Goal: Task Accomplishment & Management: Complete application form

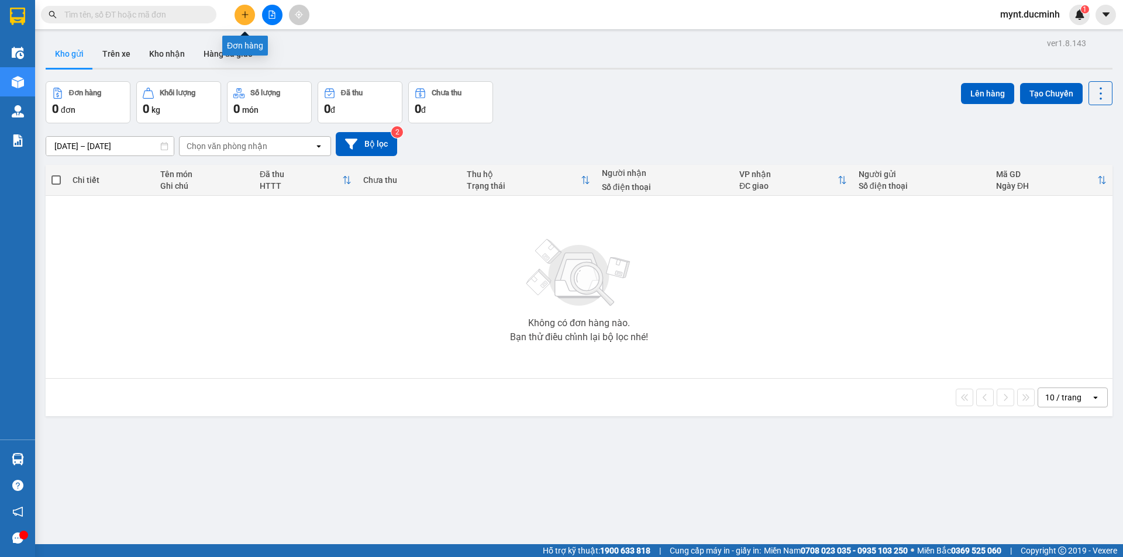
click at [245, 12] on icon "plus" at bounding box center [244, 14] width 1 height 6
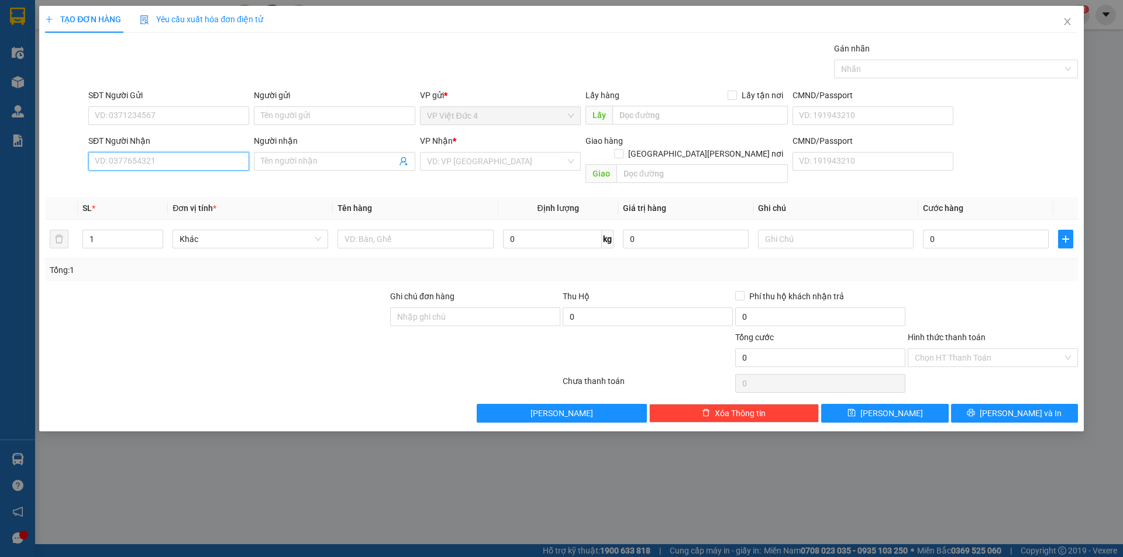
click at [213, 163] on input "SĐT Người Nhận" at bounding box center [168, 161] width 161 height 19
type input "0889165407"
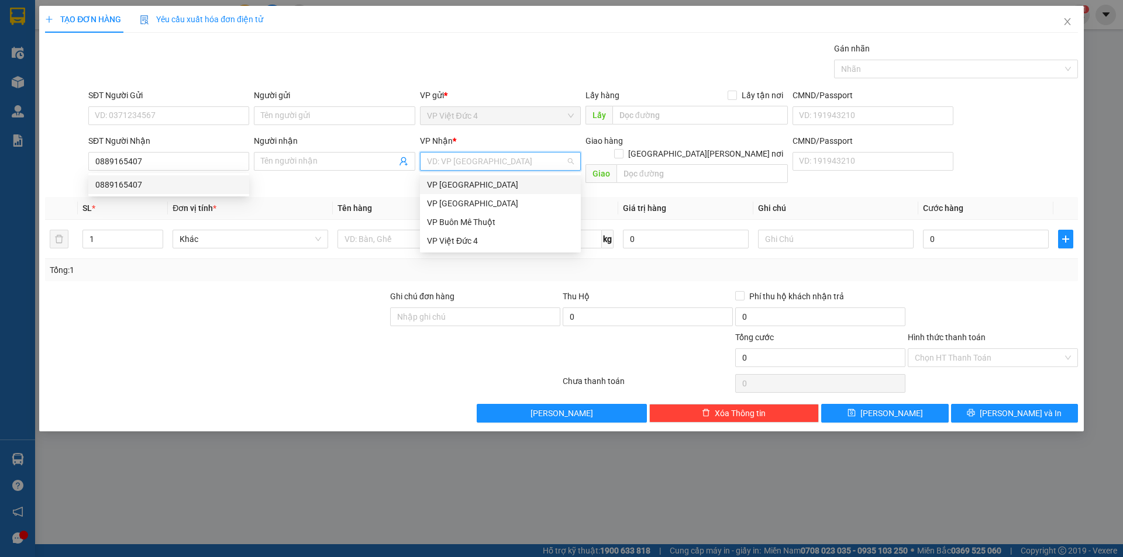
click at [485, 158] on input "search" at bounding box center [496, 162] width 139 height 18
click at [456, 201] on div "VP [GEOGRAPHIC_DATA]" at bounding box center [500, 203] width 147 height 13
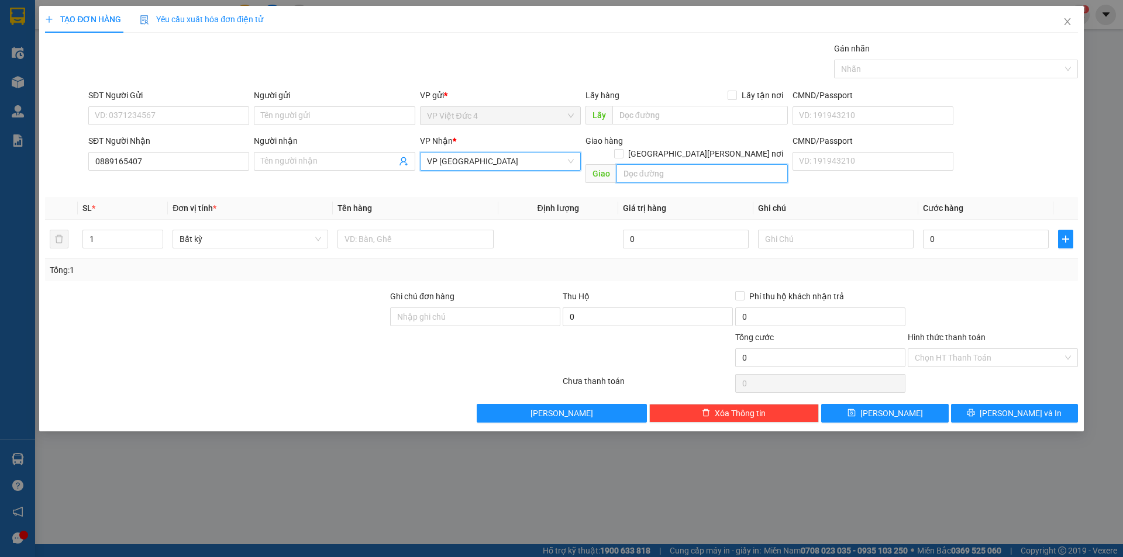
click at [732, 164] on input "text" at bounding box center [701, 173] width 171 height 19
type input "n 3 con co"
click at [128, 230] on input "1" at bounding box center [123, 239] width 80 height 18
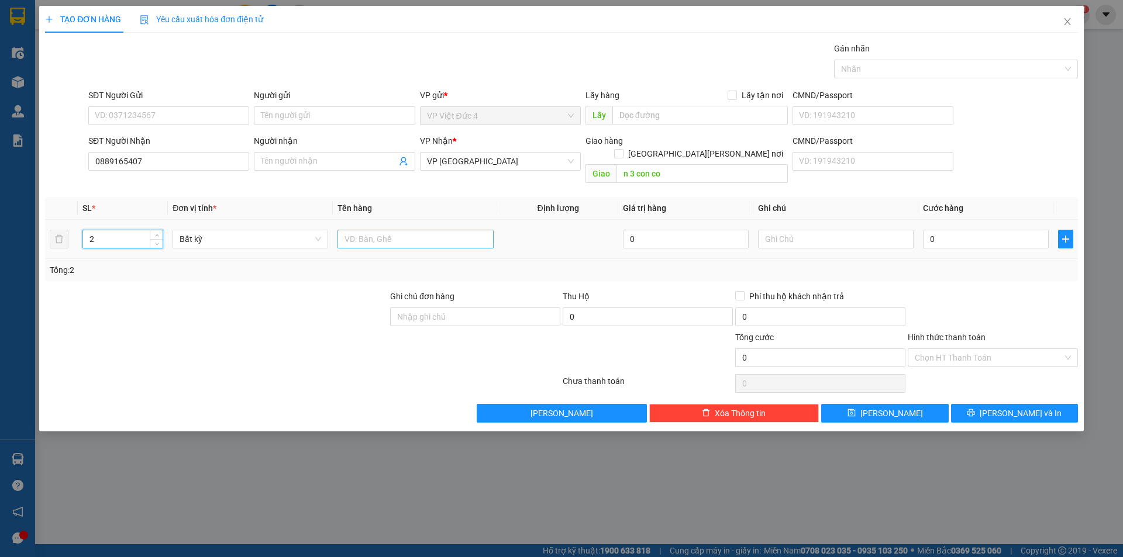
type input "2"
click at [465, 230] on input "text" at bounding box center [415, 239] width 156 height 19
type input "bao"
click at [1027, 230] on input "0" at bounding box center [986, 239] width 126 height 19
type input "2"
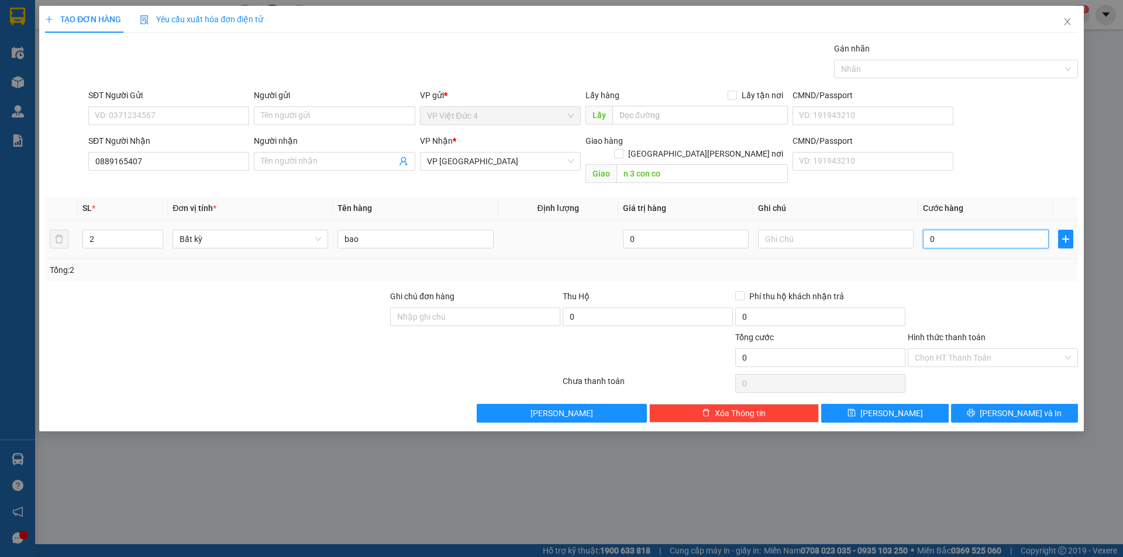
type input "2"
type input "25"
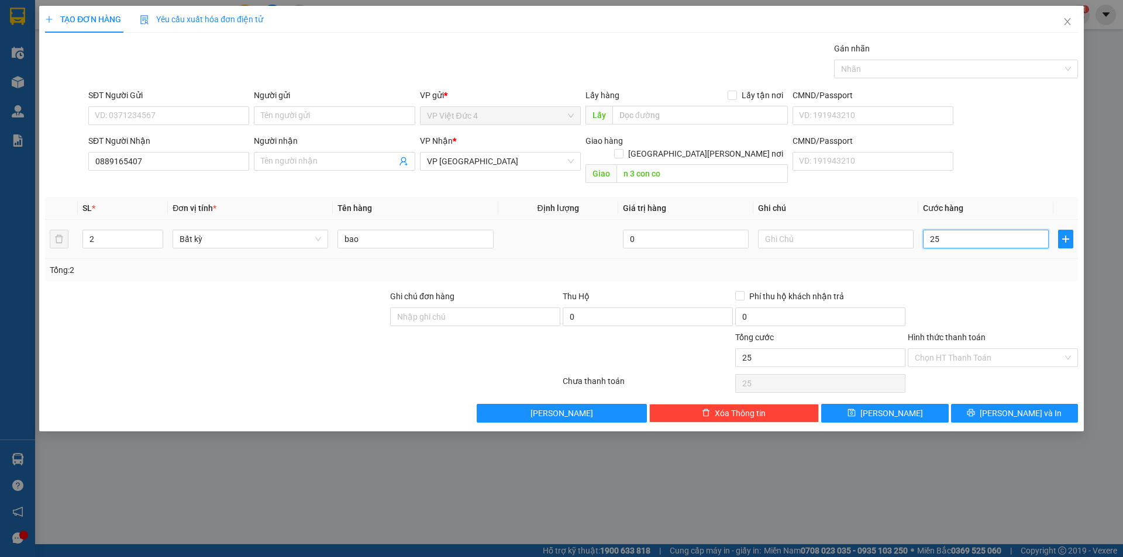
type input "250"
type input "2.500"
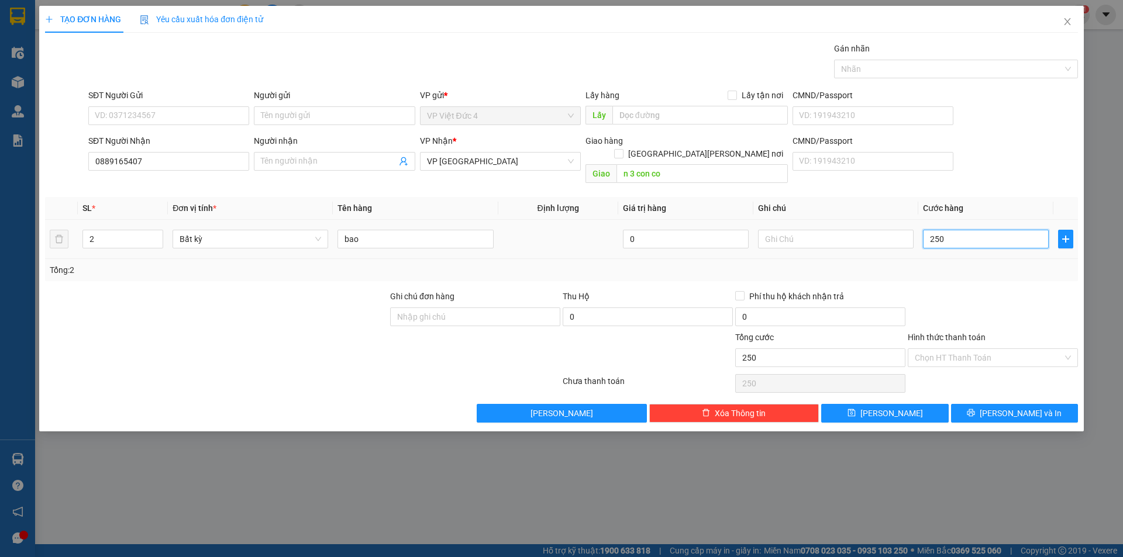
type input "2.500"
type input "25.000"
type input "250.000"
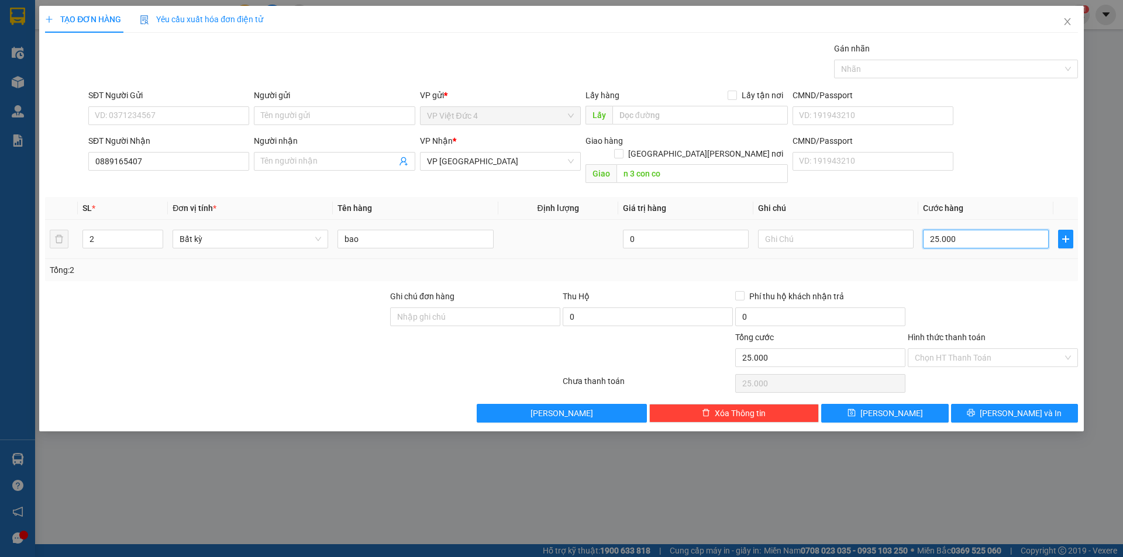
type input "250.000"
click at [888, 407] on span "[PERSON_NAME]" at bounding box center [891, 413] width 63 height 13
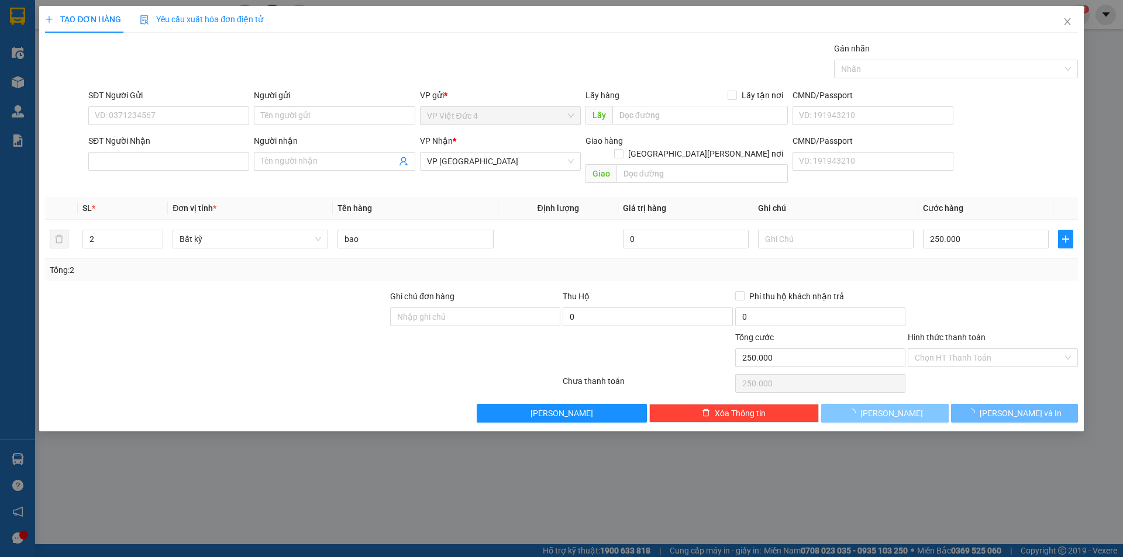
type input "1"
type input "0"
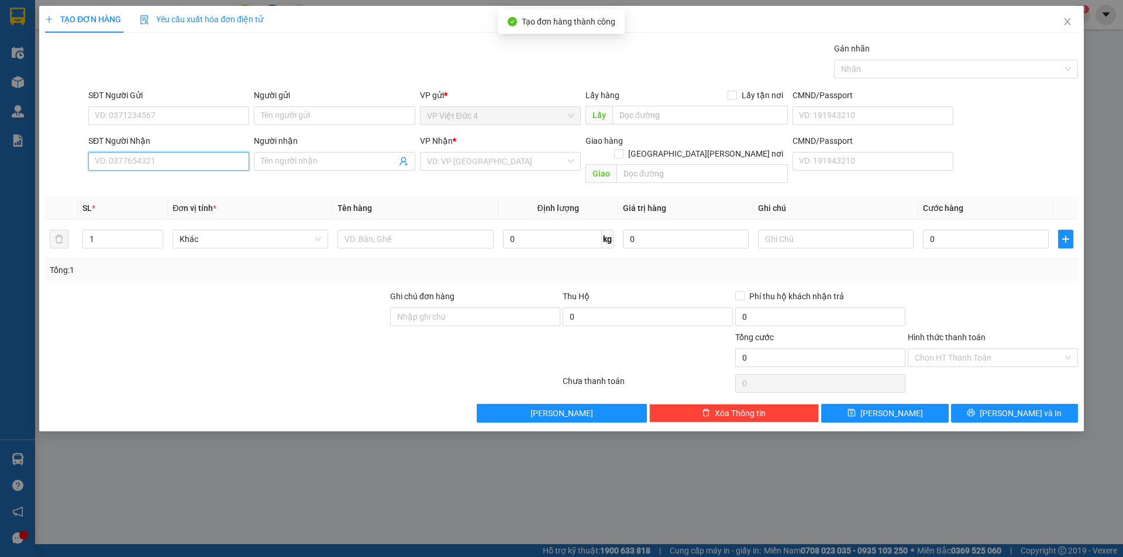
click at [229, 164] on input "SĐT Người Nhận" at bounding box center [168, 161] width 161 height 19
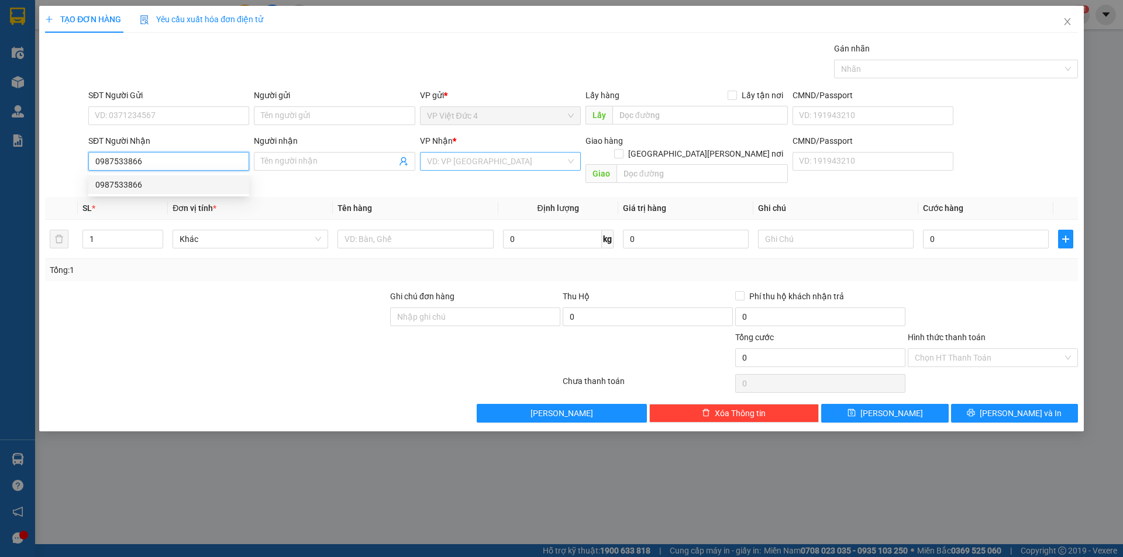
type input "0987533866"
drag, startPoint x: 458, startPoint y: 157, endPoint x: 449, endPoint y: 178, distance: 23.4
click at [459, 158] on input "search" at bounding box center [496, 162] width 139 height 18
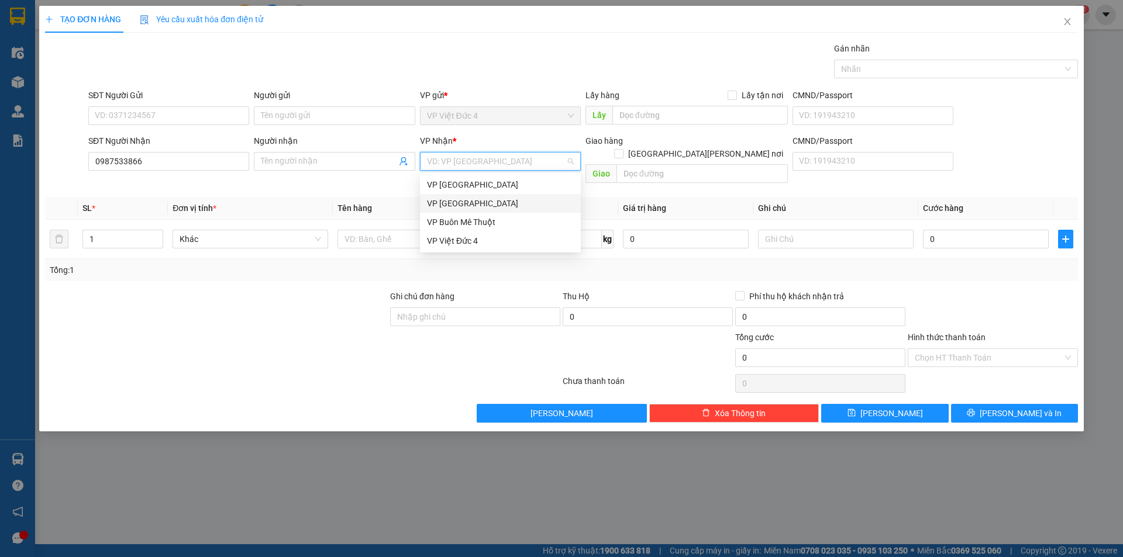
click at [441, 198] on div "VP [GEOGRAPHIC_DATA]" at bounding box center [500, 203] width 147 height 13
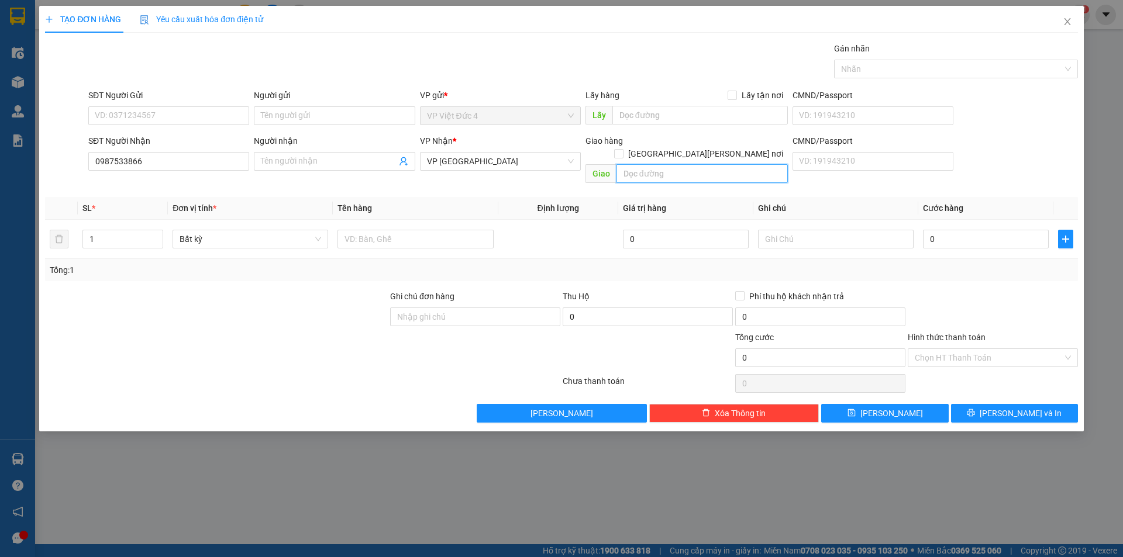
click at [764, 164] on input "text" at bounding box center [701, 173] width 171 height 19
type input "n 4 so sao"
click at [460, 230] on input "text" at bounding box center [415, 239] width 156 height 19
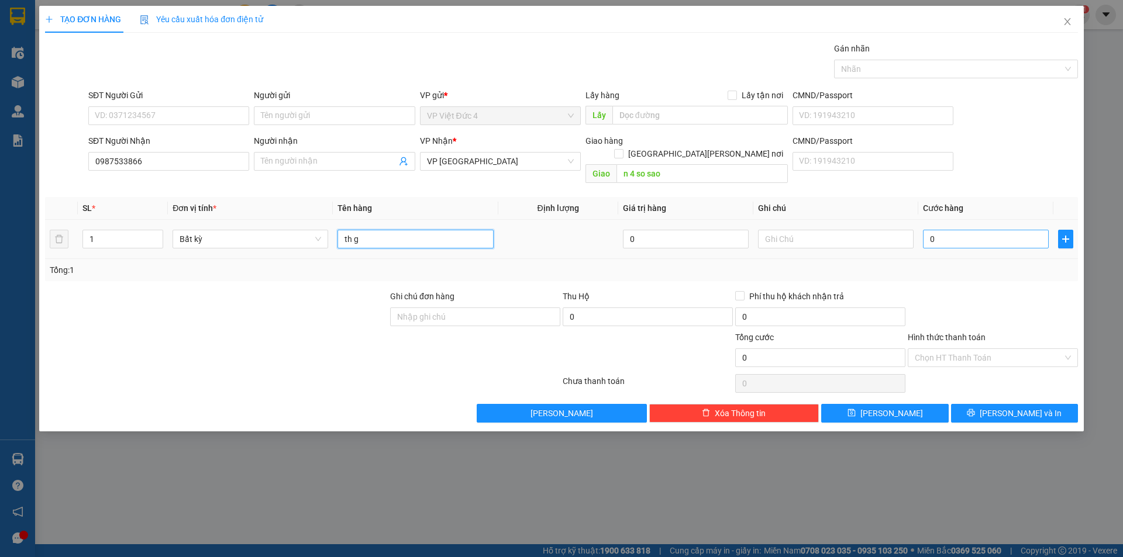
type input "th g"
click at [1010, 230] on input "0" at bounding box center [986, 239] width 126 height 19
type input "7"
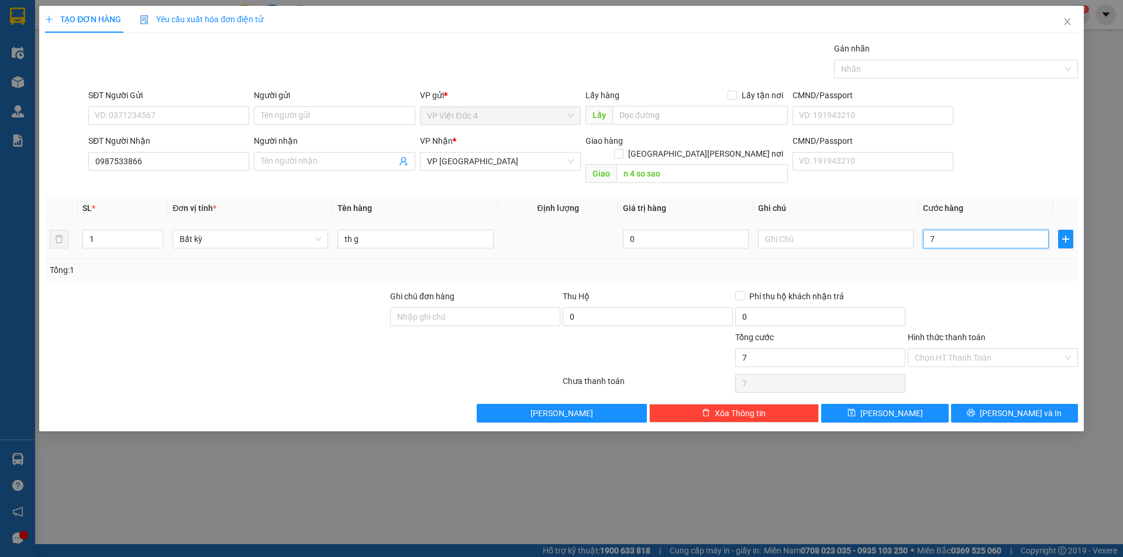
type input "70"
type input "700"
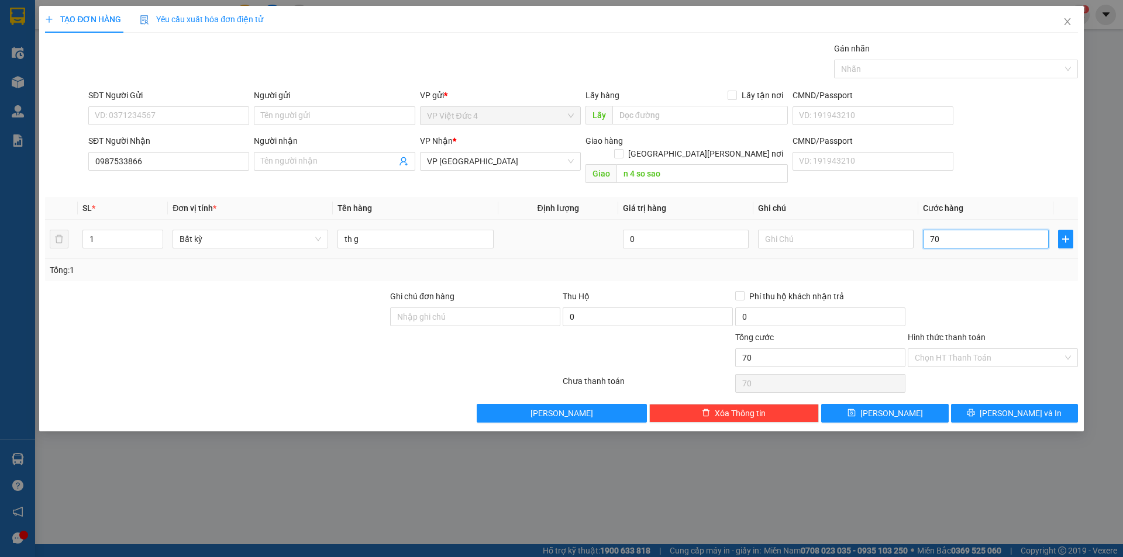
type input "700"
type input "7.000"
type input "70.000"
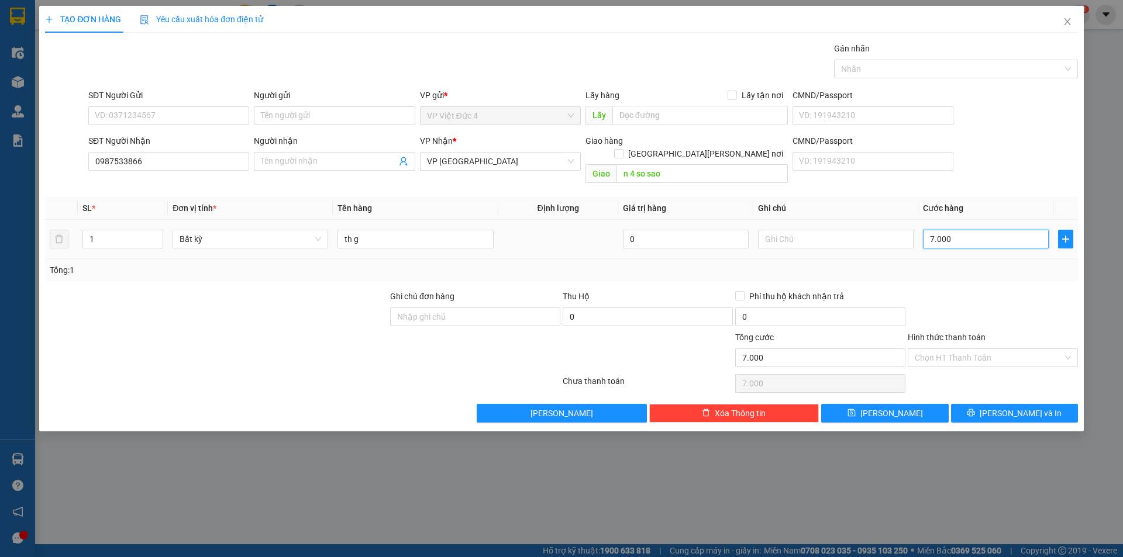
type input "70.000"
click at [956, 349] on input "Hình thức thanh toán" at bounding box center [989, 358] width 148 height 18
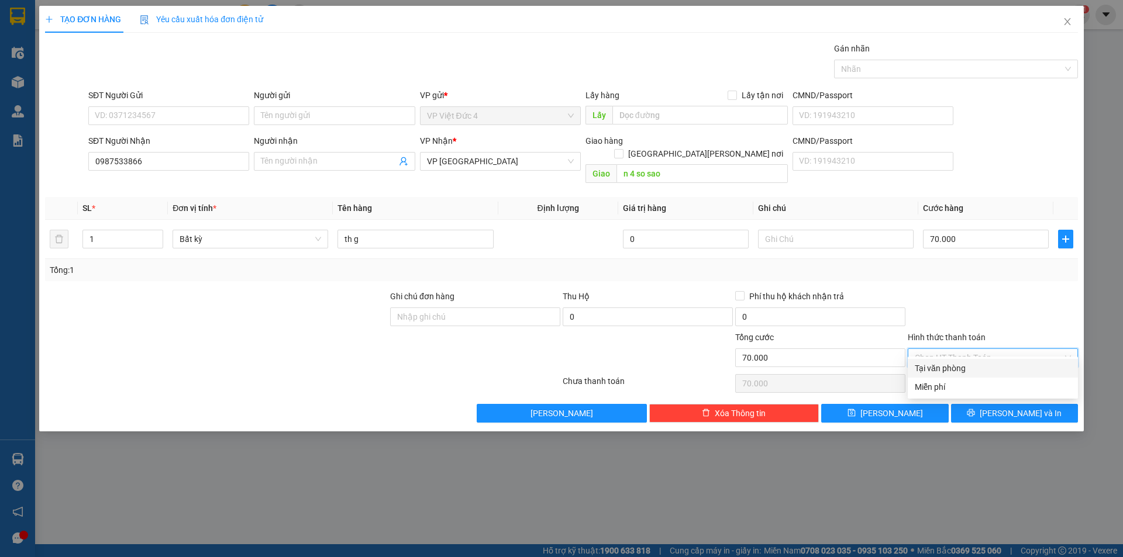
drag, startPoint x: 943, startPoint y: 364, endPoint x: 922, endPoint y: 398, distance: 40.4
click at [943, 363] on div "Tại văn phòng" at bounding box center [993, 368] width 156 height 13
type input "0"
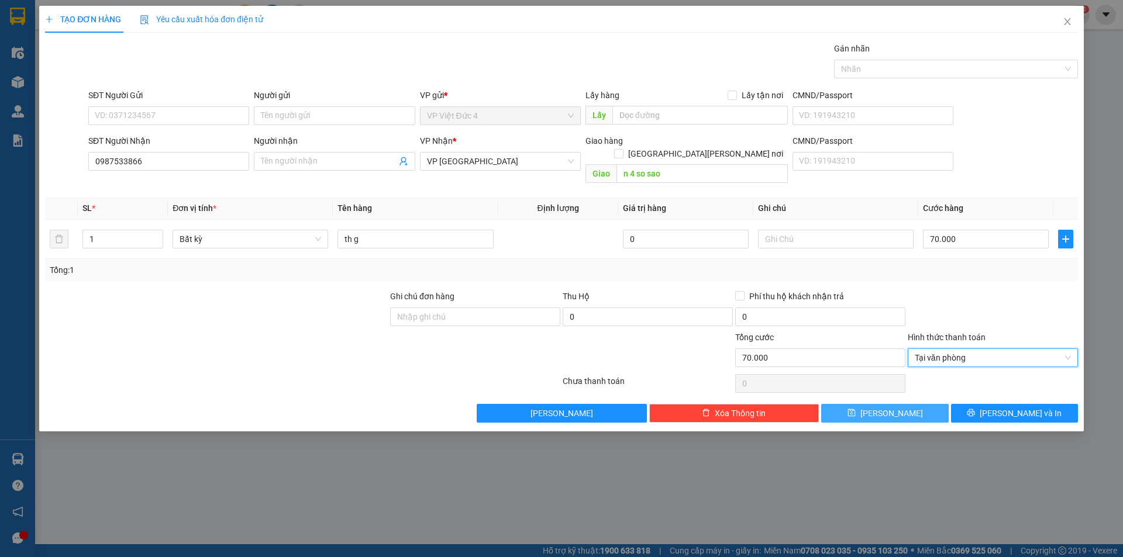
click at [888, 407] on span "[PERSON_NAME]" at bounding box center [891, 413] width 63 height 13
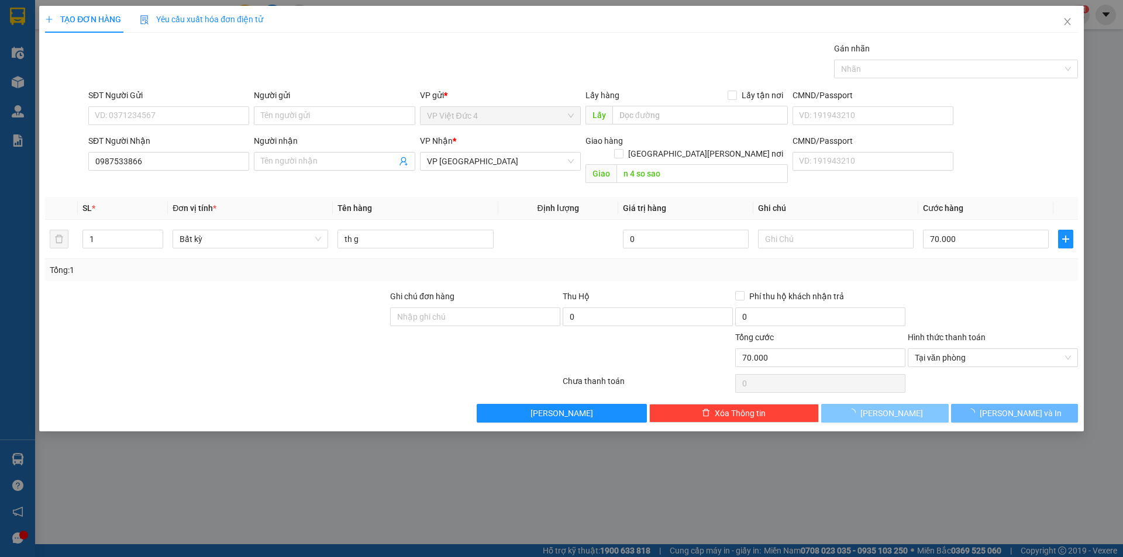
type input "0"
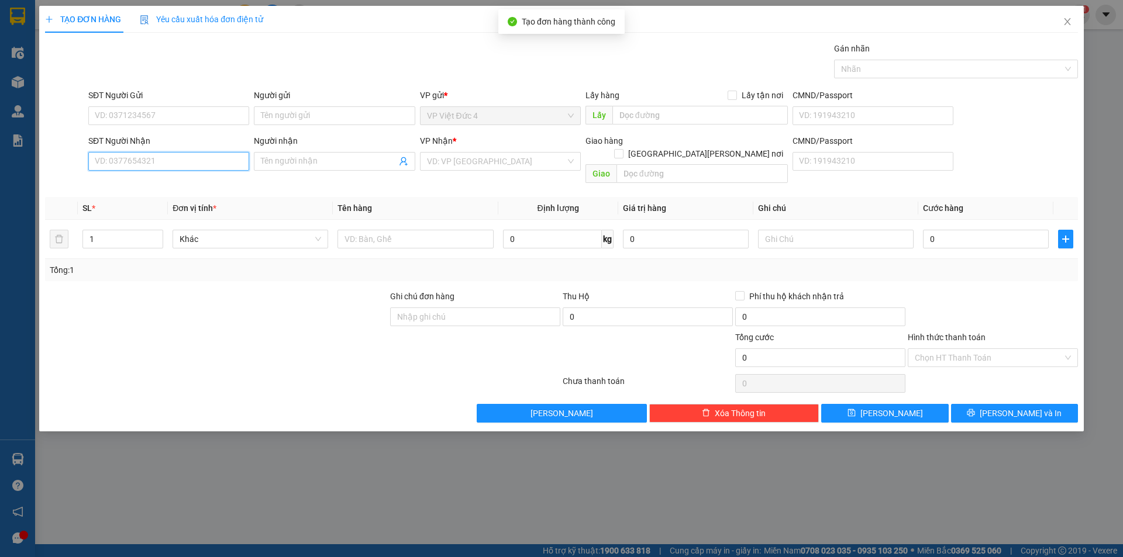
click at [217, 166] on input "SĐT Người Nhận" at bounding box center [168, 161] width 161 height 19
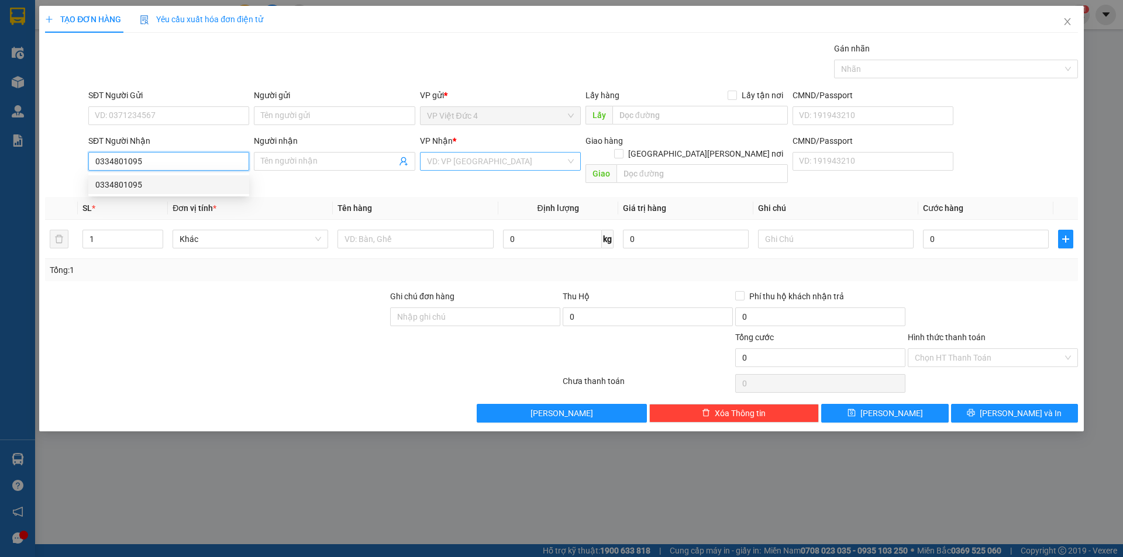
type input "0334801095"
click at [464, 158] on input "search" at bounding box center [496, 162] width 139 height 18
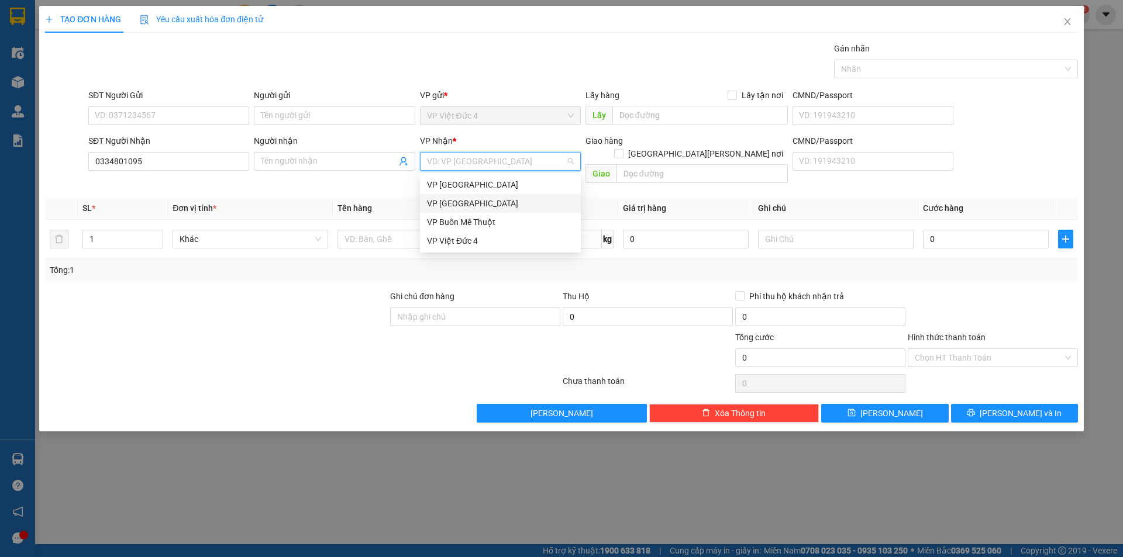
click at [449, 199] on div "VP [GEOGRAPHIC_DATA]" at bounding box center [500, 203] width 147 height 13
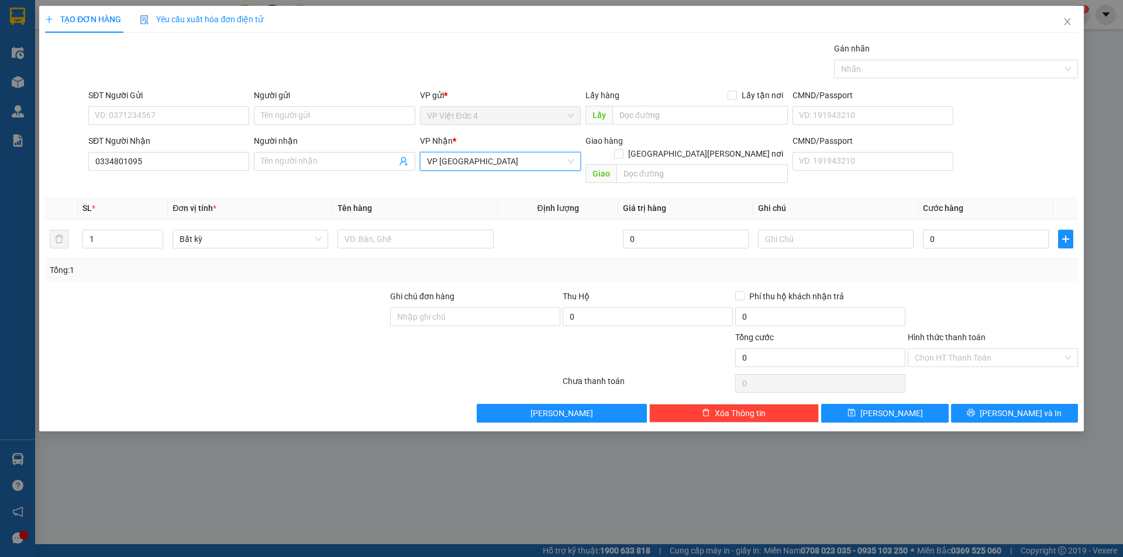
click at [452, 160] on span "VP [GEOGRAPHIC_DATA]" at bounding box center [500, 162] width 147 height 18
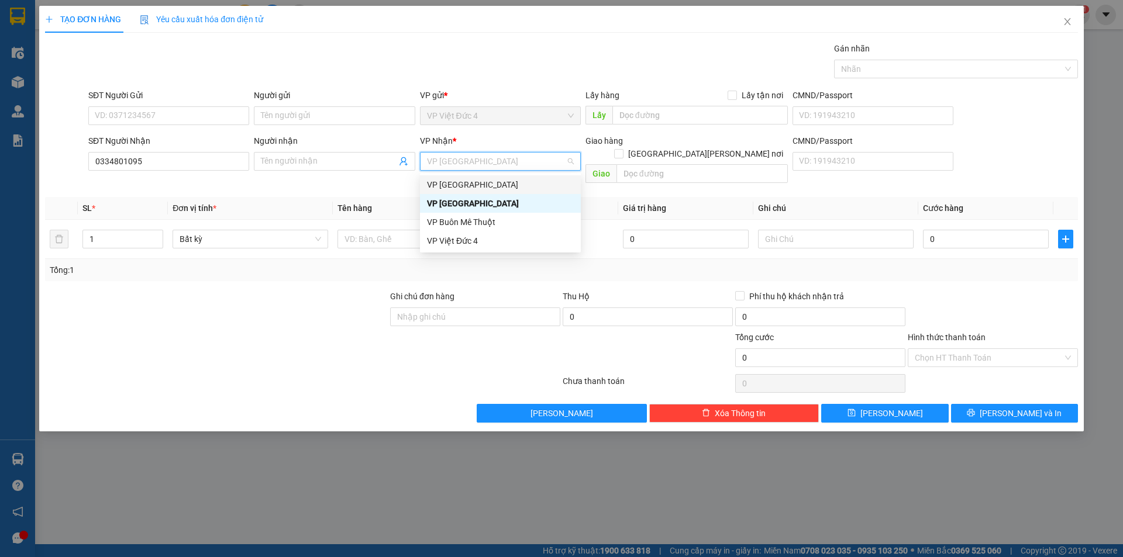
click at [444, 182] on div "VP [GEOGRAPHIC_DATA]" at bounding box center [500, 184] width 147 height 13
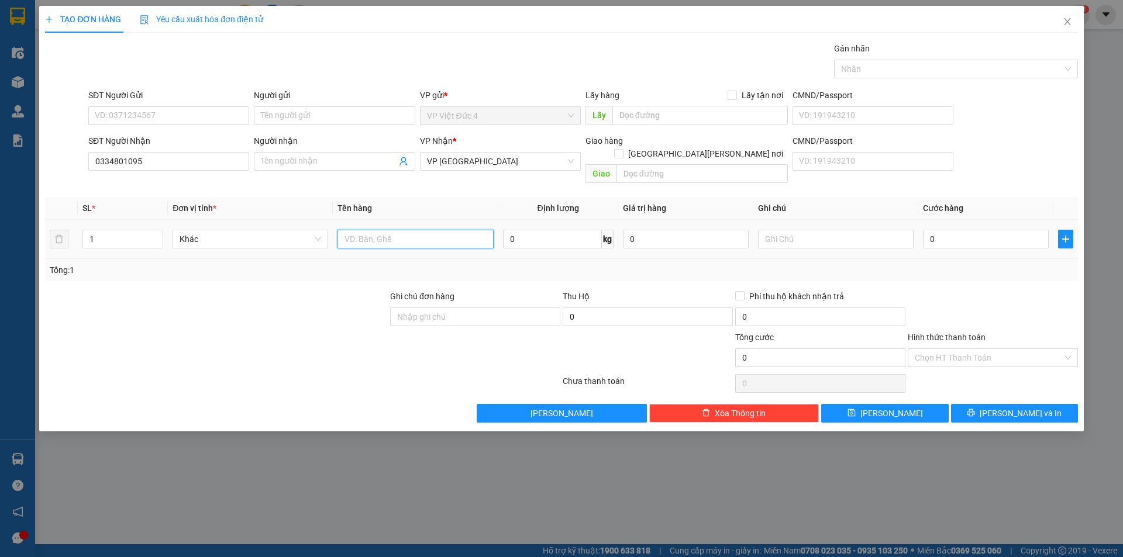
click at [453, 230] on input "text" at bounding box center [415, 239] width 156 height 19
type input "th g"
click at [1025, 230] on input "0" at bounding box center [986, 239] width 126 height 19
type input "6"
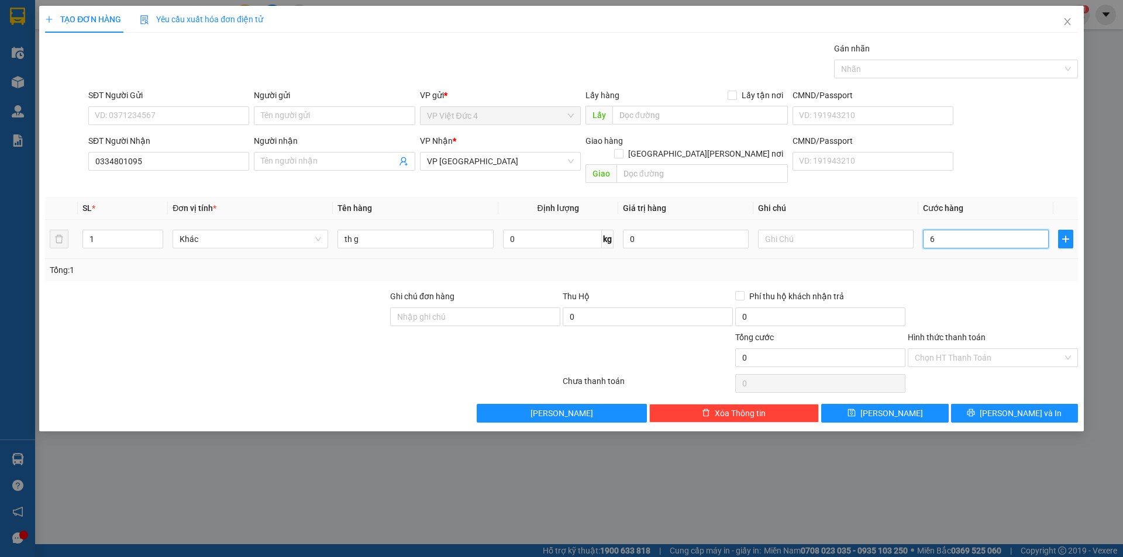
type input "6"
type input "60"
type input "600"
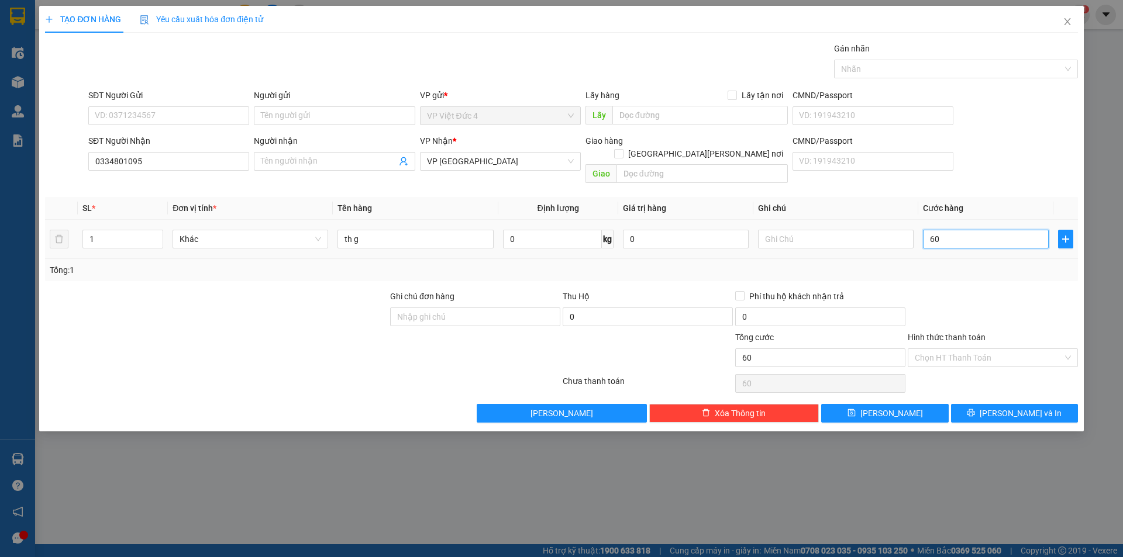
type input "600"
type input "6.000"
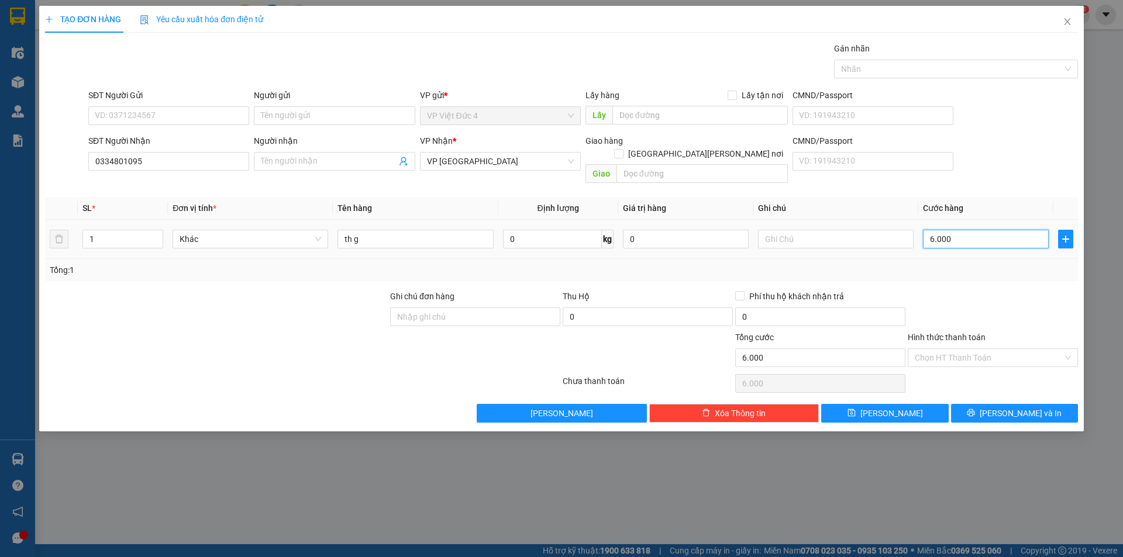
type input "60.000"
click at [888, 407] on span "[PERSON_NAME]" at bounding box center [891, 413] width 63 height 13
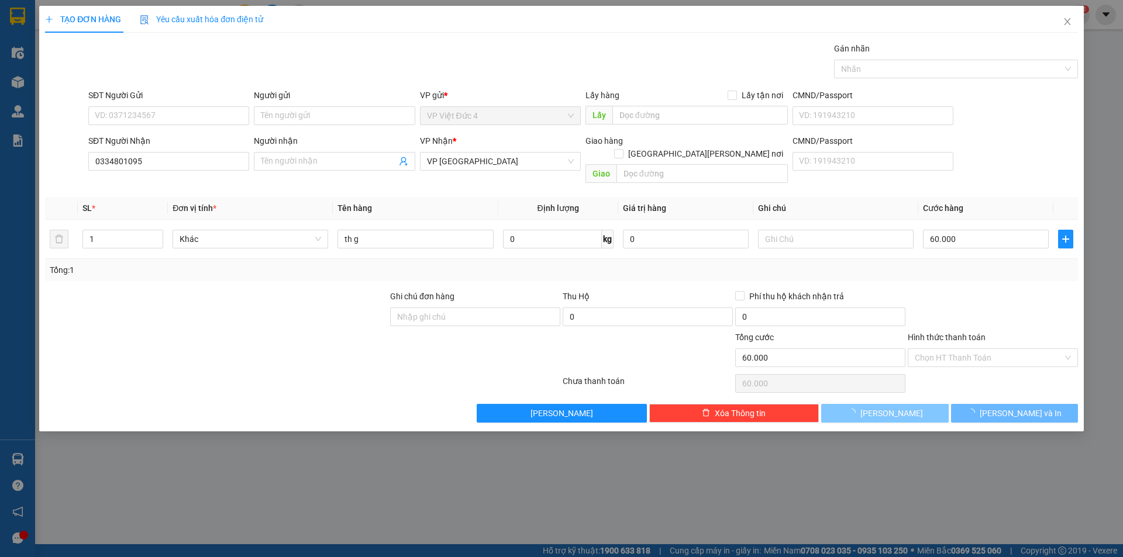
type input "0"
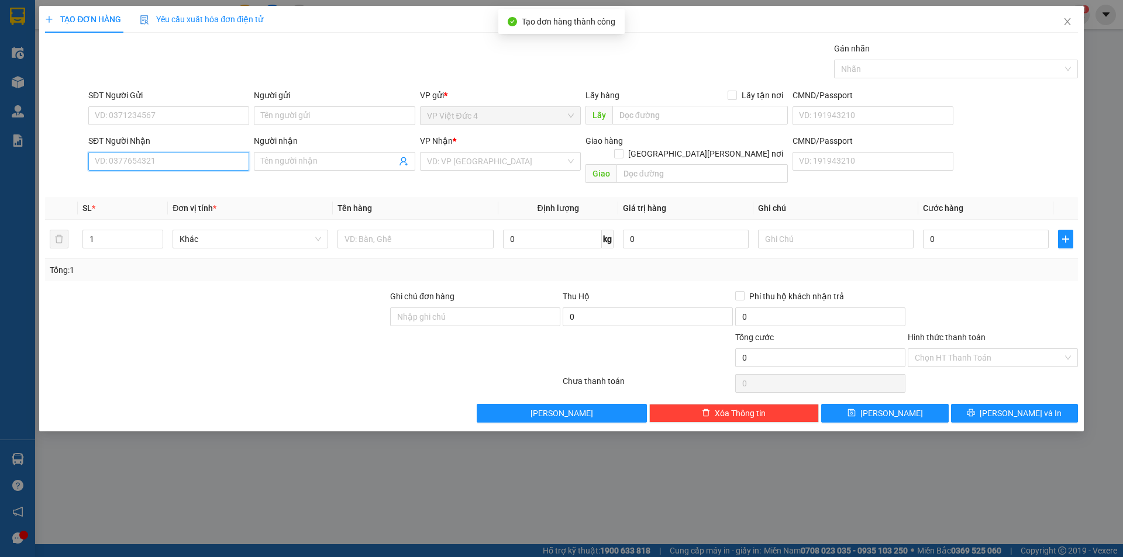
click at [221, 161] on input "SĐT Người Nhận" at bounding box center [168, 161] width 161 height 19
type input "0815620249"
click at [505, 160] on input "search" at bounding box center [496, 162] width 139 height 18
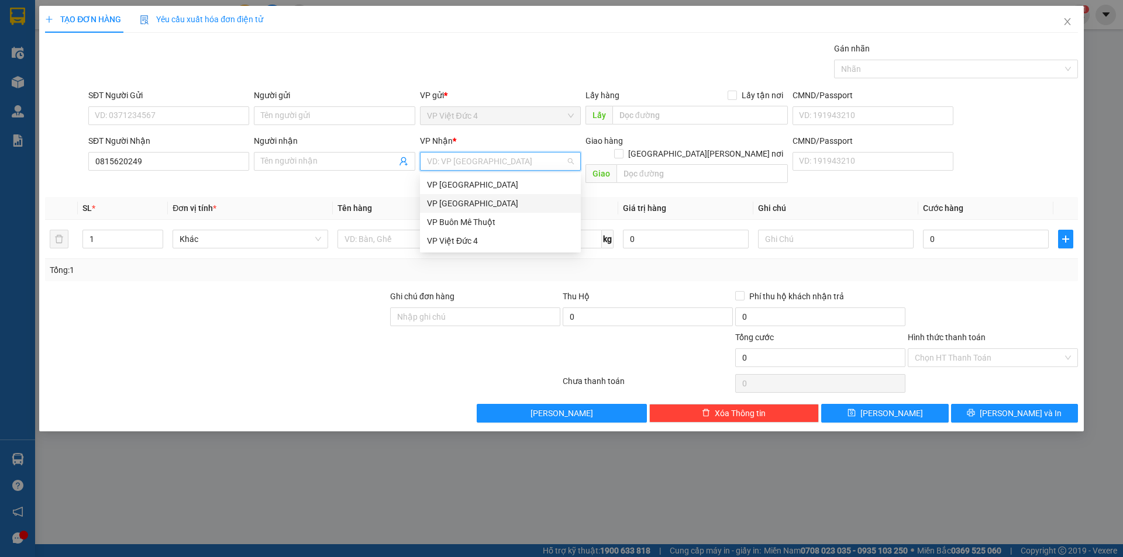
click at [450, 199] on div "VP [GEOGRAPHIC_DATA]" at bounding box center [500, 203] width 147 height 13
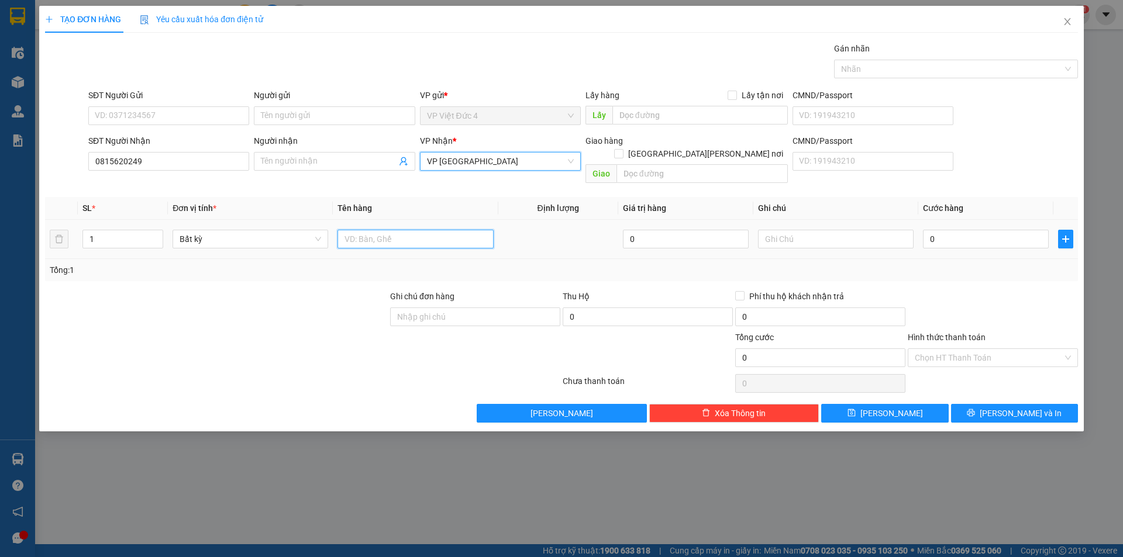
click at [447, 230] on input "text" at bounding box center [415, 239] width 156 height 19
type input "th g"
click at [1019, 230] on input "0" at bounding box center [986, 239] width 126 height 19
type input "1"
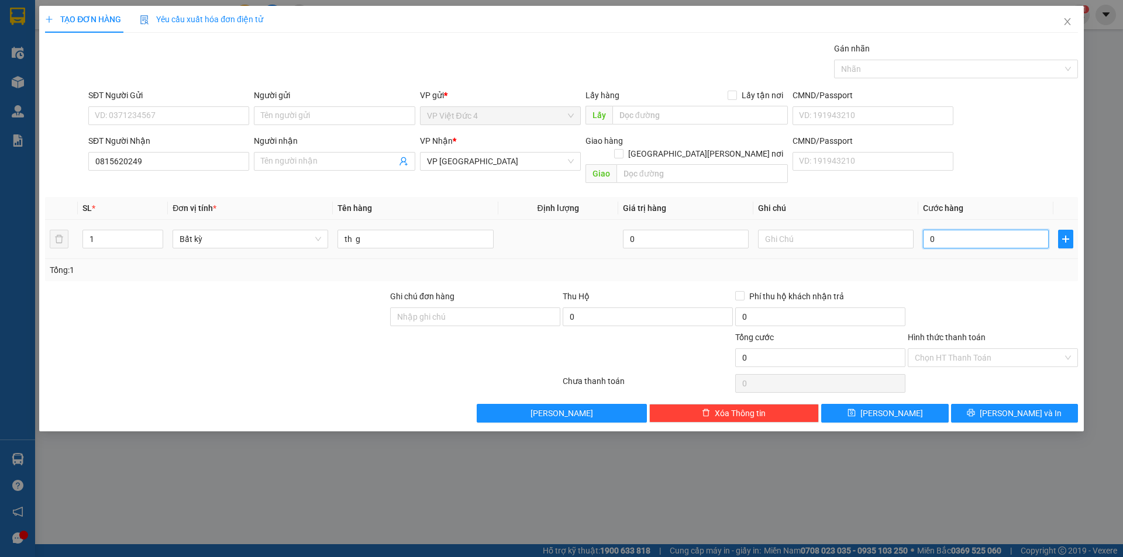
type input "1"
type input "15"
type input "150"
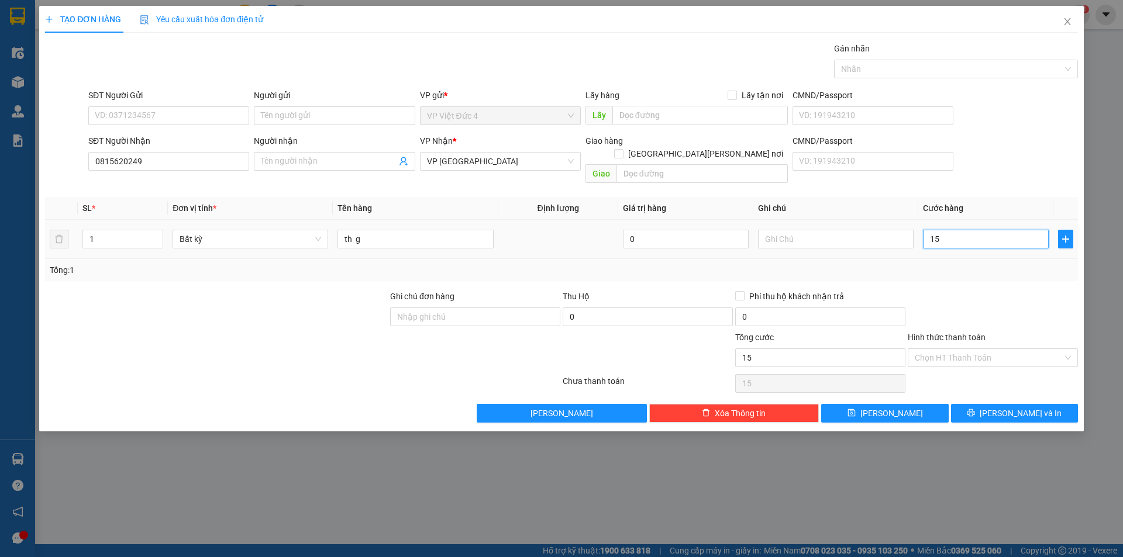
type input "150"
type input "1.500"
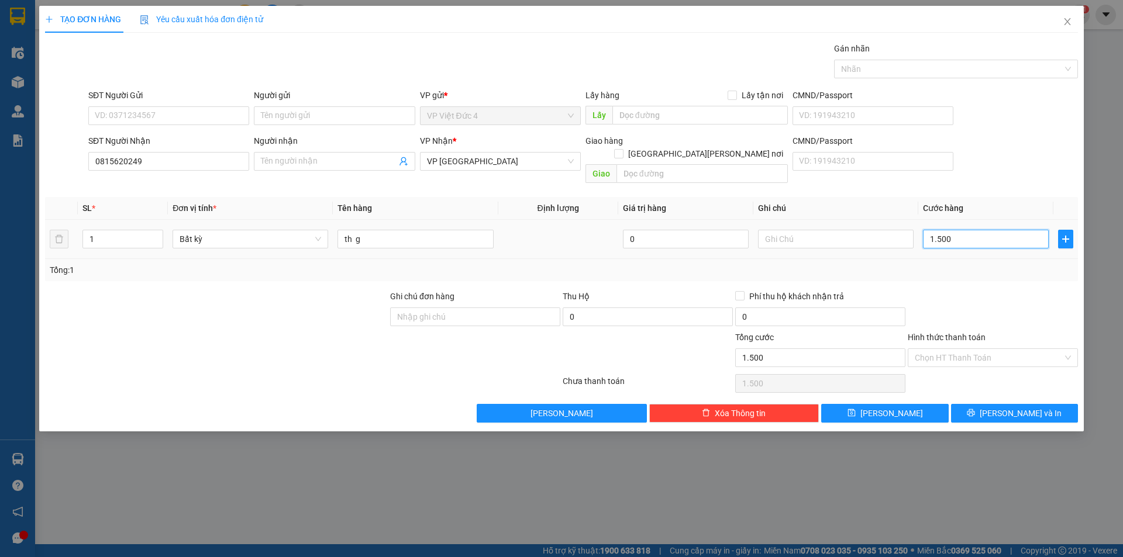
type input "15.000"
type input "150.000"
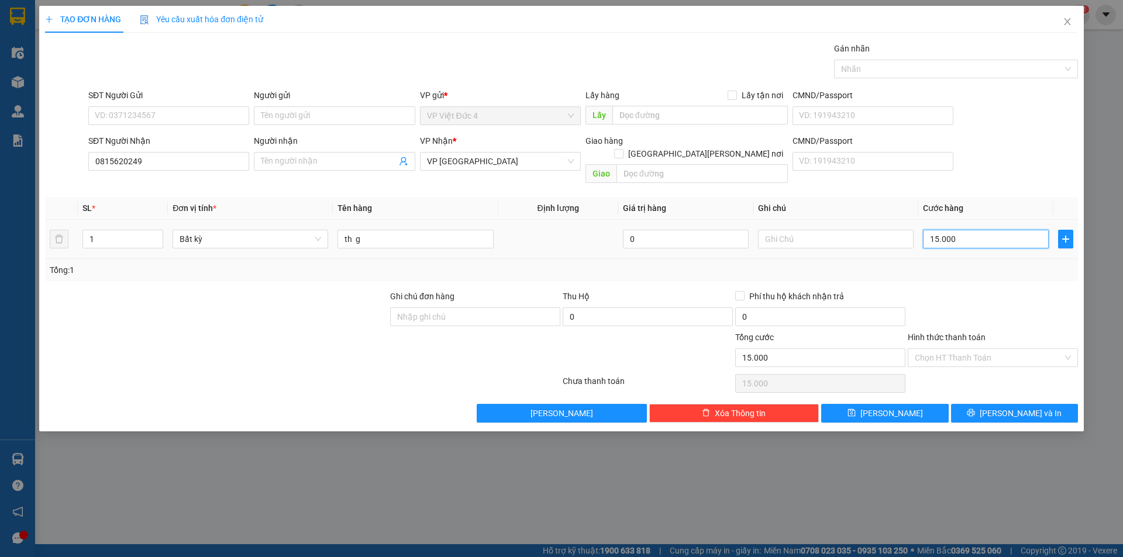
type input "150.000"
click at [971, 349] on input "Hình thức thanh toán" at bounding box center [989, 358] width 148 height 18
click at [942, 364] on div "Tại văn phòng" at bounding box center [993, 368] width 156 height 13
type input "0"
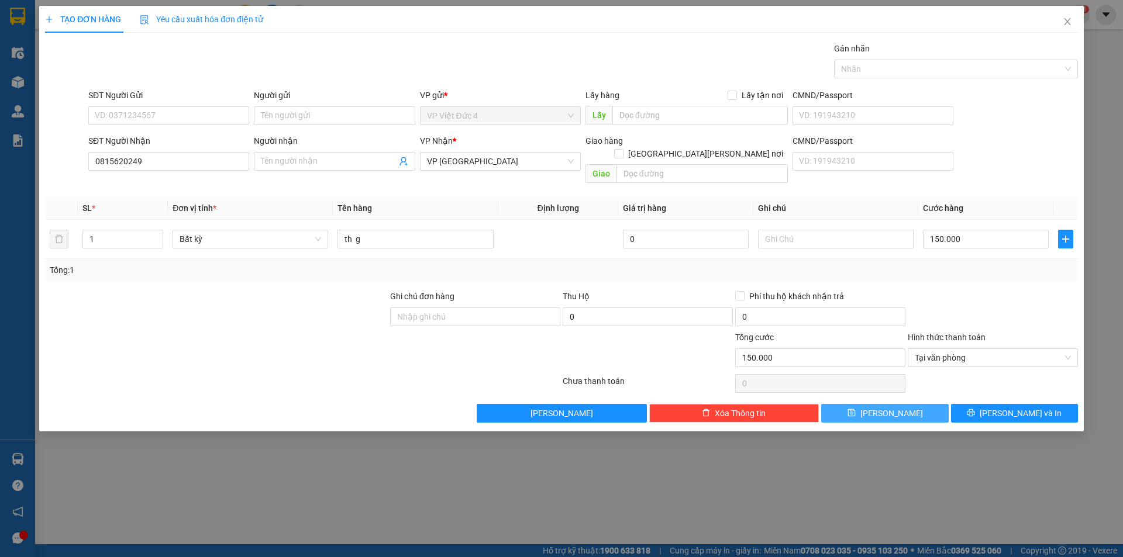
click at [888, 407] on span "[PERSON_NAME]" at bounding box center [891, 413] width 63 height 13
type input "0"
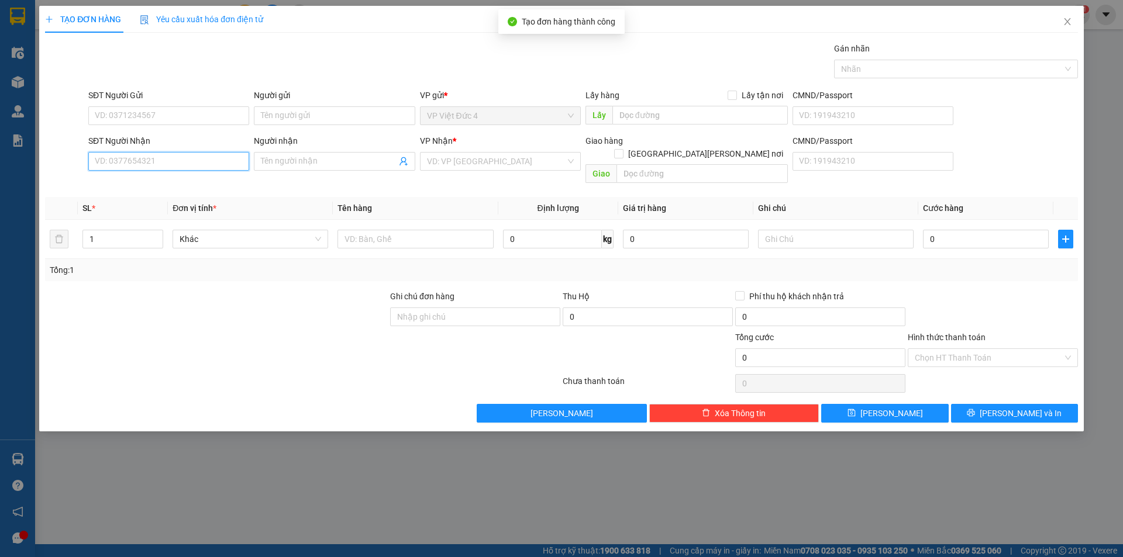
click at [205, 159] on input "SĐT Người Nhận" at bounding box center [168, 161] width 161 height 19
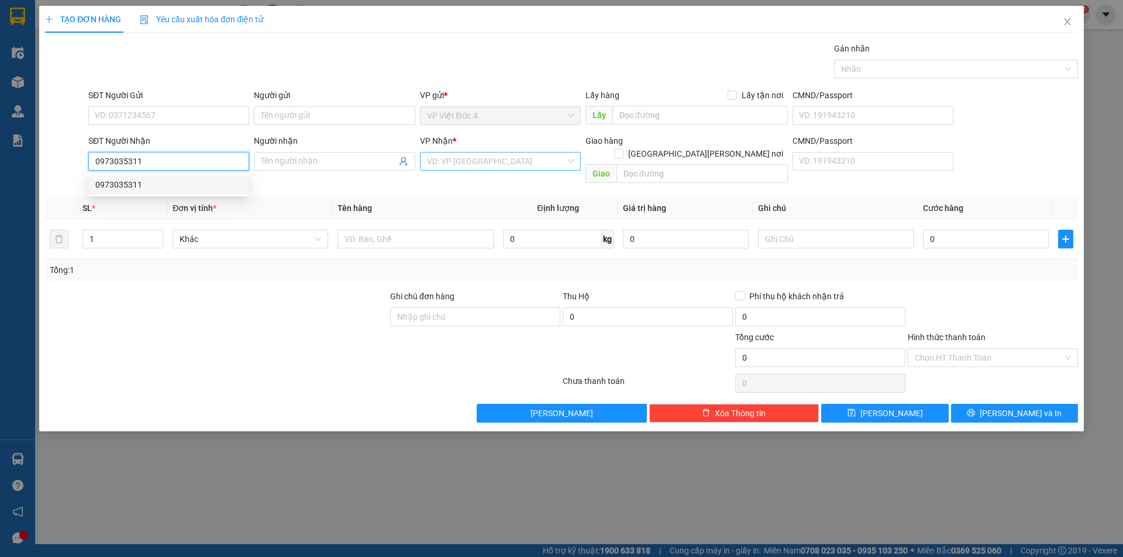
type input "0973035311"
click at [478, 159] on input "search" at bounding box center [496, 162] width 139 height 18
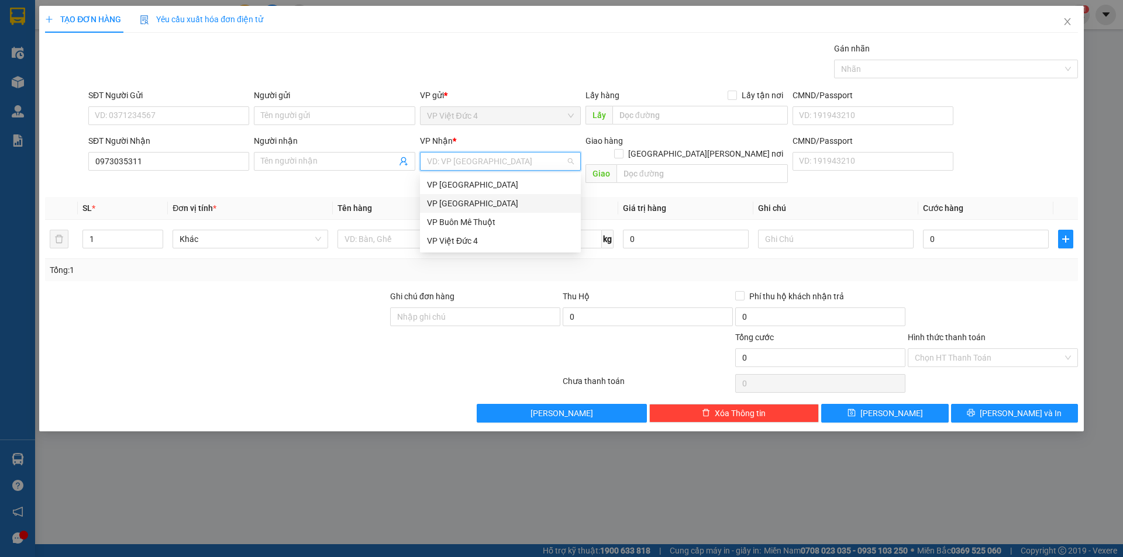
click at [450, 200] on div "VP [GEOGRAPHIC_DATA]" at bounding box center [500, 203] width 147 height 13
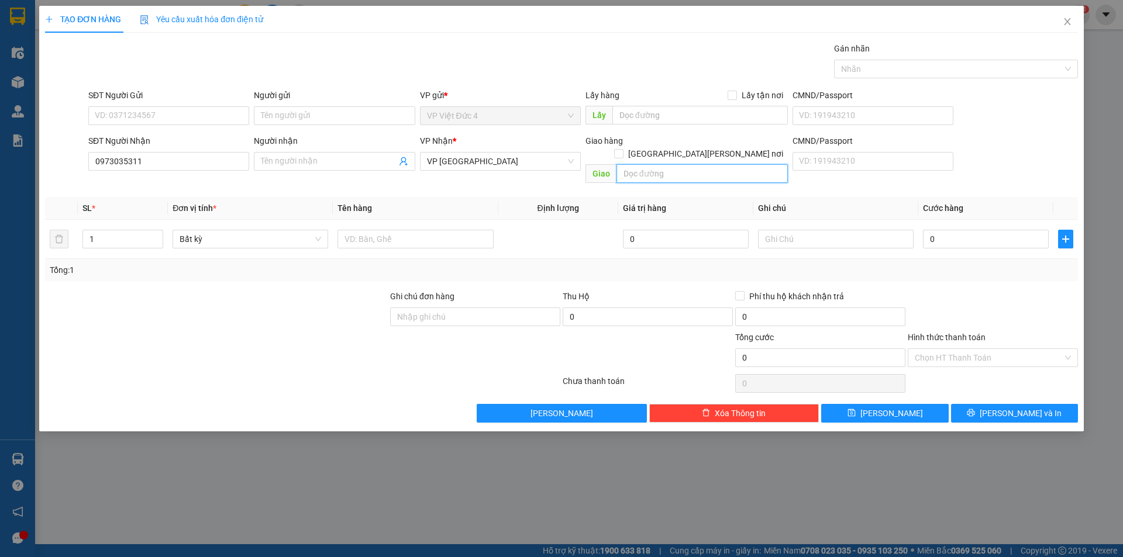
click at [769, 164] on input "text" at bounding box center [701, 173] width 171 height 19
type input "con an ben cat"
click at [103, 230] on input "1" at bounding box center [123, 239] width 80 height 18
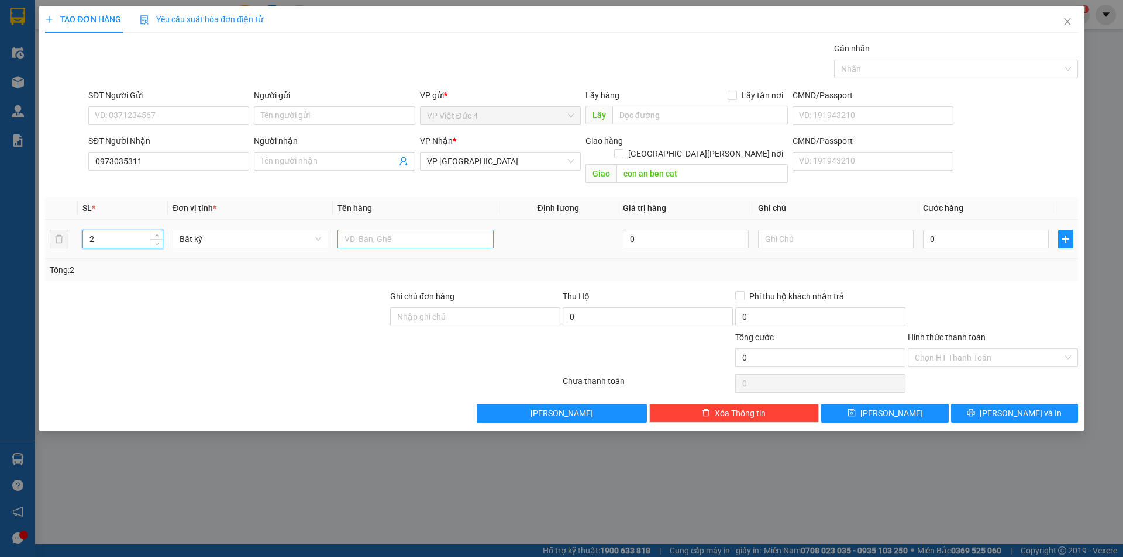
type input "2"
click at [466, 230] on input "text" at bounding box center [415, 239] width 156 height 19
type input "th g"
click at [1026, 230] on input "0" at bounding box center [986, 239] width 126 height 19
type input "2"
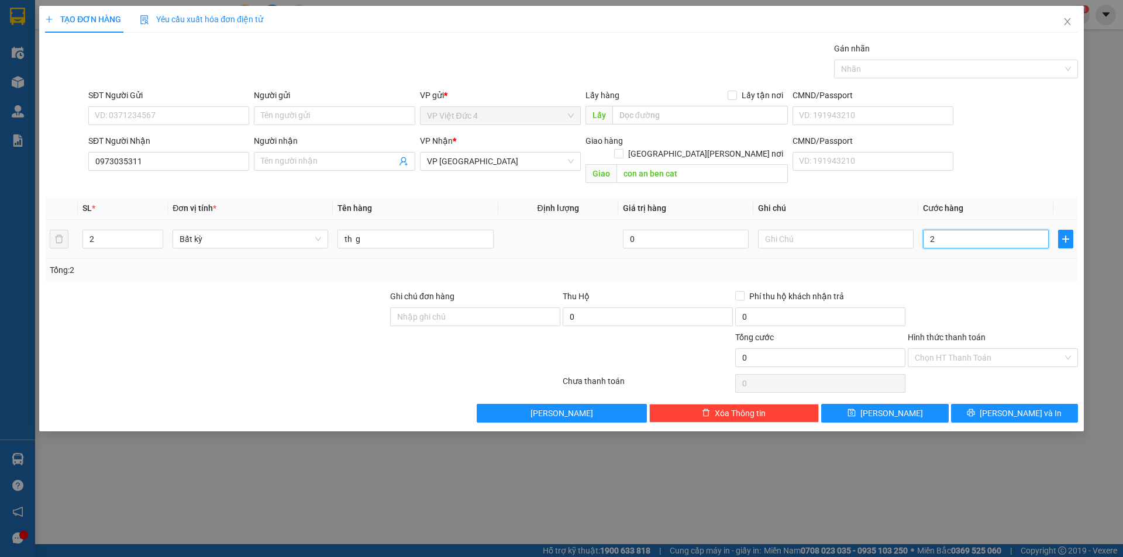
type input "2"
type input "22"
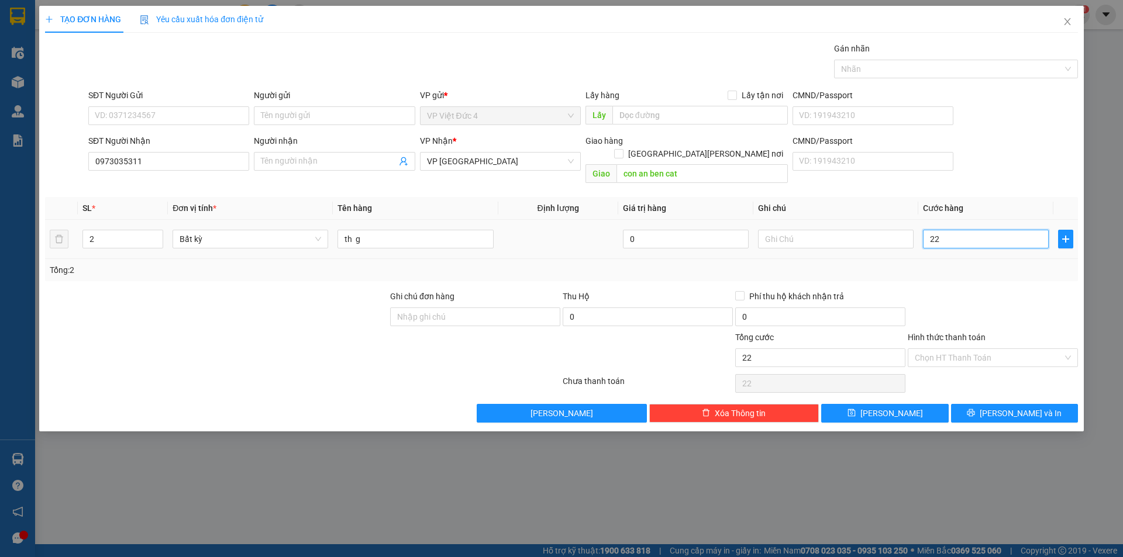
type input "220"
type input "2.200"
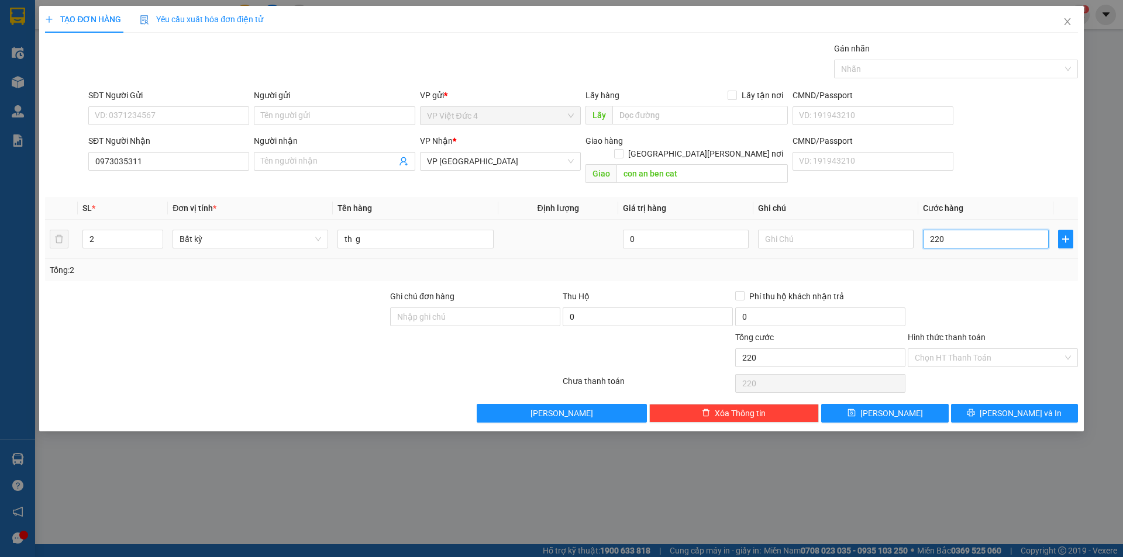
type input "2.200"
type input "22.000"
type input "220.000"
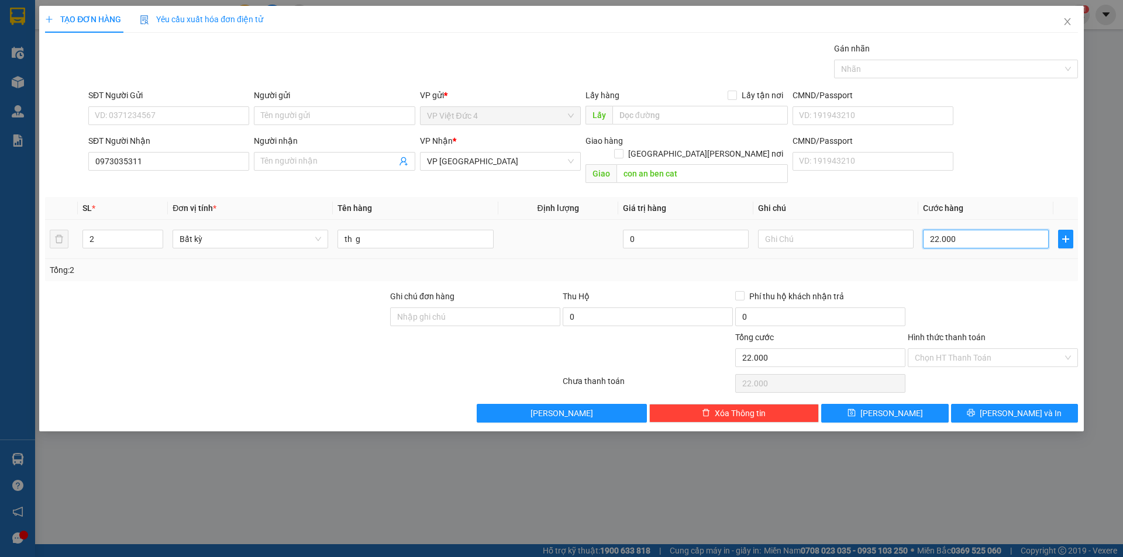
type input "220.000"
click at [962, 349] on input "Hình thức thanh toán" at bounding box center [989, 358] width 148 height 18
click at [944, 365] on div "Tại văn phòng" at bounding box center [993, 368] width 156 height 13
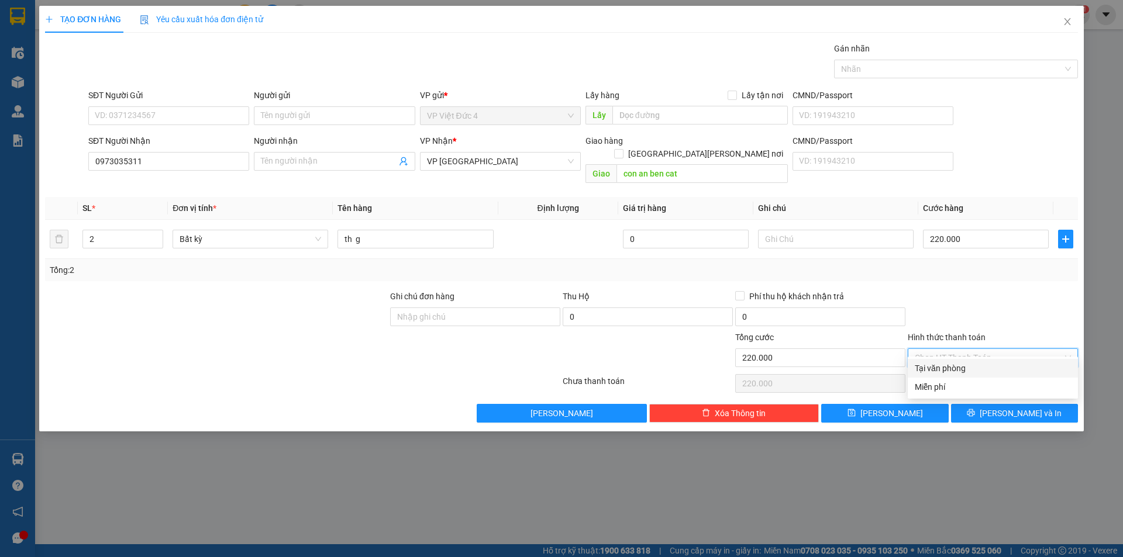
type input "0"
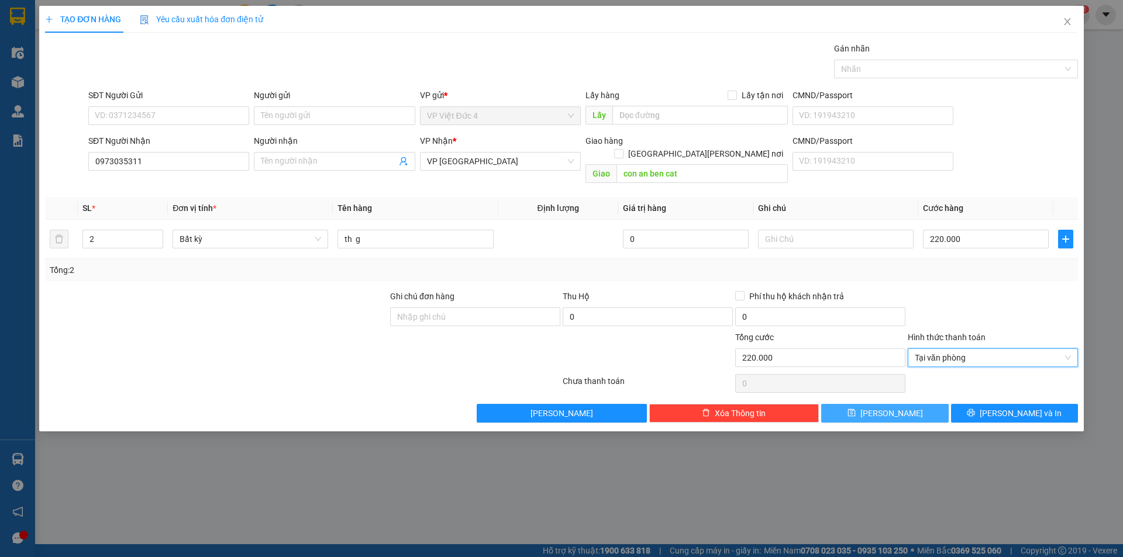
click at [887, 407] on span "[PERSON_NAME]" at bounding box center [891, 413] width 63 height 13
type input "1"
type input "0"
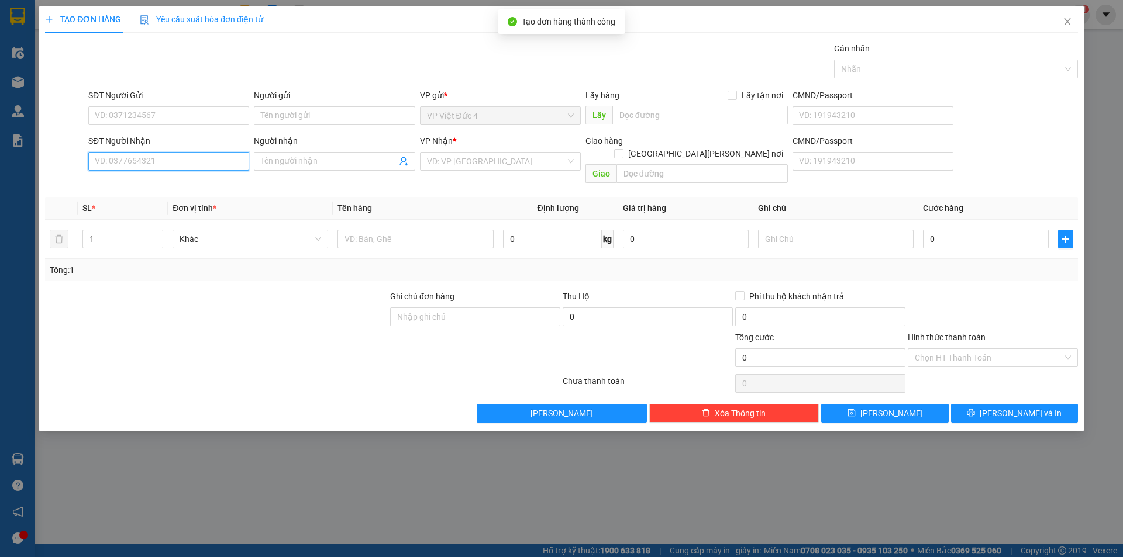
click at [229, 160] on input "SĐT Người Nhận" at bounding box center [168, 161] width 161 height 19
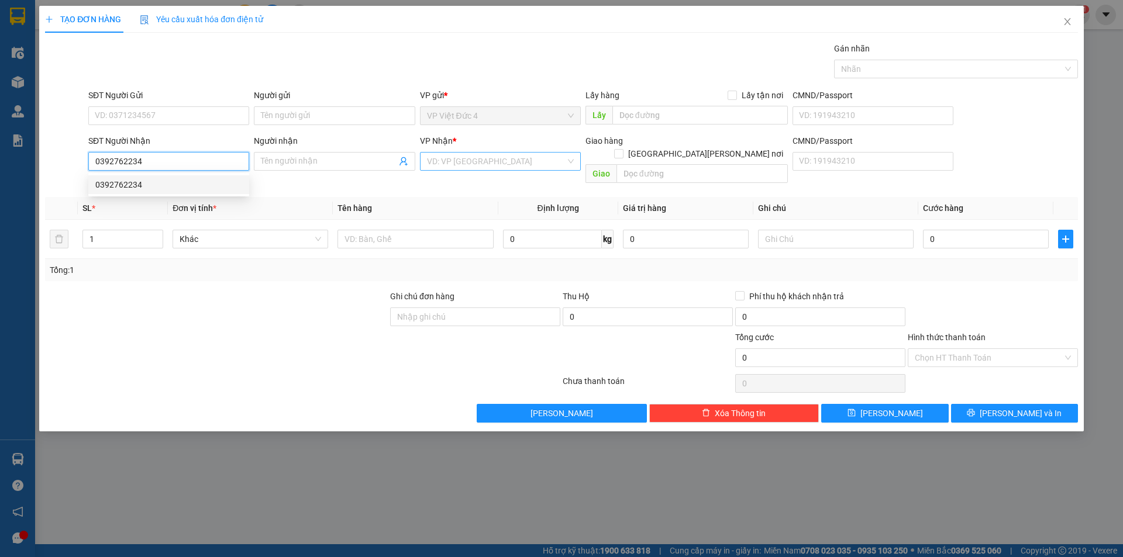
type input "0392762234"
click at [488, 158] on input "search" at bounding box center [496, 162] width 139 height 18
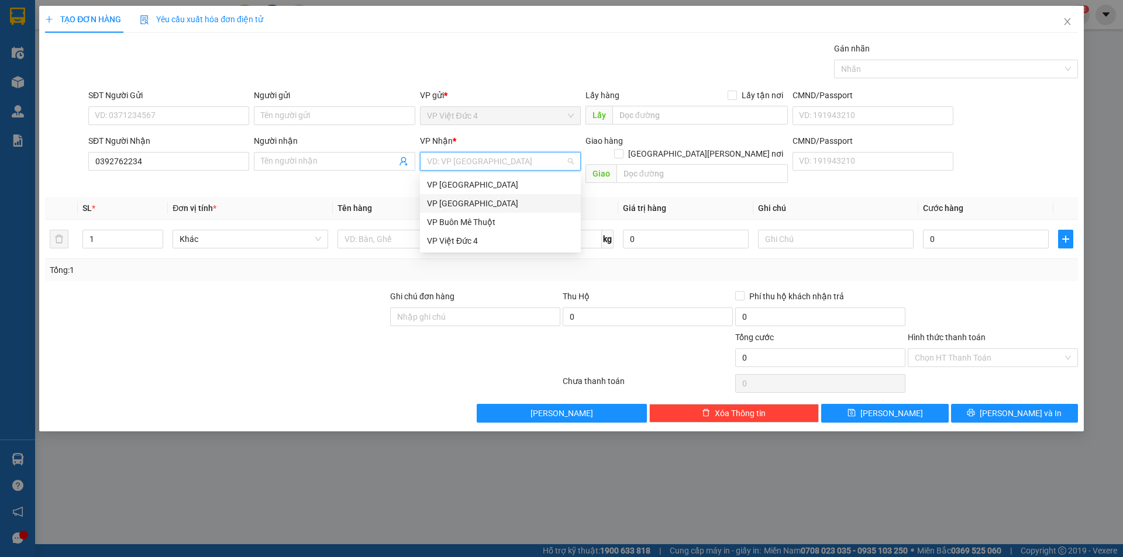
click at [445, 199] on div "VP [GEOGRAPHIC_DATA]" at bounding box center [500, 203] width 147 height 13
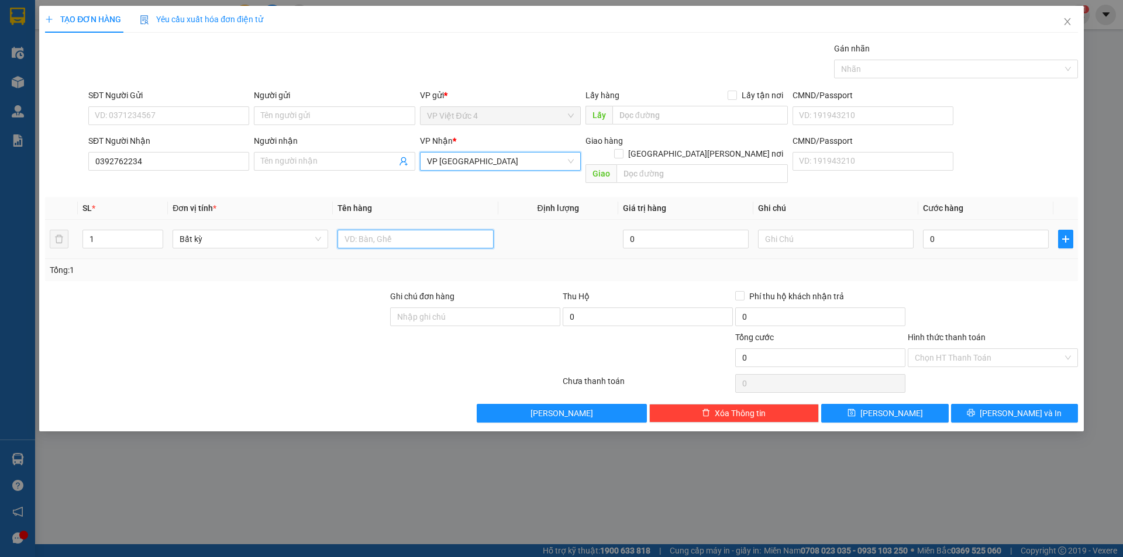
click at [457, 230] on input "text" at bounding box center [415, 239] width 156 height 19
type input "th x"
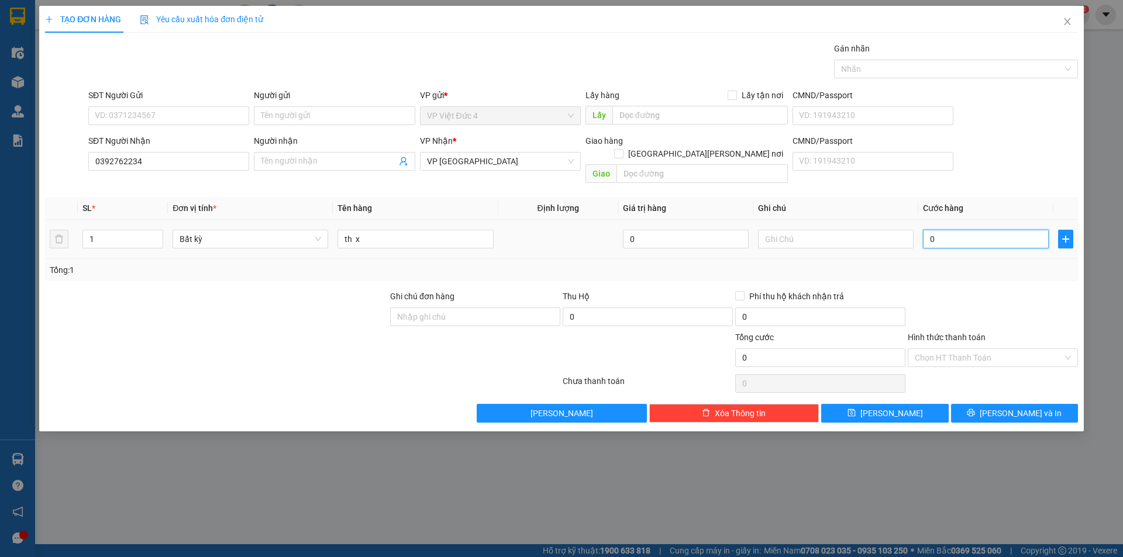
click at [1018, 230] on input "0" at bounding box center [986, 239] width 126 height 19
type input "4"
type input "40"
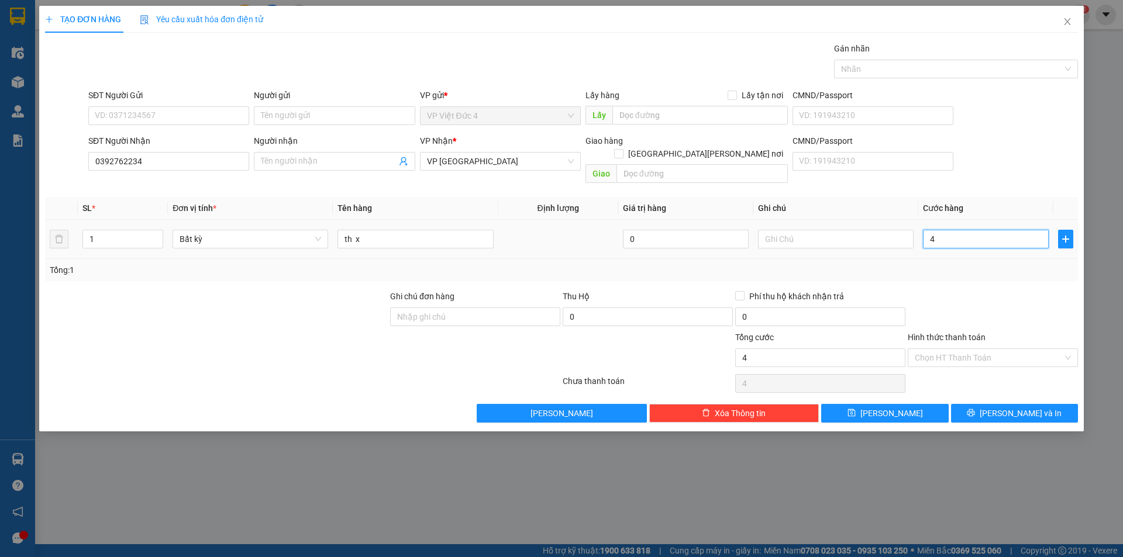
type input "40"
type input "400"
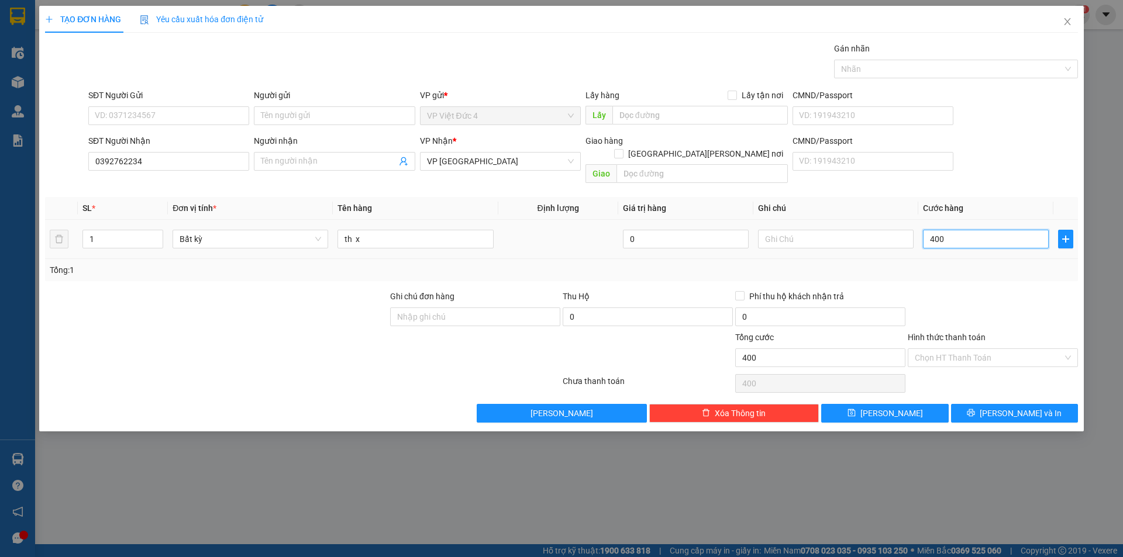
type input "4.000"
type input "40.000"
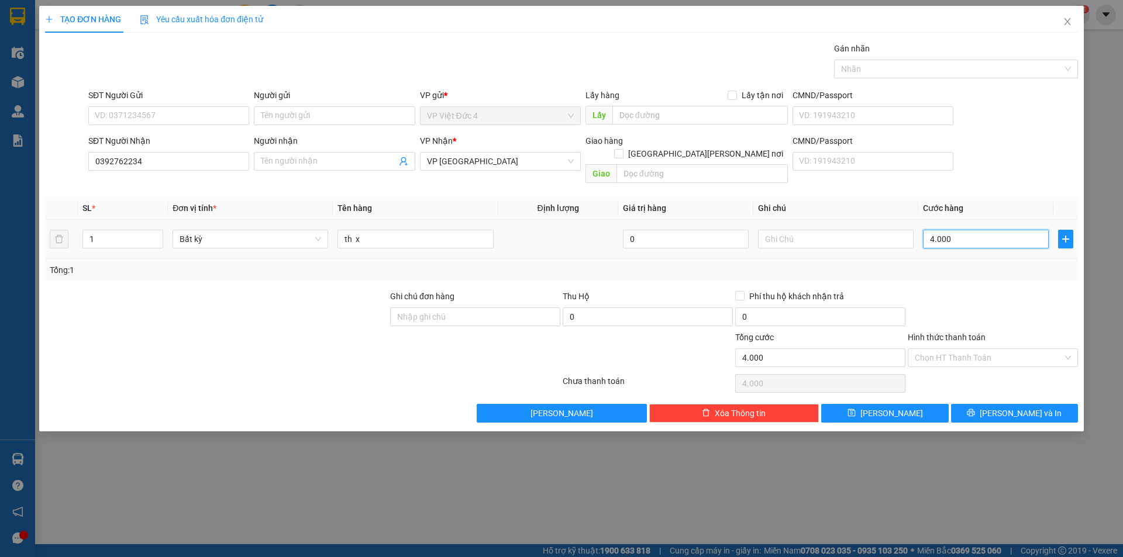
type input "40.000"
click at [969, 349] on input "Hình thức thanh toán" at bounding box center [989, 358] width 148 height 18
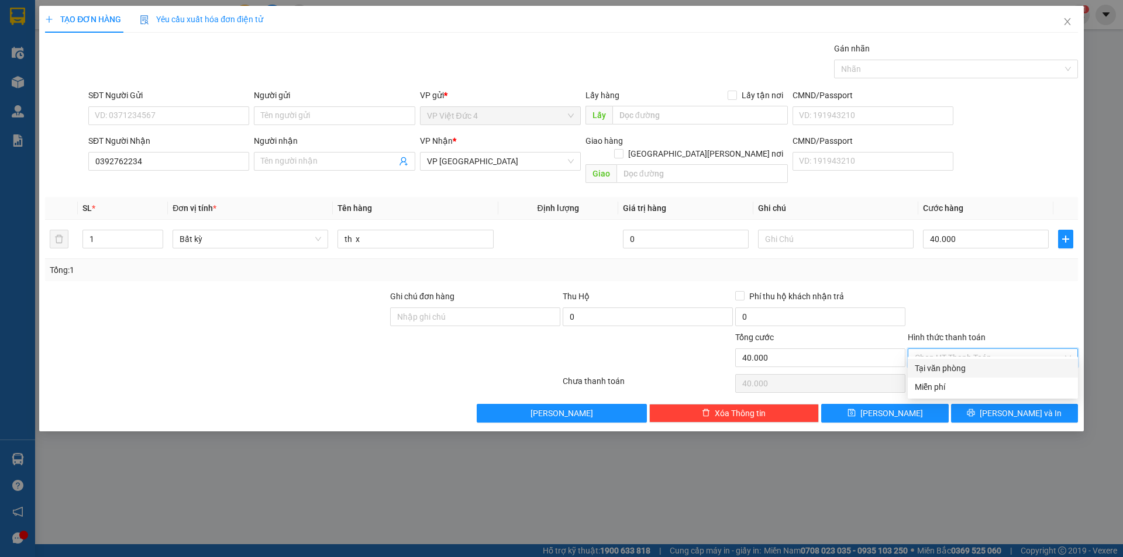
click at [940, 367] on div "Tại văn phòng" at bounding box center [993, 368] width 156 height 13
type input "0"
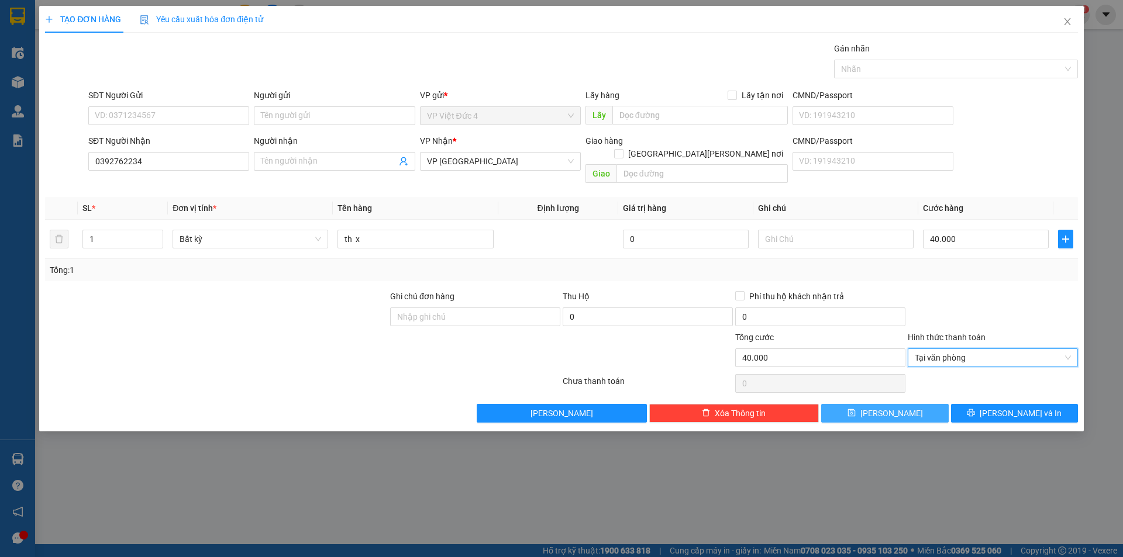
click at [888, 407] on span "[PERSON_NAME]" at bounding box center [891, 413] width 63 height 13
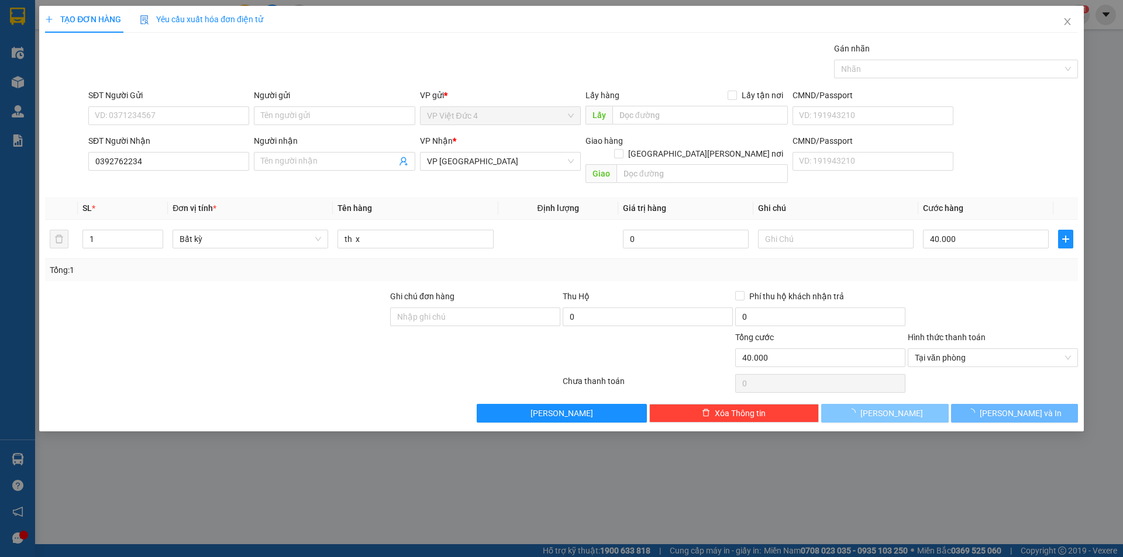
type input "0"
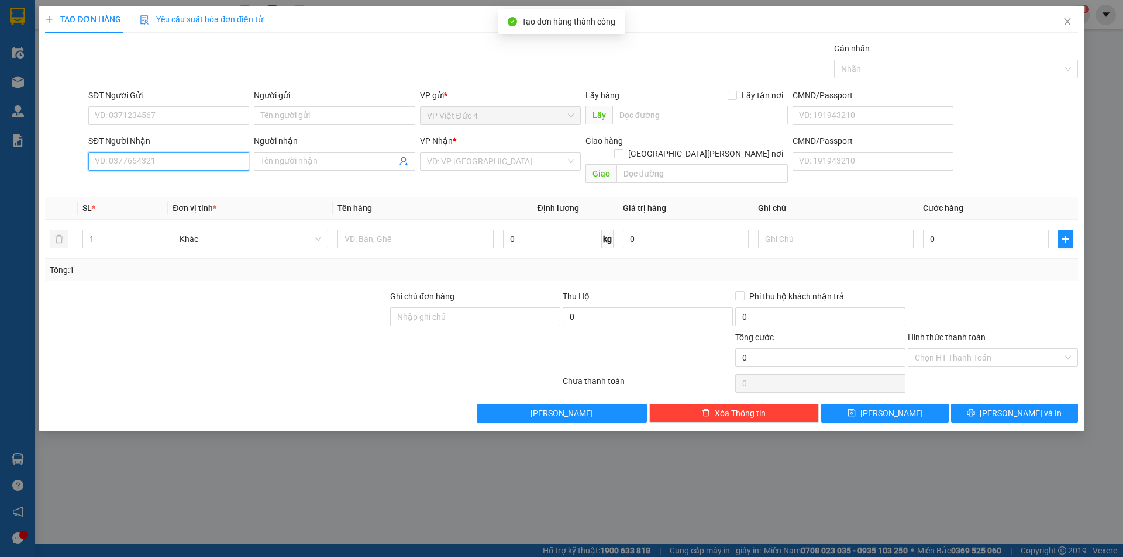
click at [239, 162] on input "SĐT Người Nhận" at bounding box center [168, 161] width 161 height 19
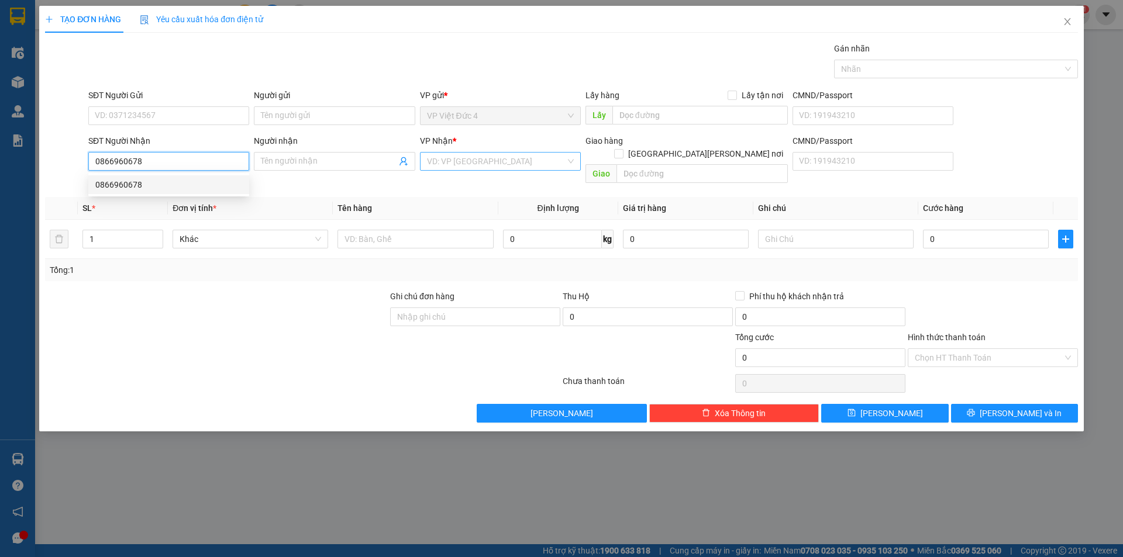
type input "0866960678"
click at [504, 159] on input "search" at bounding box center [496, 162] width 139 height 18
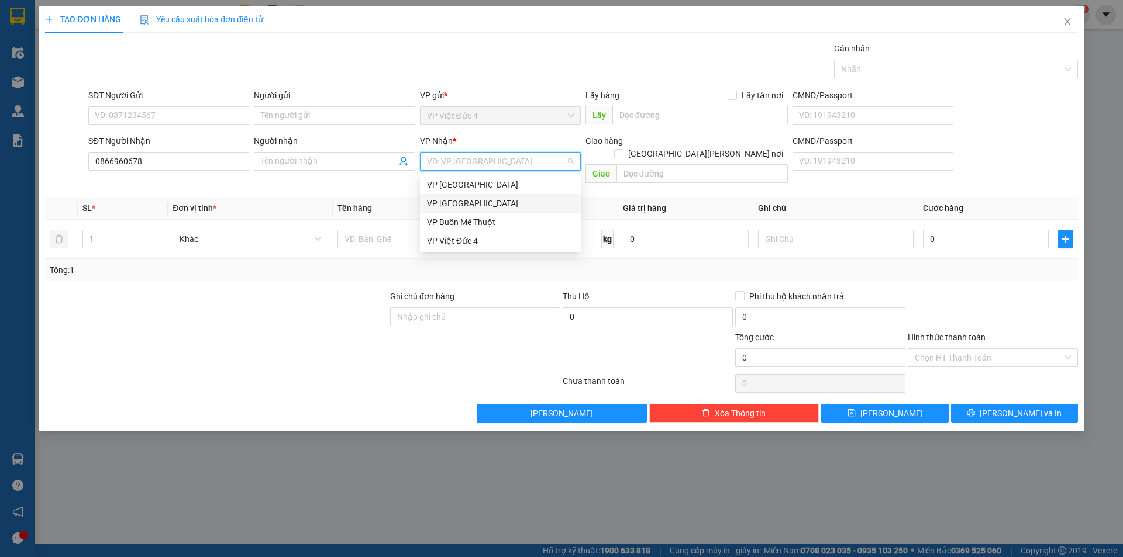
click at [460, 200] on div "VP [GEOGRAPHIC_DATA]" at bounding box center [500, 203] width 147 height 13
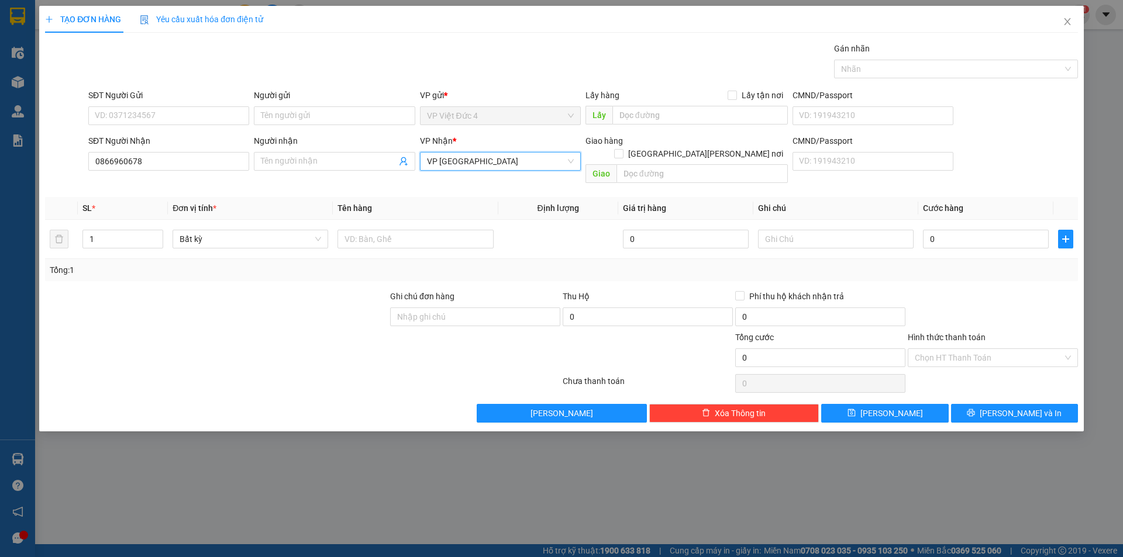
click at [453, 157] on span "VP [GEOGRAPHIC_DATA]" at bounding box center [500, 162] width 147 height 18
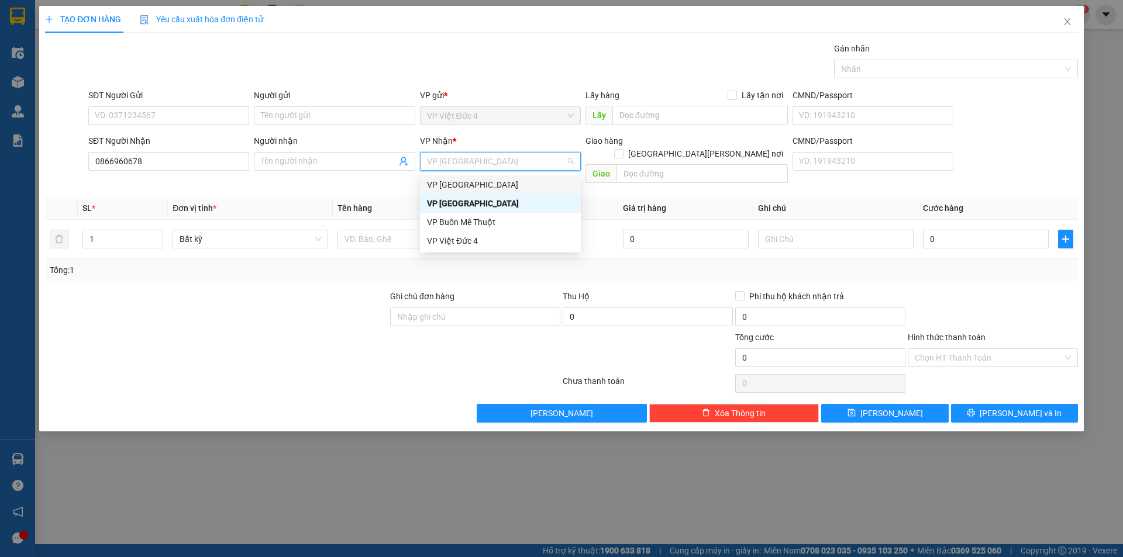
click at [447, 183] on div "VP [GEOGRAPHIC_DATA]" at bounding box center [500, 184] width 147 height 13
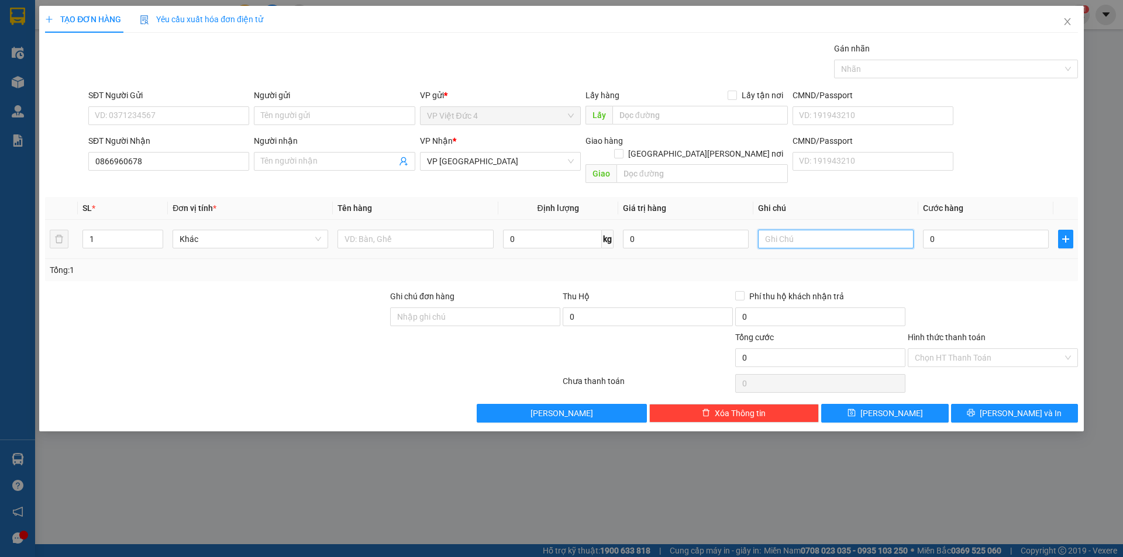
click at [902, 230] on input "text" at bounding box center [836, 239] width 156 height 19
type input "rap thu duc"
click at [456, 230] on input "text" at bounding box center [415, 239] width 156 height 19
type input "th x"
click at [1030, 230] on input "0" at bounding box center [986, 239] width 126 height 19
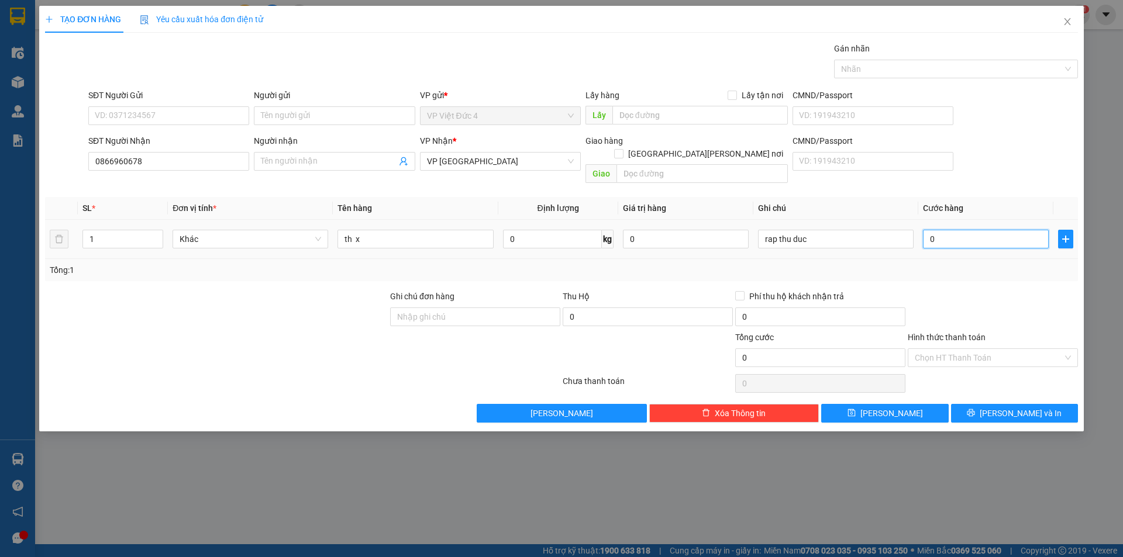
type input "7"
type input "70"
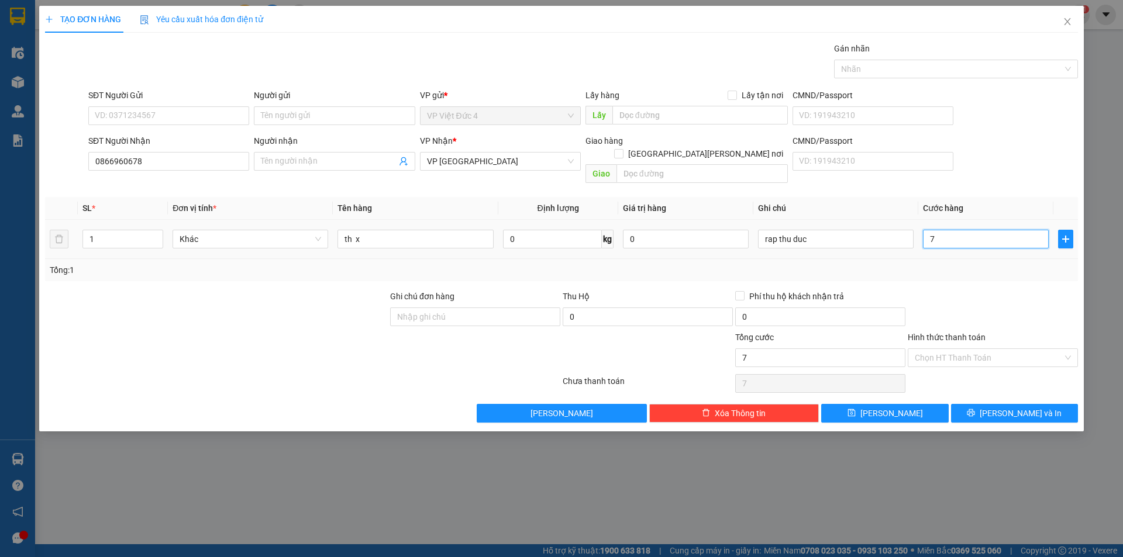
type input "70"
type input "700"
type input "7.000"
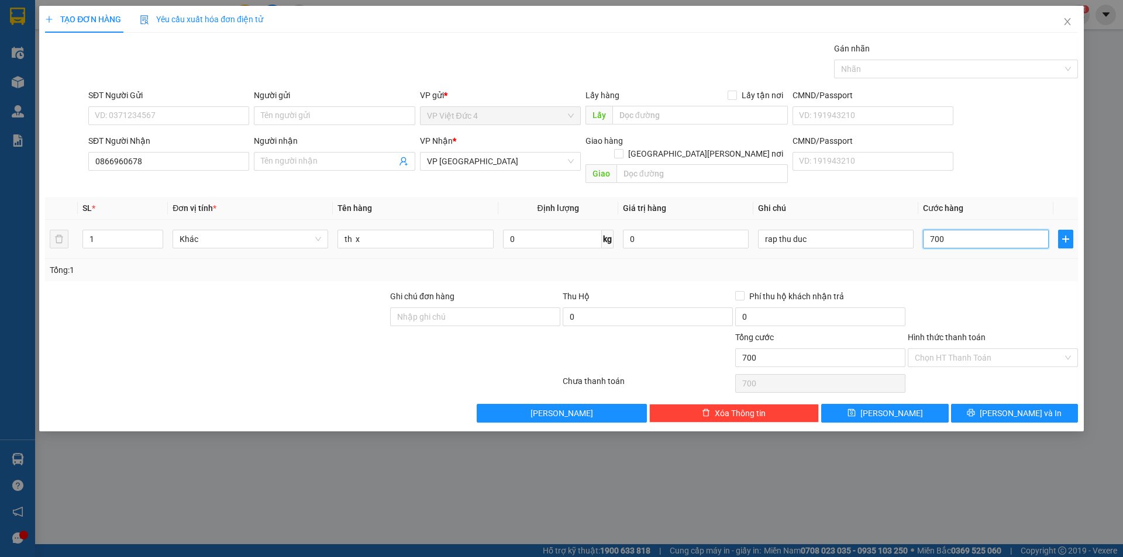
type input "7.000"
type input "70.000"
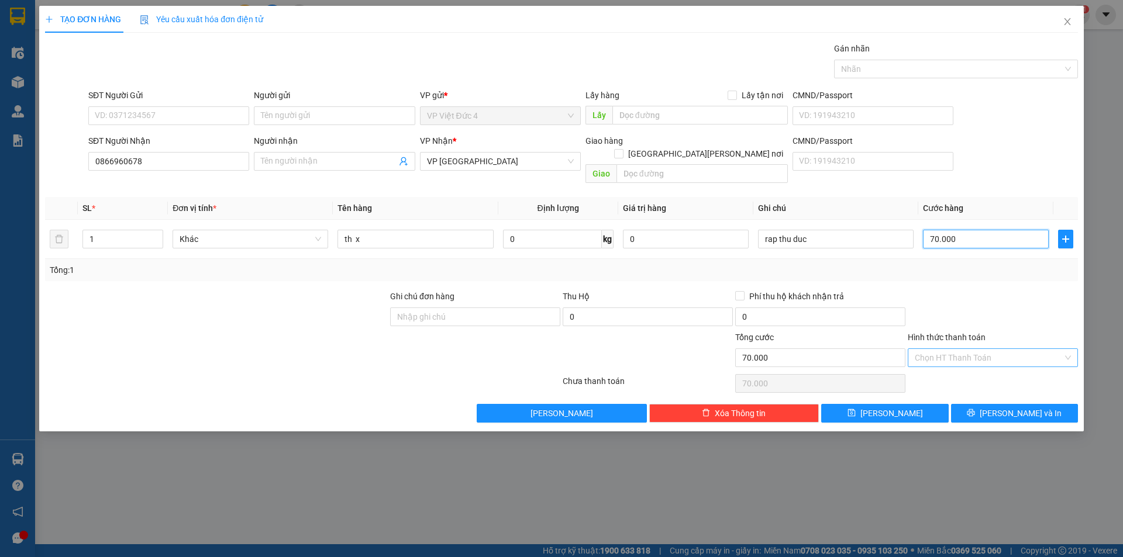
type input "70.000"
click at [942, 349] on input "Hình thức thanh toán" at bounding box center [989, 358] width 148 height 18
click at [939, 367] on div "Tại văn phòng" at bounding box center [993, 368] width 156 height 13
type input "0"
click at [893, 407] on span "[PERSON_NAME]" at bounding box center [891, 413] width 63 height 13
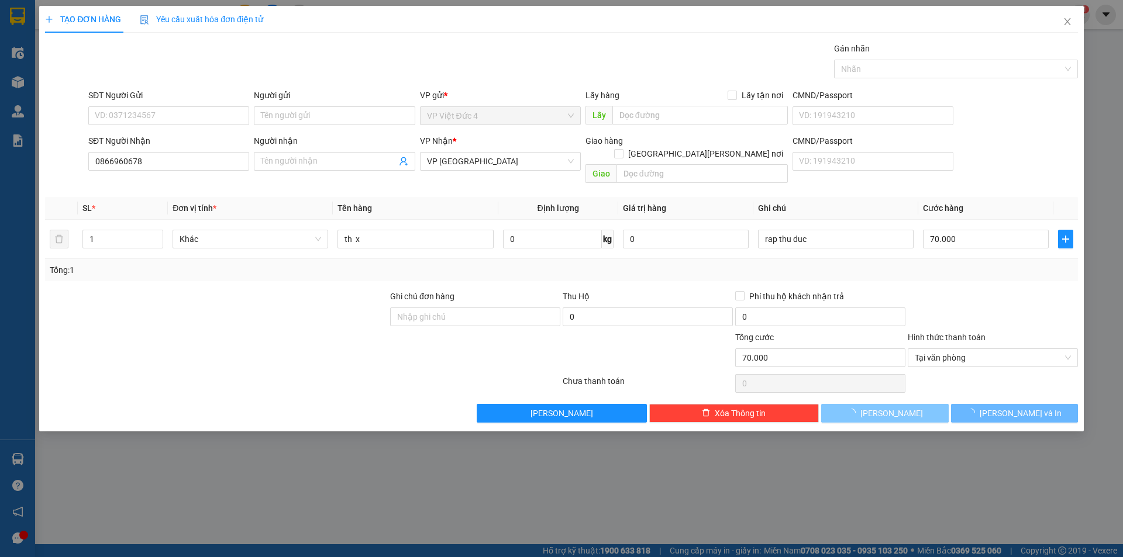
type input "0"
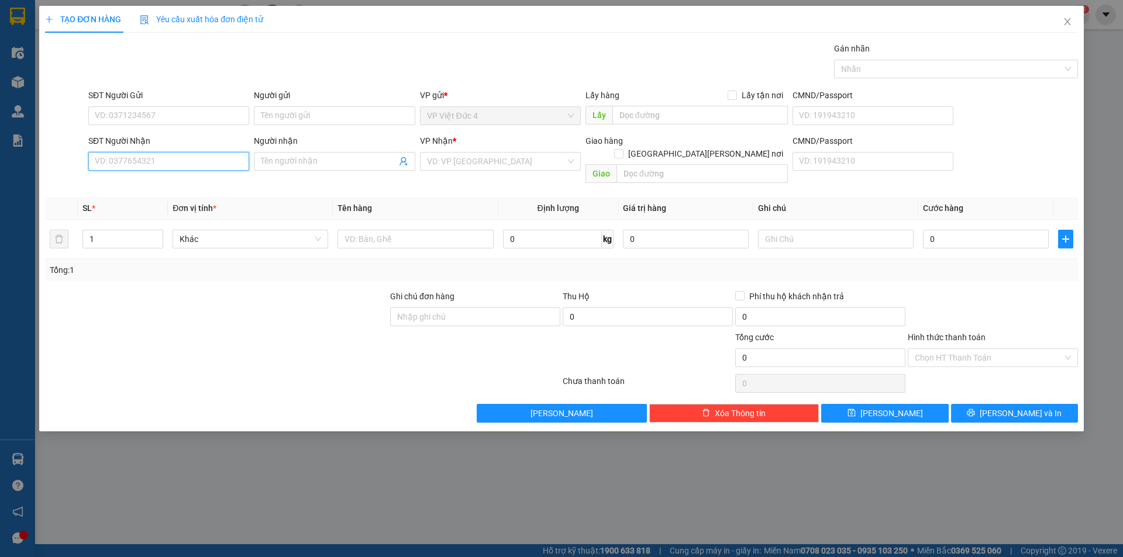
click at [219, 163] on input "SĐT Người Nhận" at bounding box center [168, 161] width 161 height 19
type input "0393246807"
click at [497, 161] on input "search" at bounding box center [496, 162] width 139 height 18
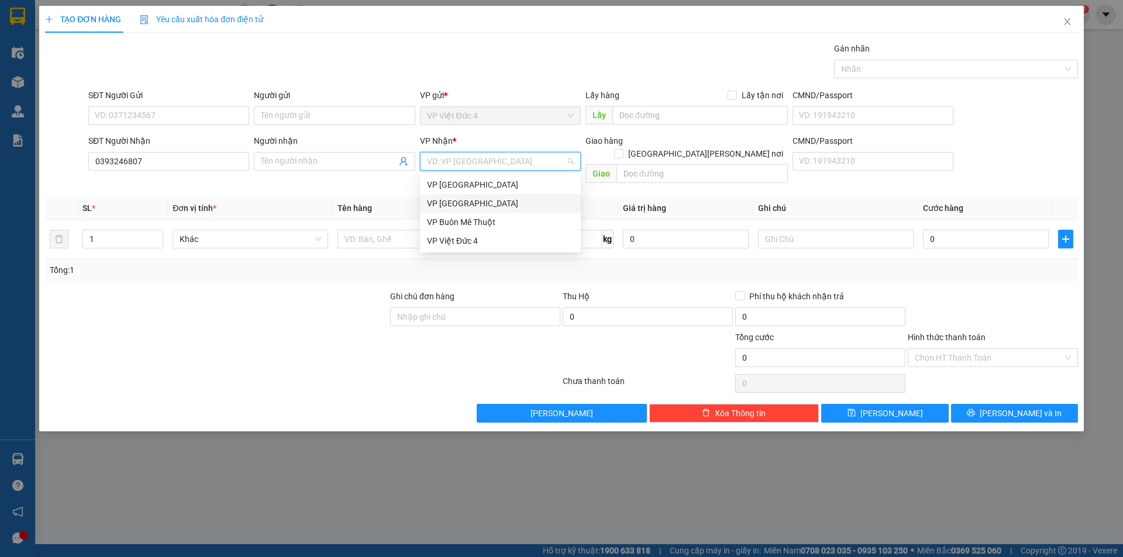
click at [459, 199] on div "VP [GEOGRAPHIC_DATA]" at bounding box center [500, 203] width 147 height 13
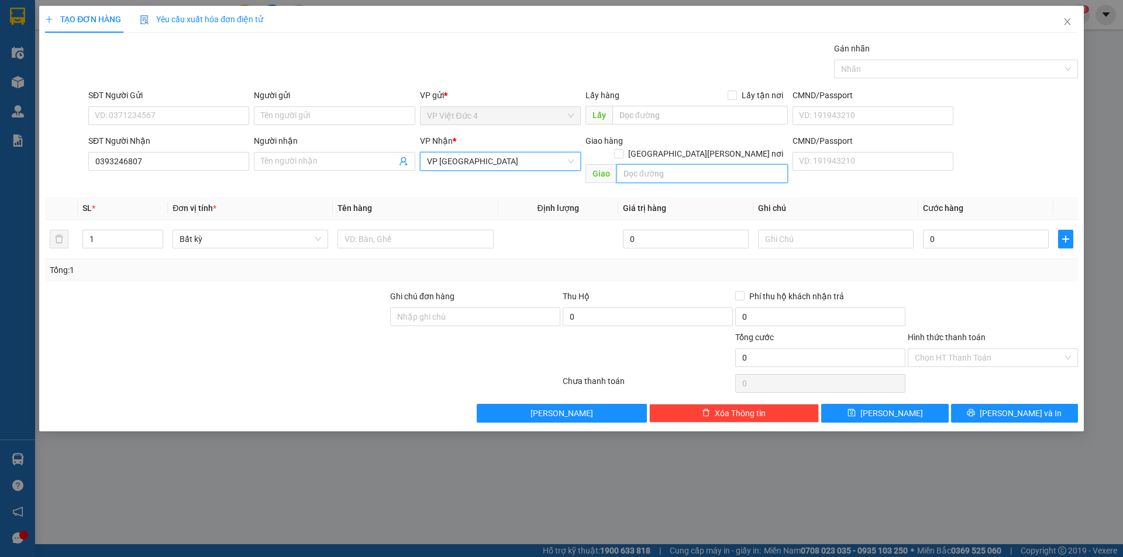
click at [763, 164] on input "text" at bounding box center [701, 173] width 171 height 19
type input "cau vuoc chon thanh"
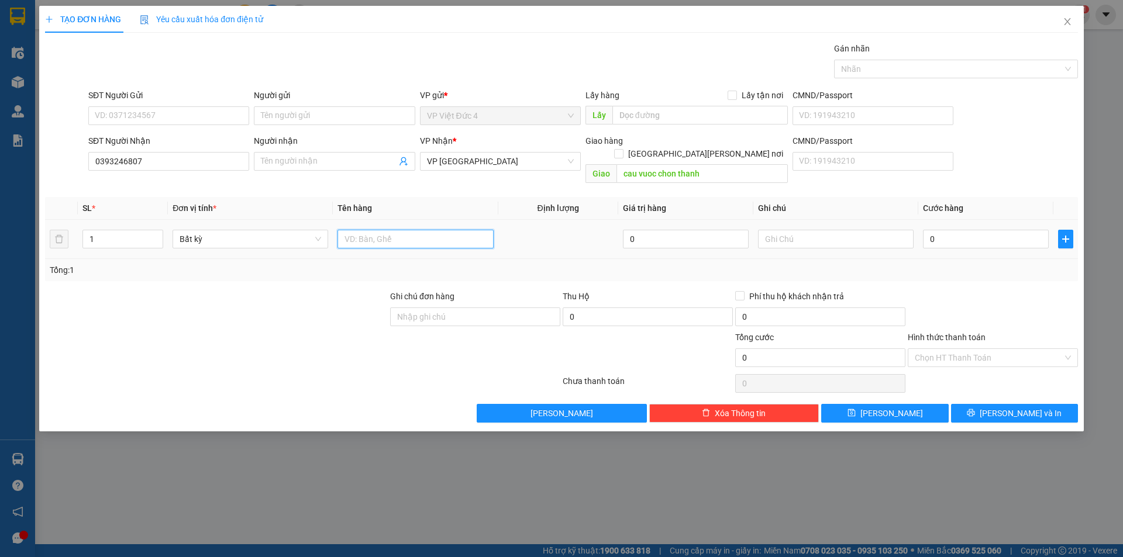
click at [464, 230] on input "text" at bounding box center [415, 239] width 156 height 19
type input "1"
type input "can mat"
click at [1020, 230] on input "0" at bounding box center [986, 239] width 126 height 19
type input "1"
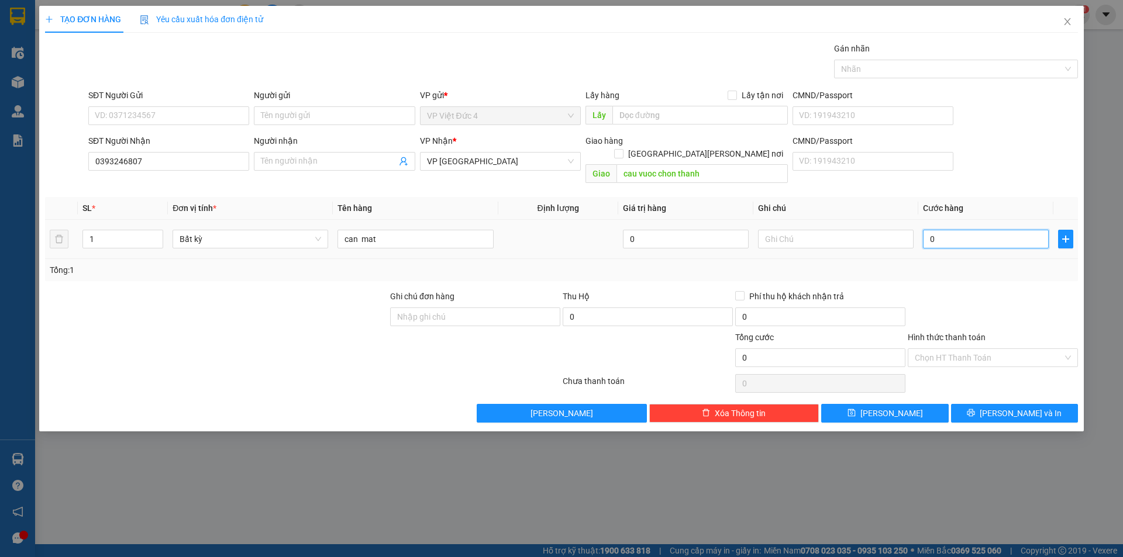
type input "1"
type input "15"
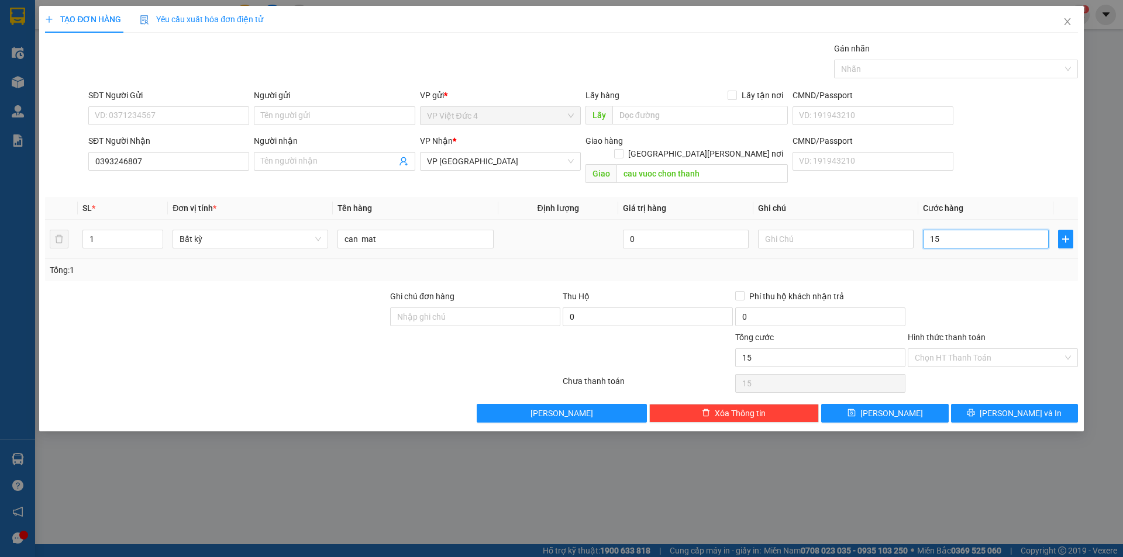
type input "150"
type input "1.500"
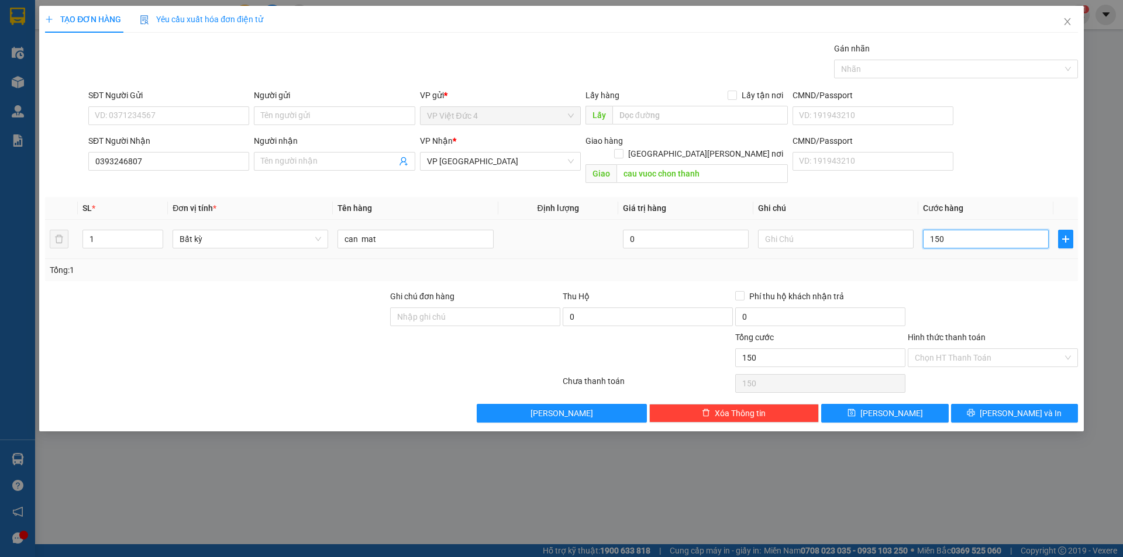
type input "1.500"
type input "15.000"
click at [954, 349] on input "Hình thức thanh toán" at bounding box center [989, 358] width 148 height 18
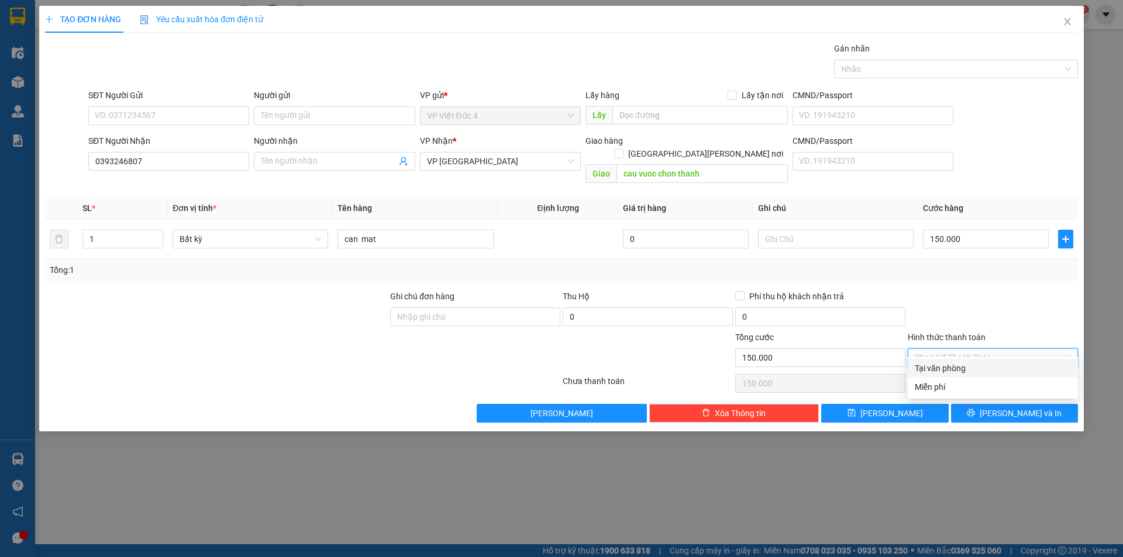
click at [940, 366] on div "Tại văn phòng" at bounding box center [993, 368] width 156 height 13
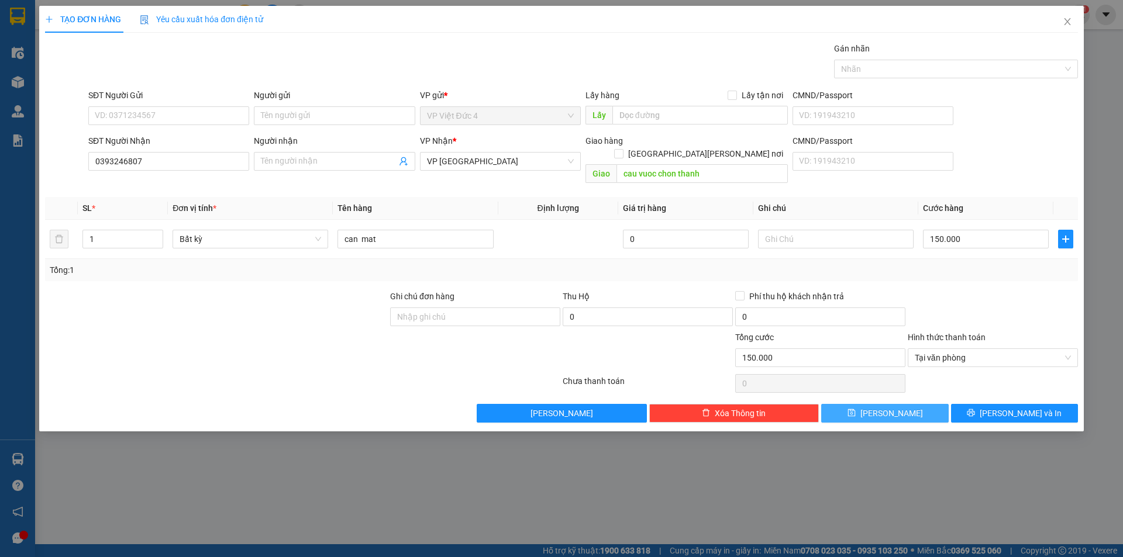
click at [887, 407] on span "[PERSON_NAME]" at bounding box center [891, 413] width 63 height 13
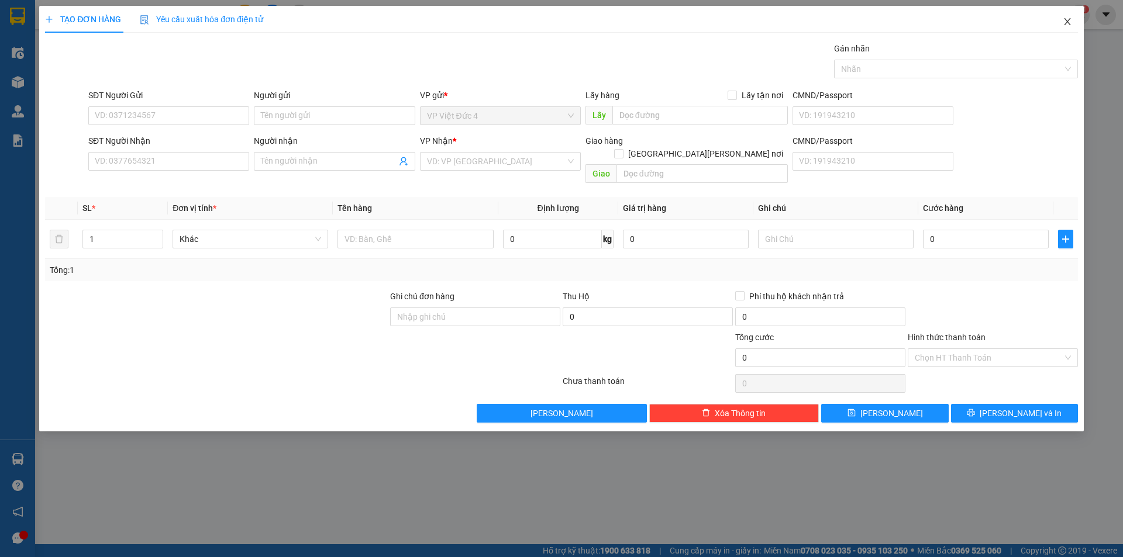
click at [1067, 18] on icon "close" at bounding box center [1067, 21] width 9 height 9
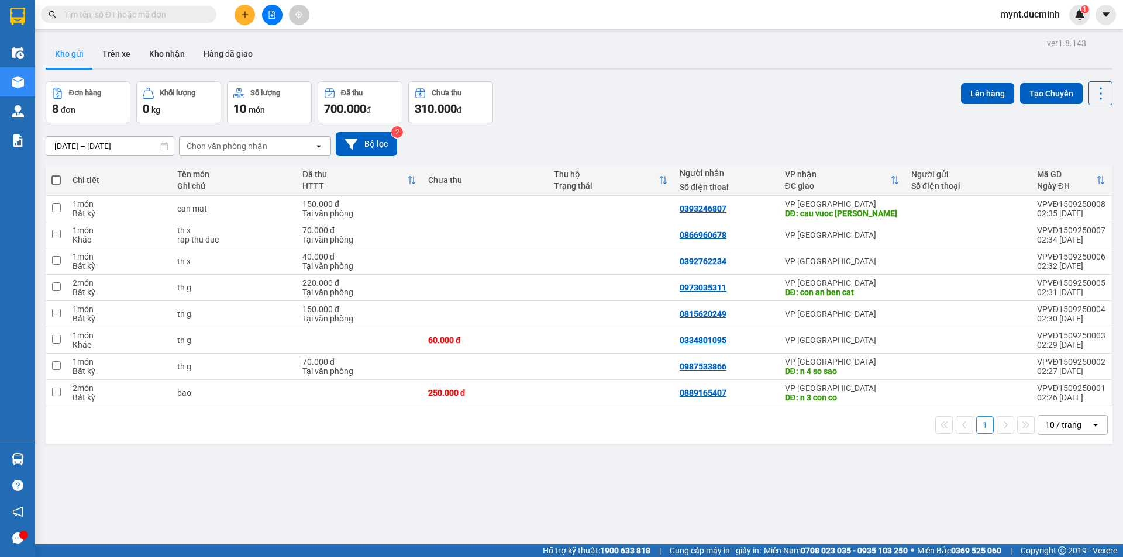
click at [56, 179] on span at bounding box center [55, 179] width 9 height 9
click at [56, 174] on input "checkbox" at bounding box center [56, 174] width 0 height 0
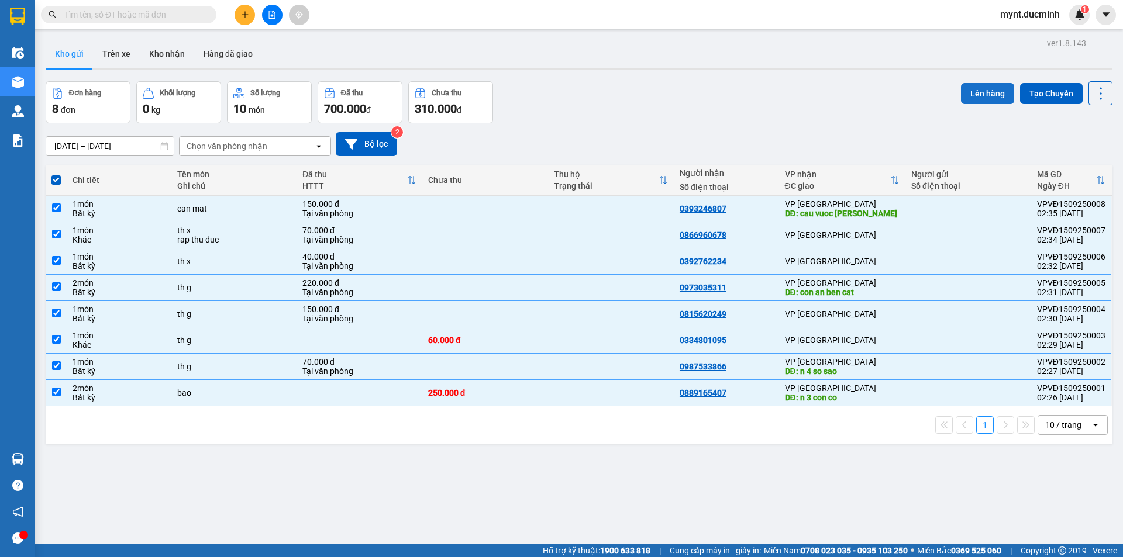
click at [974, 89] on button "Lên hàng" at bounding box center [987, 93] width 53 height 21
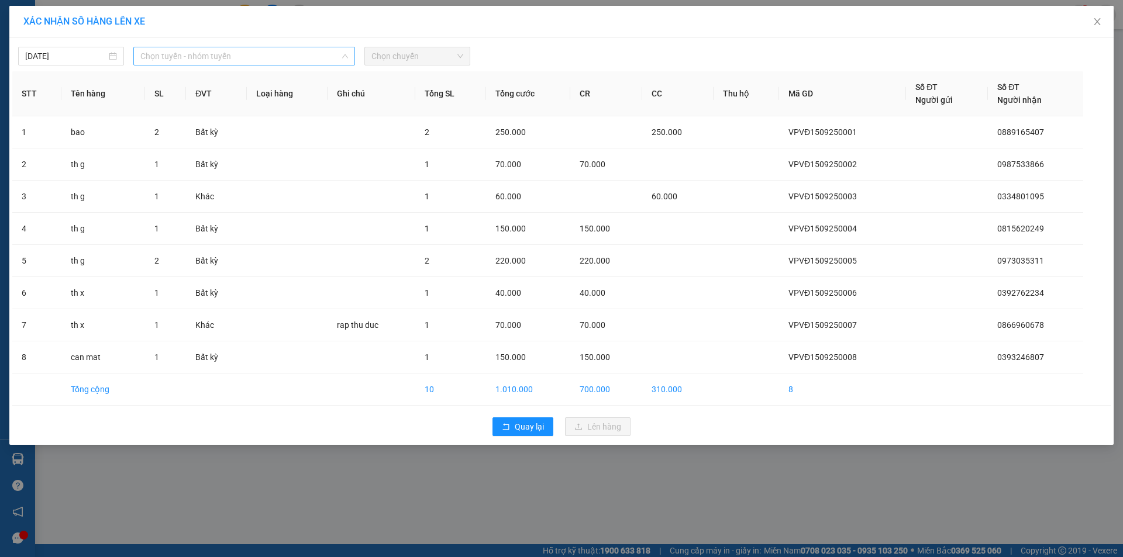
click at [210, 56] on span "Chọn tuyến - nhóm tuyến" at bounding box center [244, 56] width 208 height 18
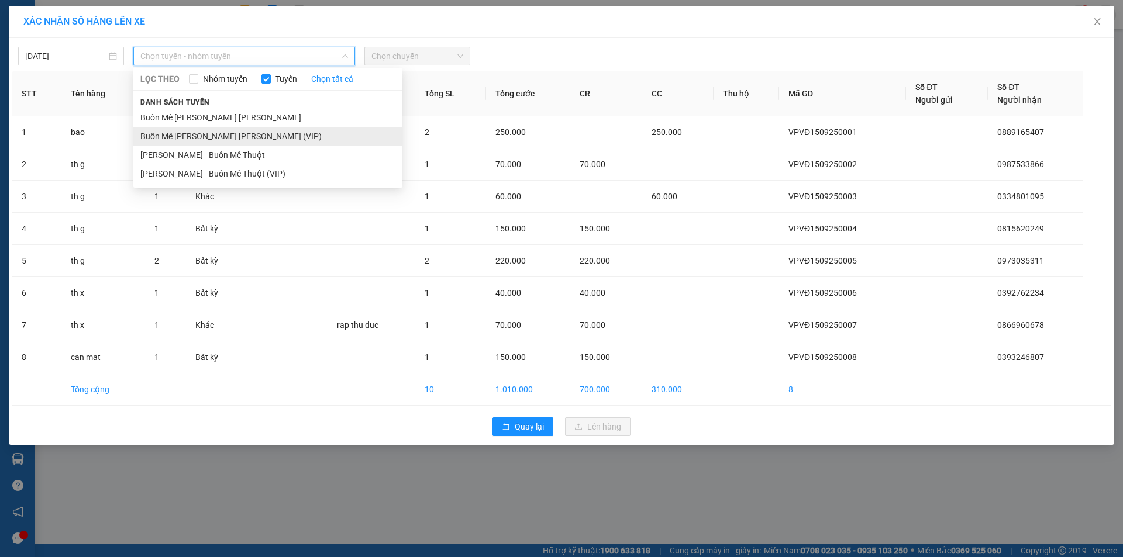
click at [191, 137] on li "Buôn Mê [PERSON_NAME] [PERSON_NAME] (VIP)" at bounding box center [267, 136] width 269 height 19
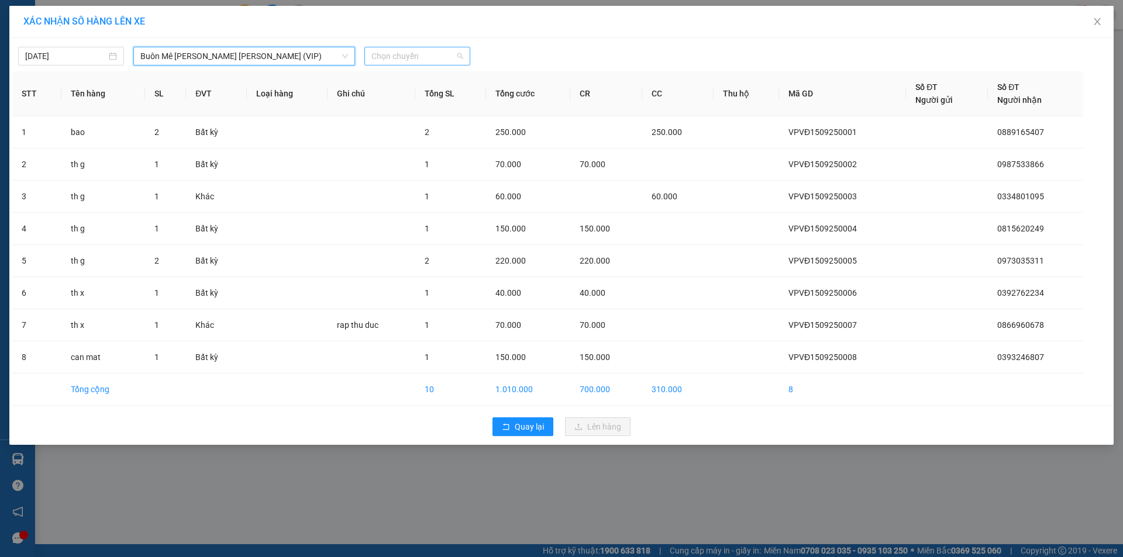
click at [417, 54] on span "Chọn chuyến" at bounding box center [417, 56] width 92 height 18
click at [397, 97] on div "20:00" at bounding box center [416, 98] width 91 height 13
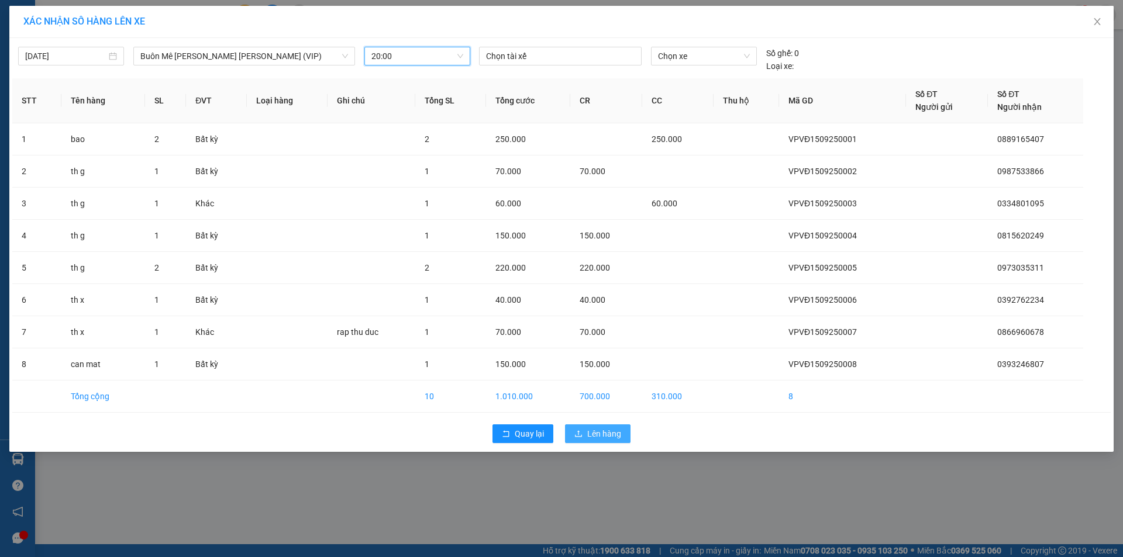
click at [605, 432] on span "Lên hàng" at bounding box center [604, 434] width 34 height 13
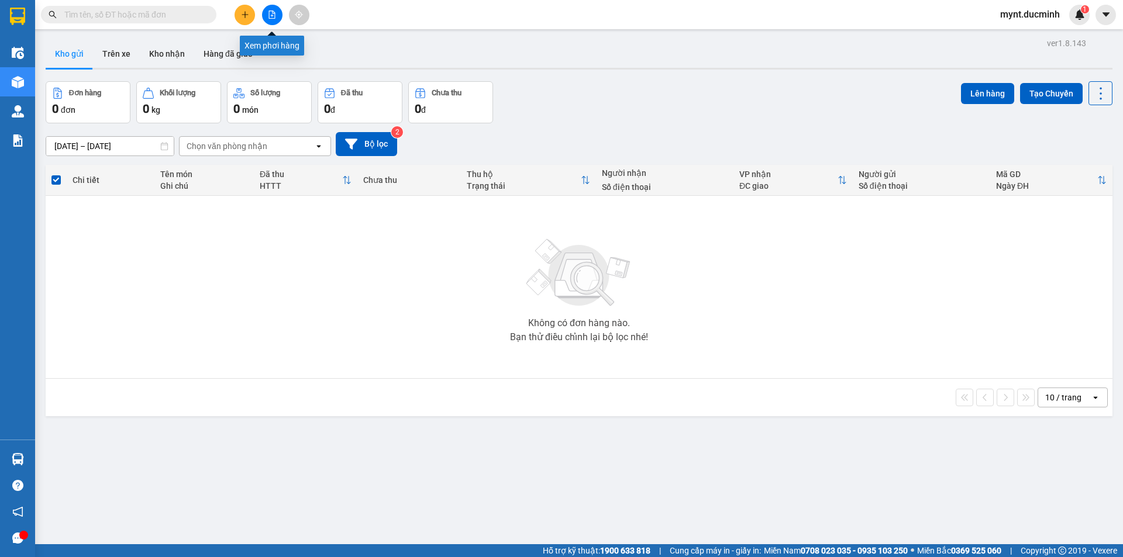
click at [273, 13] on icon "file-add" at bounding box center [272, 15] width 6 height 8
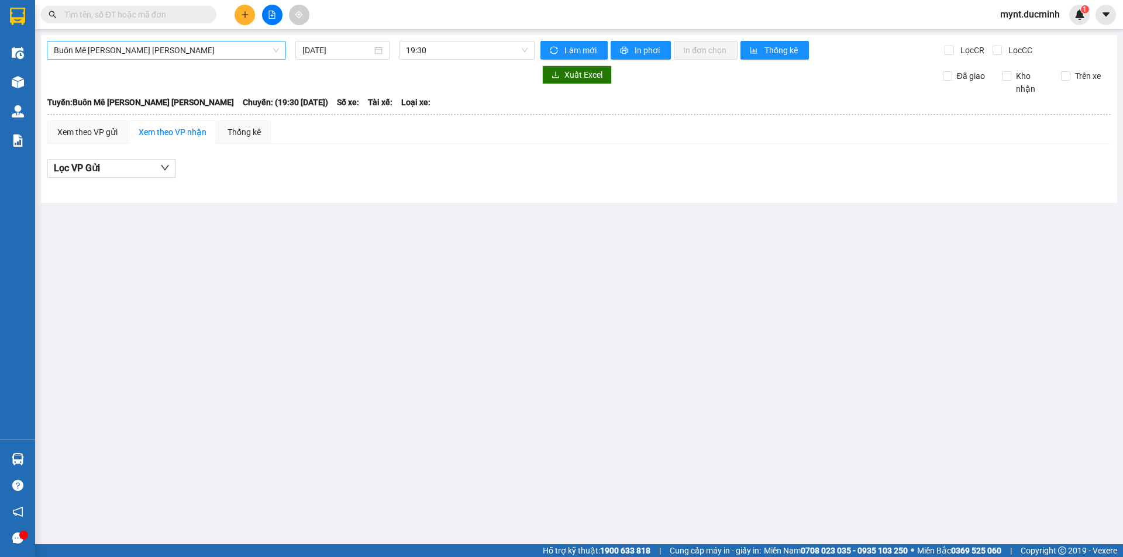
click at [105, 47] on span "Buôn Mê [PERSON_NAME] [PERSON_NAME]" at bounding box center [166, 51] width 225 height 18
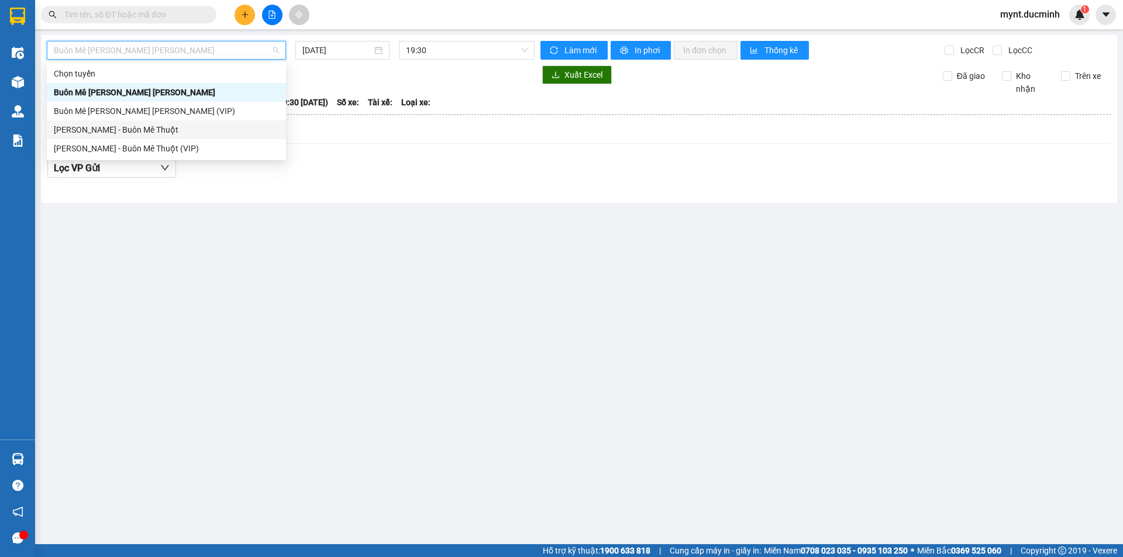
click at [95, 128] on div "[PERSON_NAME] - Buôn Mê Thuột" at bounding box center [166, 129] width 225 height 13
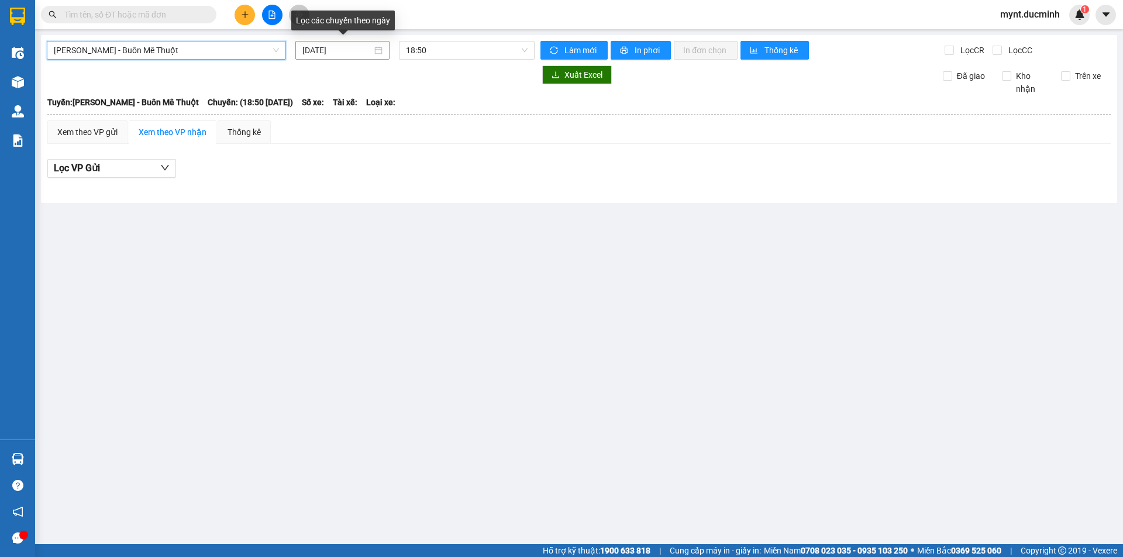
click at [328, 49] on input "[DATE]" at bounding box center [337, 50] width 70 height 13
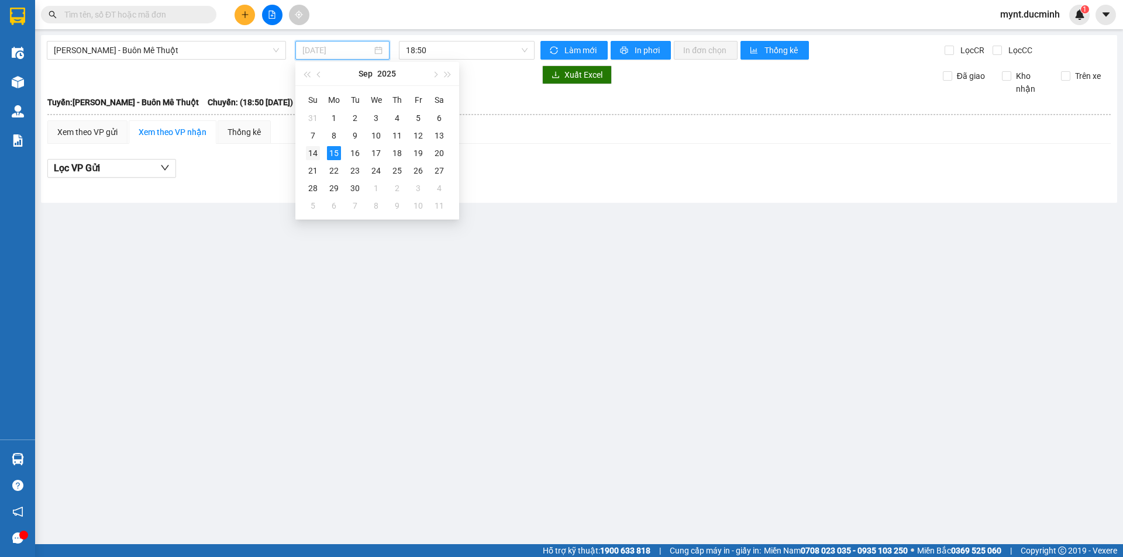
click at [310, 150] on div "14" at bounding box center [313, 153] width 14 height 14
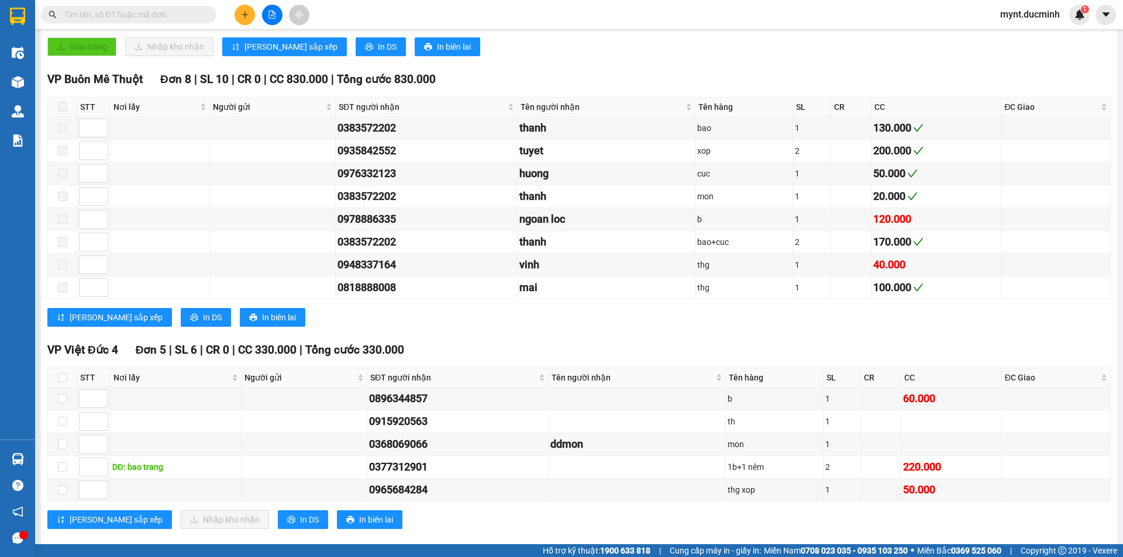
scroll to position [427, 0]
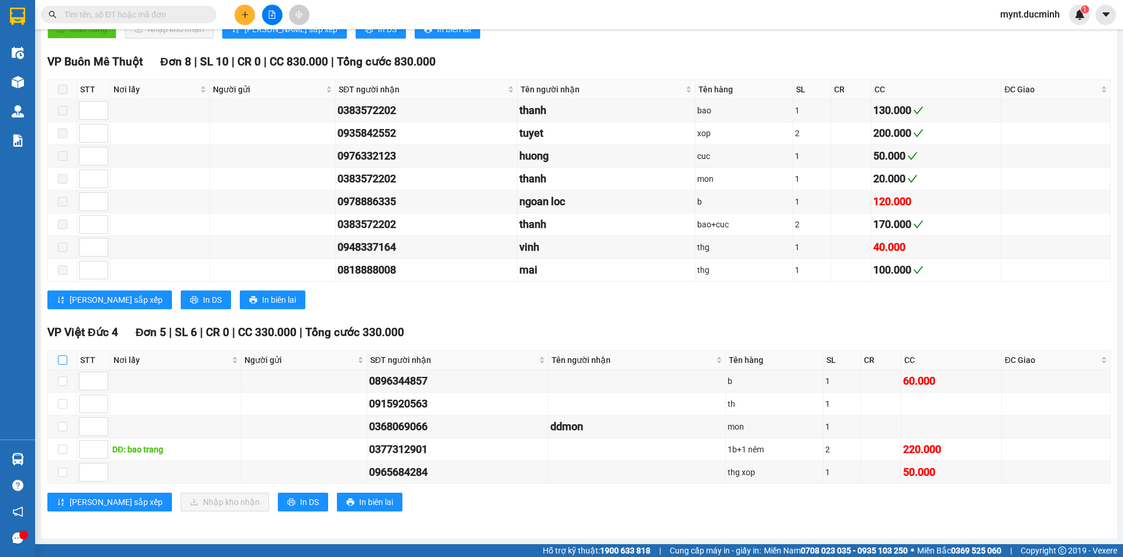
click at [61, 357] on input "checkbox" at bounding box center [62, 360] width 9 height 9
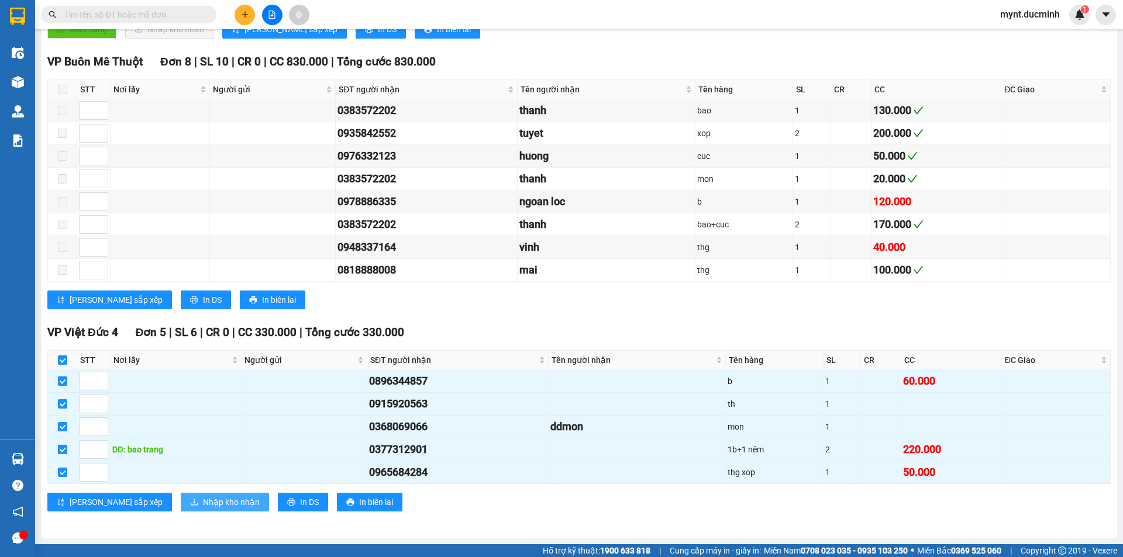
click at [203, 502] on span "Nhập kho nhận" at bounding box center [231, 502] width 57 height 13
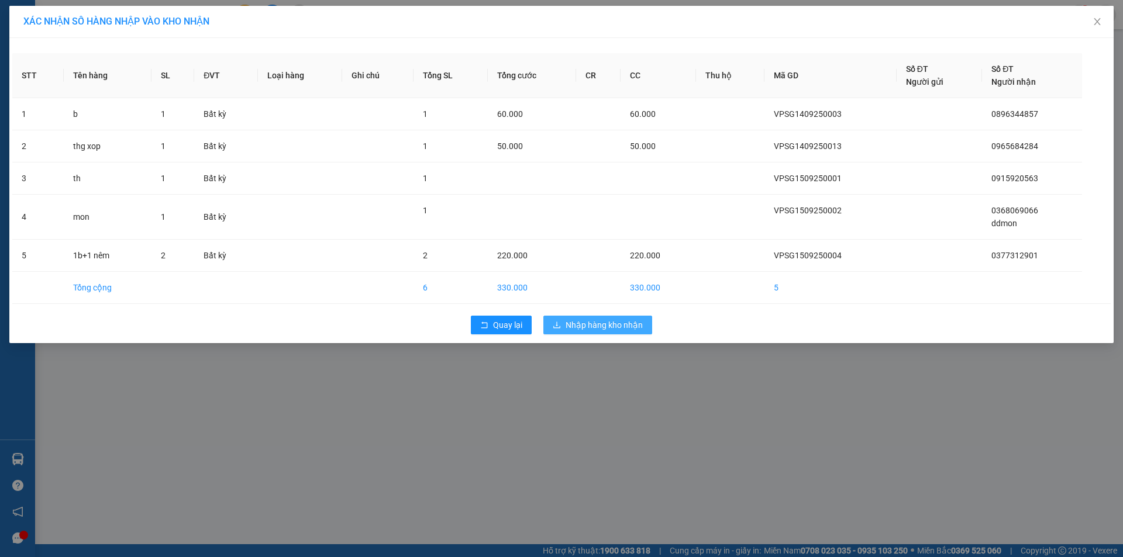
click at [628, 324] on span "Nhập hàng kho nhận" at bounding box center [604, 325] width 77 height 13
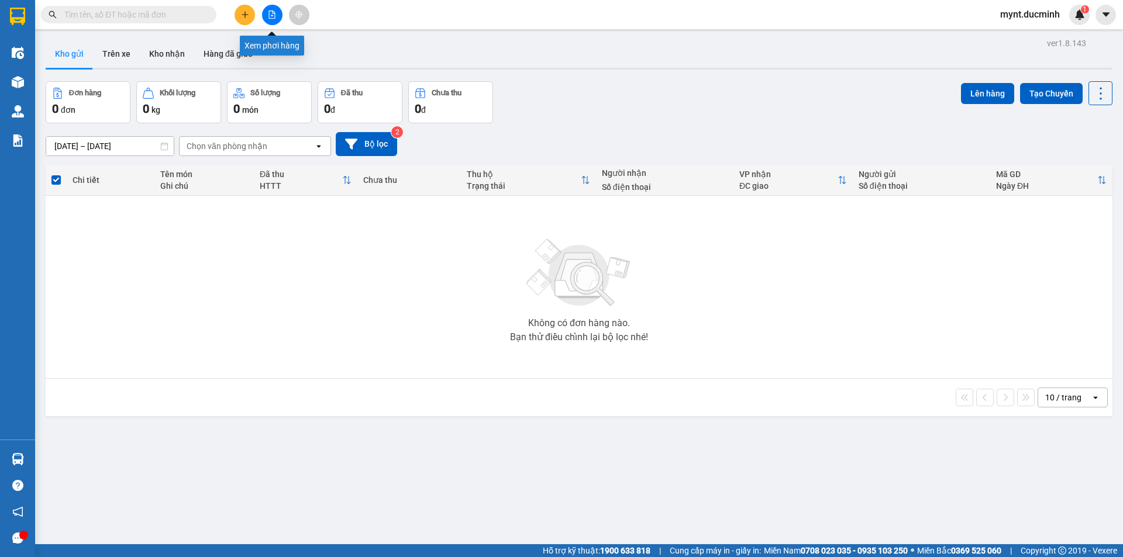
click at [271, 11] on icon "file-add" at bounding box center [272, 15] width 6 height 8
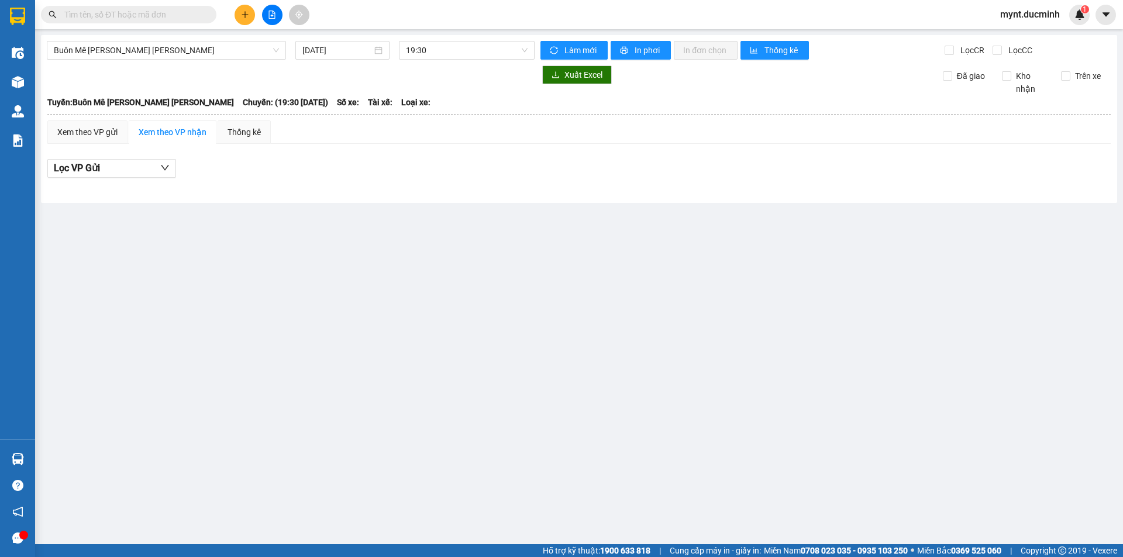
click at [185, 13] on input "text" at bounding box center [133, 14] width 138 height 13
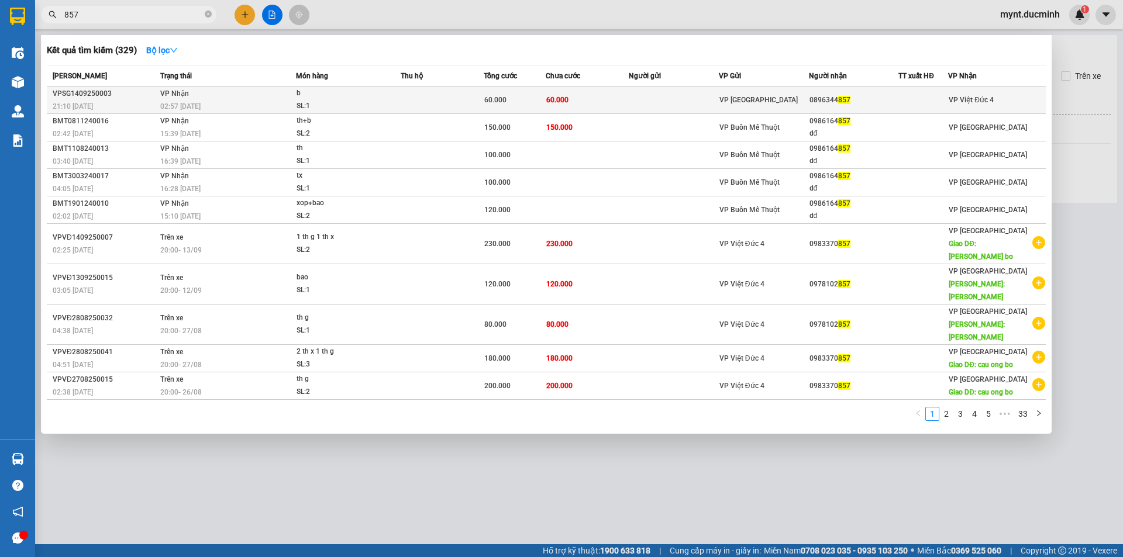
click at [595, 92] on td "60.000" at bounding box center [587, 100] width 83 height 27
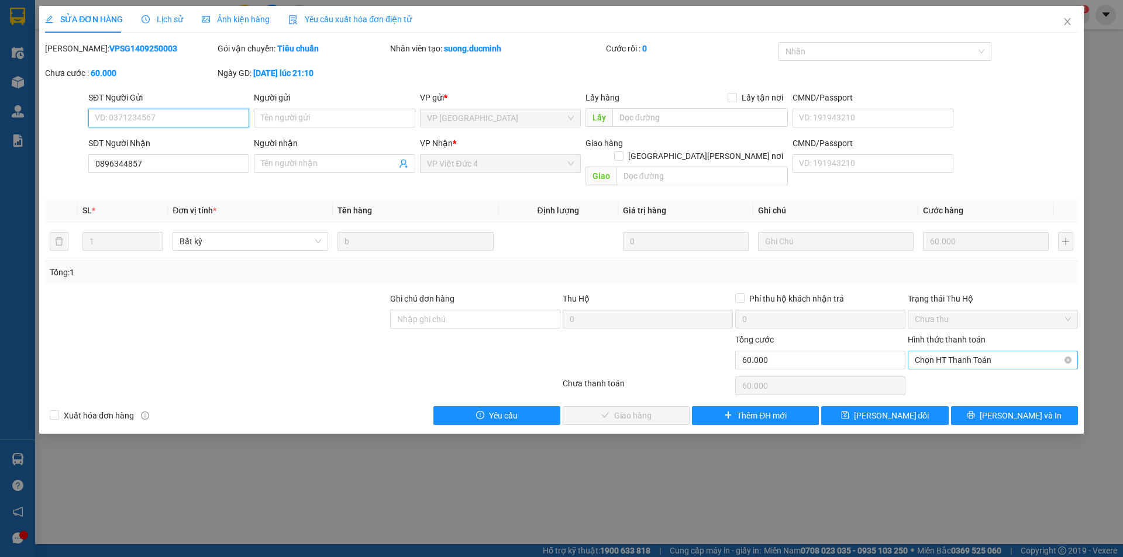
click at [947, 351] on span "Chọn HT Thanh Toán" at bounding box center [993, 360] width 156 height 18
click at [947, 368] on div "Tại văn phòng" at bounding box center [993, 370] width 156 height 13
click at [622, 409] on span "[PERSON_NAME] và [PERSON_NAME] hàng" at bounding box center [664, 415] width 158 height 13
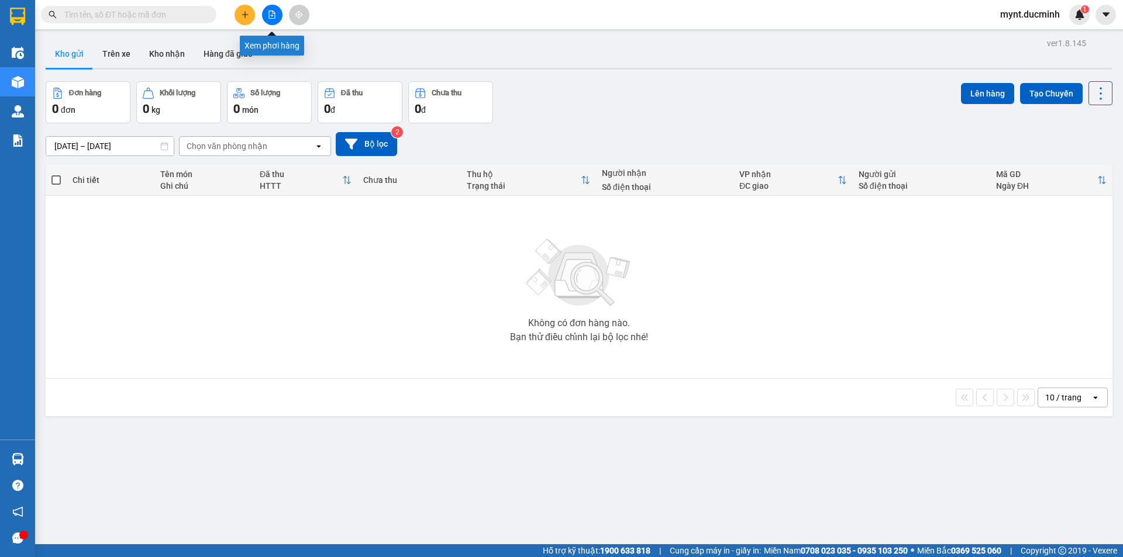
click at [271, 12] on icon "file-add" at bounding box center [272, 15] width 8 height 8
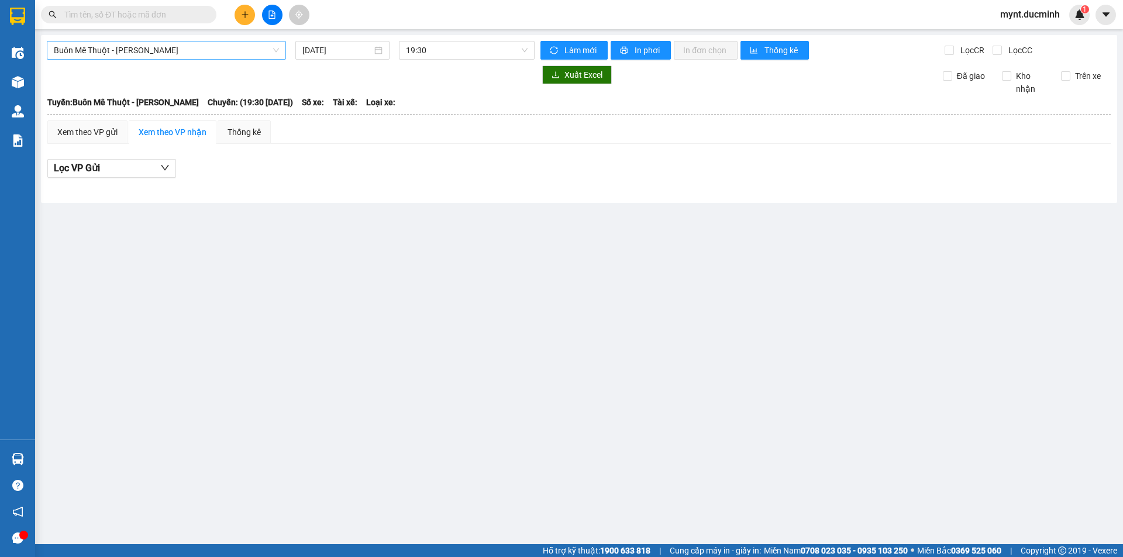
click at [181, 53] on span "Buôn Mê [PERSON_NAME] [PERSON_NAME]" at bounding box center [166, 51] width 225 height 18
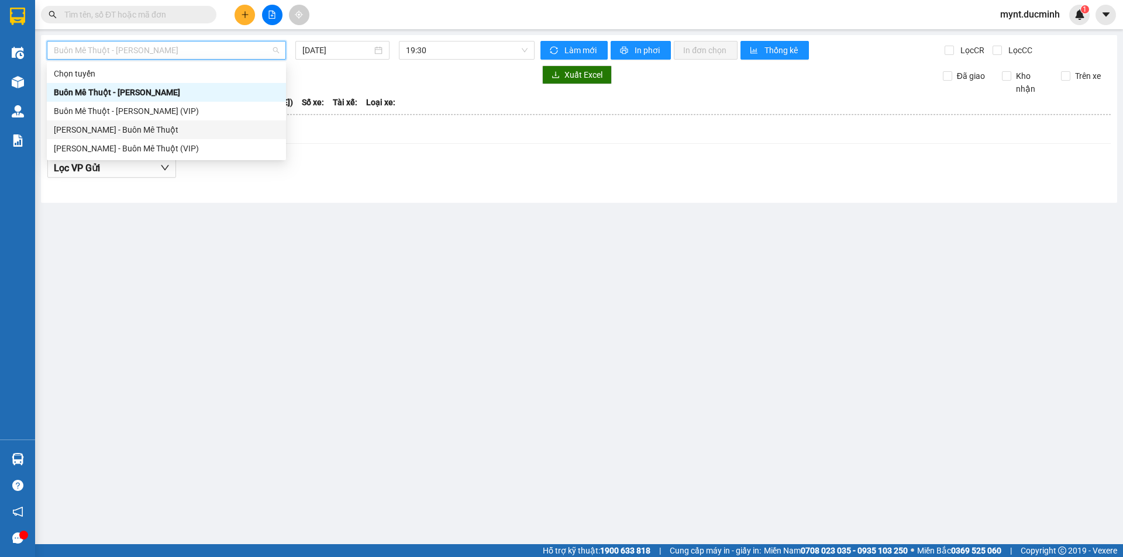
click at [93, 129] on div "[PERSON_NAME] - Buôn Mê Thuột" at bounding box center [166, 129] width 225 height 13
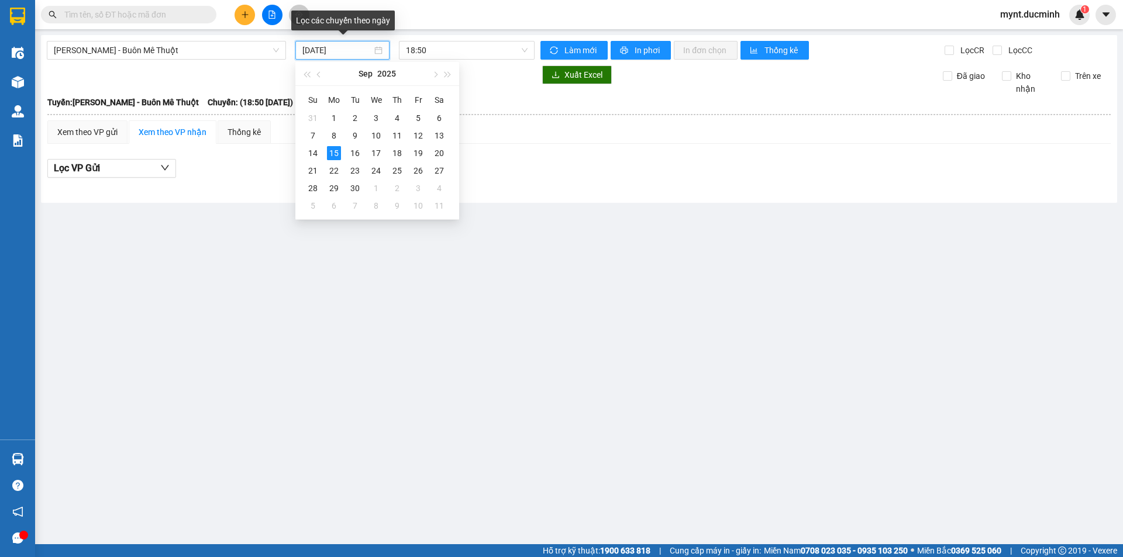
click at [317, 50] on input "[DATE]" at bounding box center [337, 50] width 70 height 13
click at [311, 150] on div "14" at bounding box center [313, 153] width 14 height 14
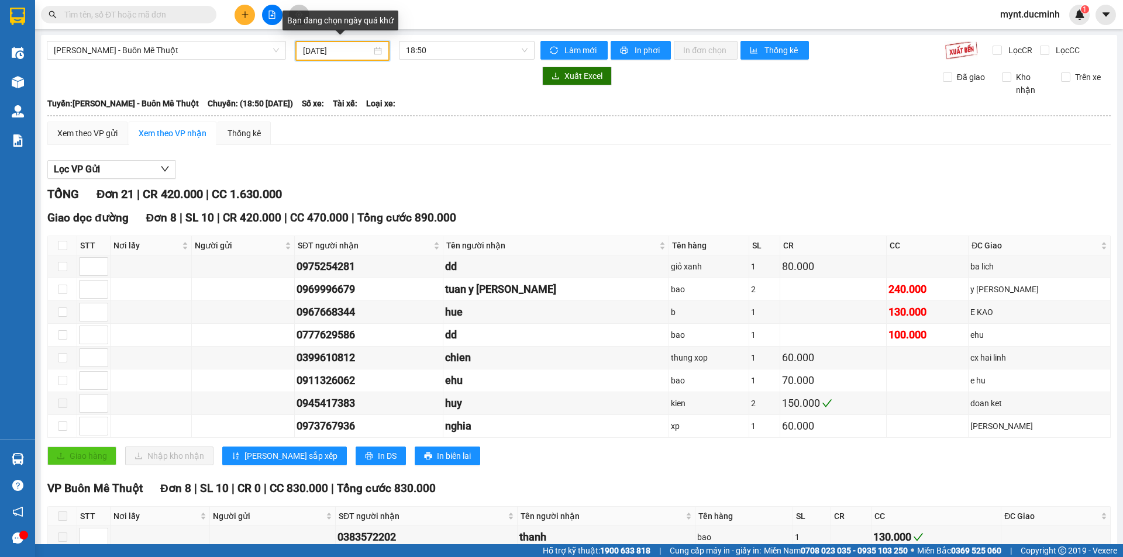
click at [321, 47] on input "[DATE]" at bounding box center [337, 50] width 68 height 13
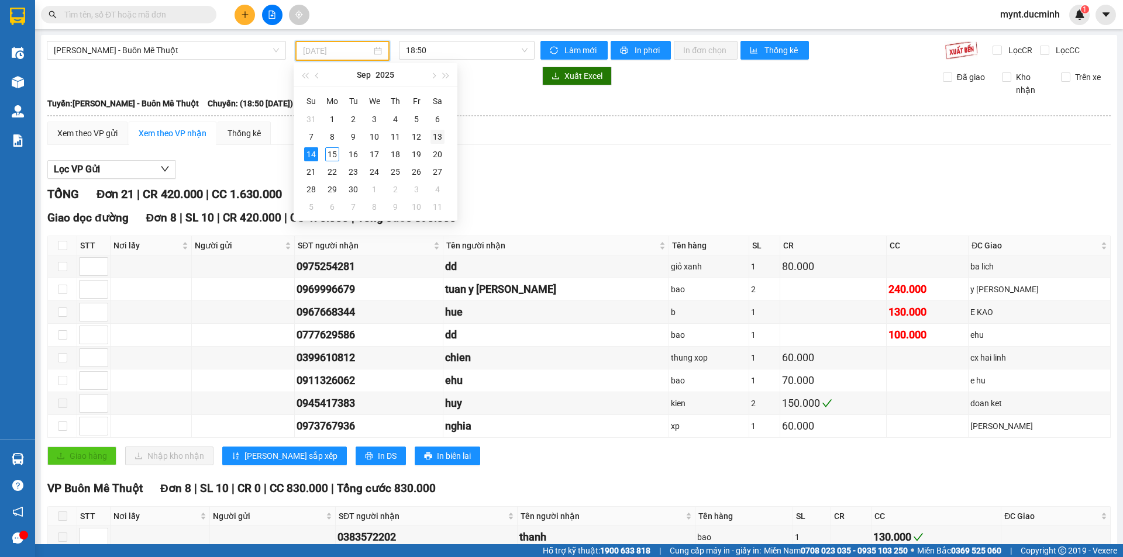
click at [435, 133] on div "13" at bounding box center [437, 137] width 14 height 14
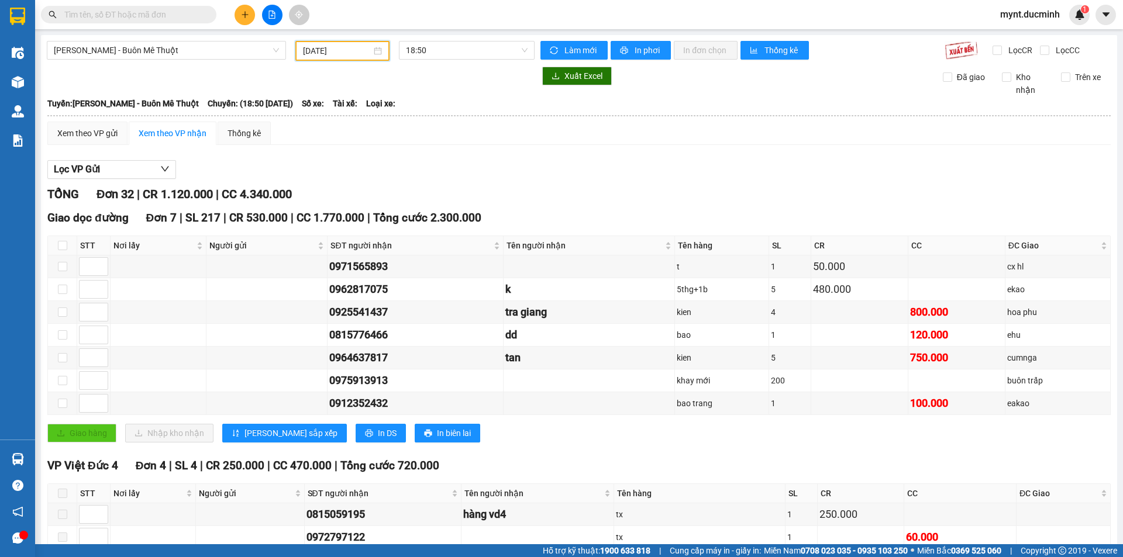
click at [321, 51] on input "13/09/2025" at bounding box center [337, 50] width 68 height 13
click at [415, 135] on div "12" at bounding box center [416, 137] width 14 height 14
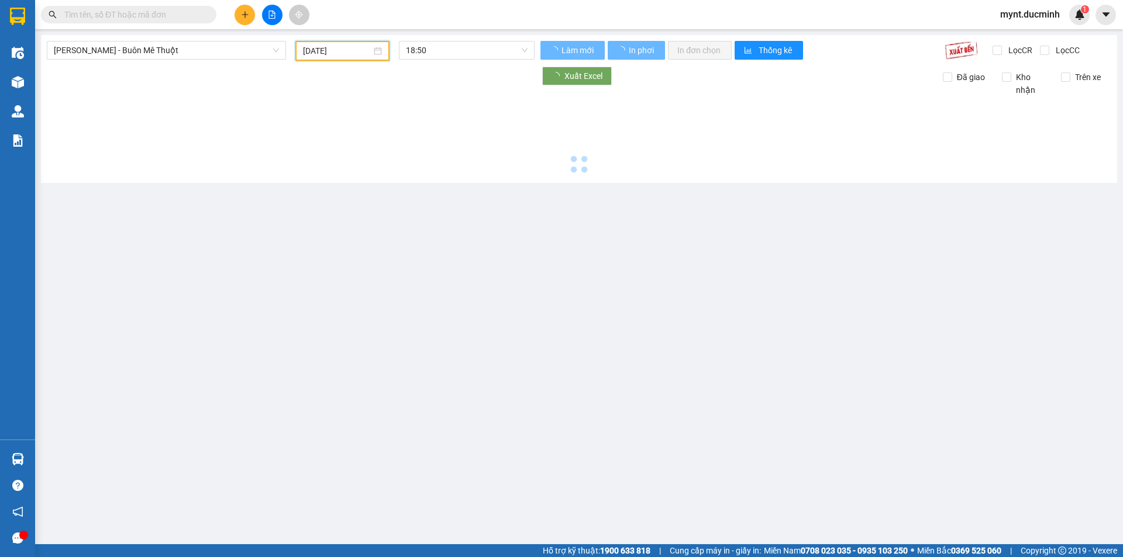
type input "12/09/2025"
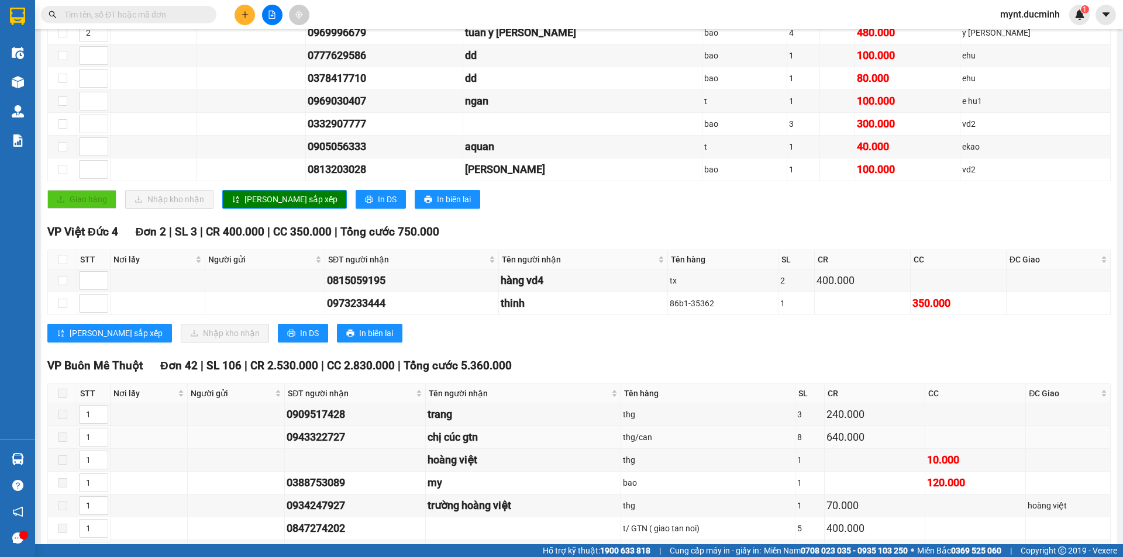
scroll to position [290, 0]
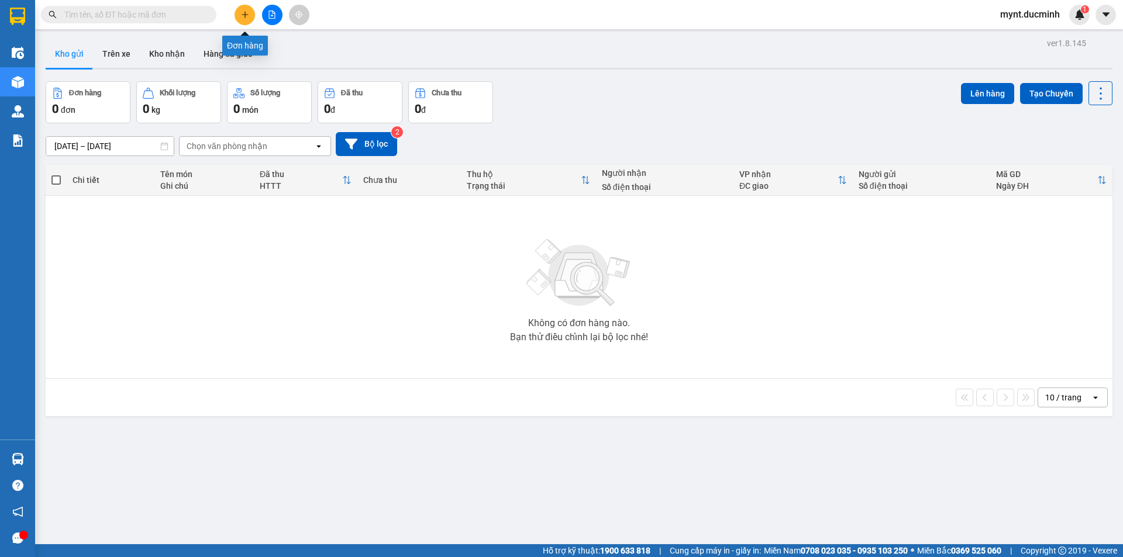
click at [243, 12] on icon "plus" at bounding box center [245, 15] width 8 height 8
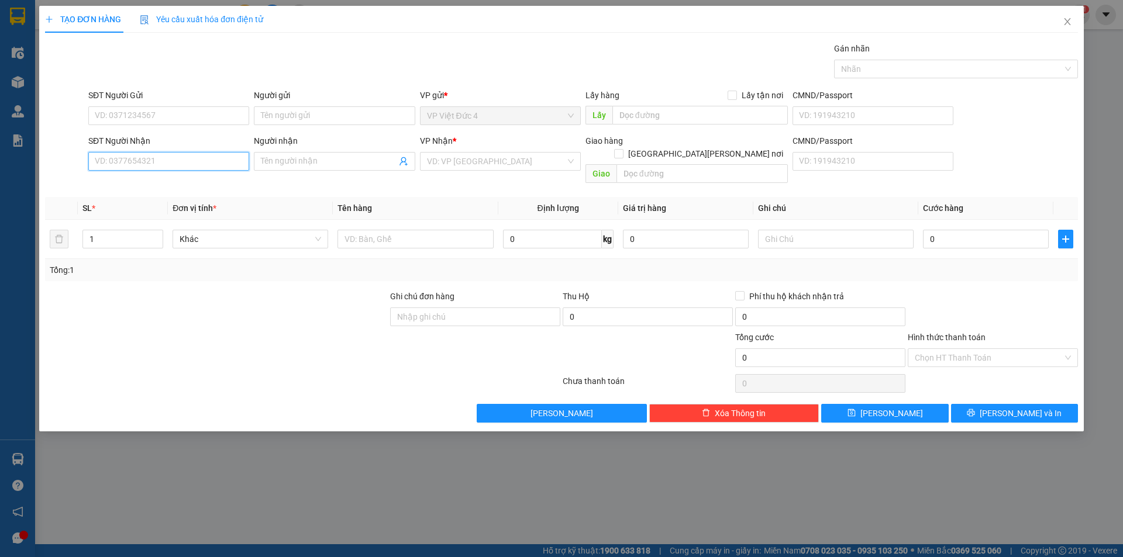
click at [228, 158] on input "SĐT Người Nhận" at bounding box center [168, 161] width 161 height 19
type input "0965331325"
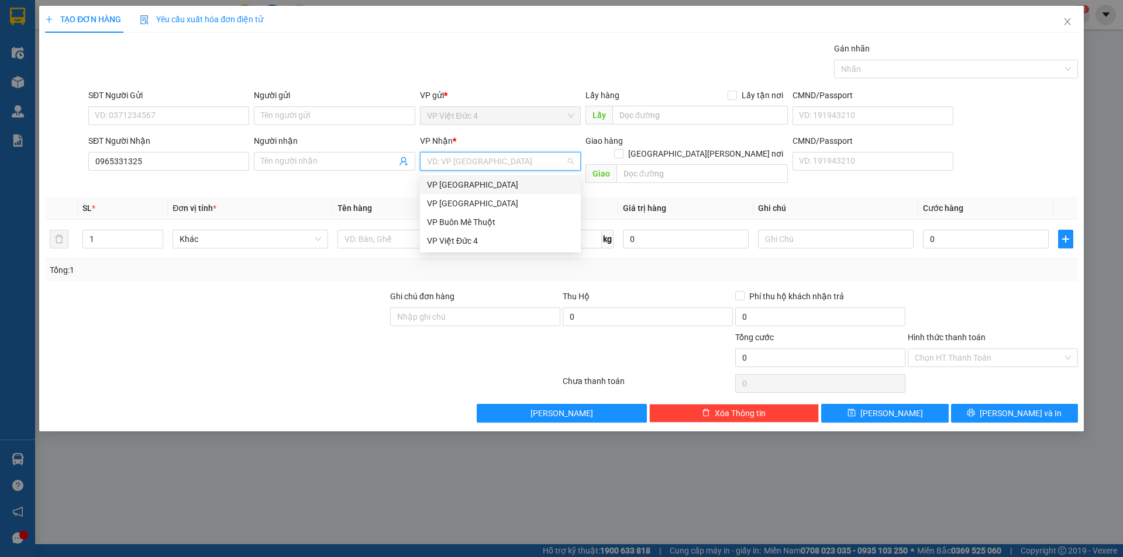
click at [511, 161] on input "search" at bounding box center [496, 162] width 139 height 18
click at [443, 201] on div "VP [GEOGRAPHIC_DATA]" at bounding box center [500, 203] width 147 height 13
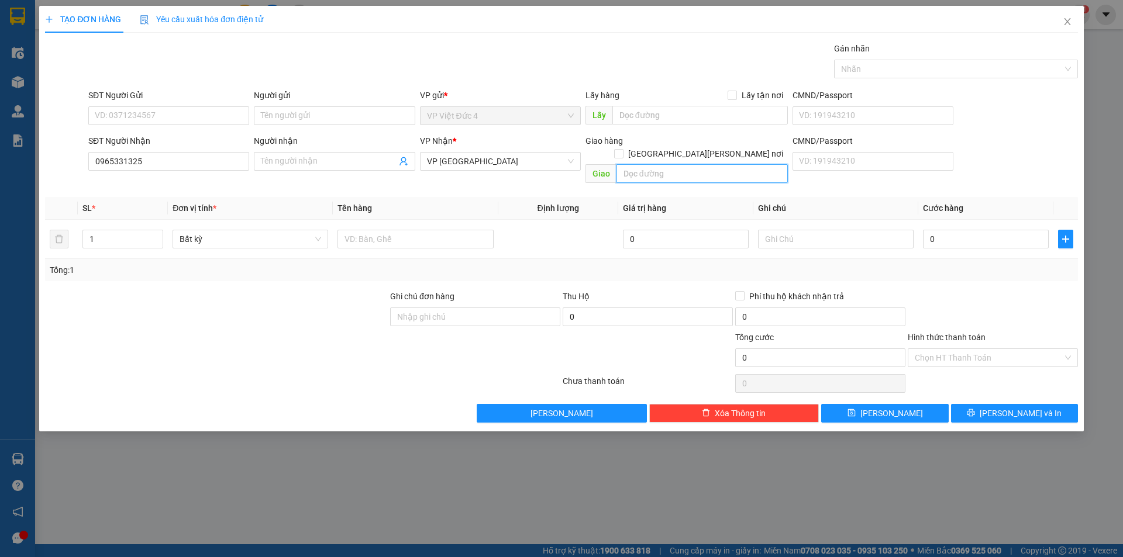
click at [769, 164] on input "text" at bounding box center [701, 173] width 171 height 19
type input "vi sip 1"
click at [440, 230] on input "text" at bounding box center [415, 239] width 156 height 19
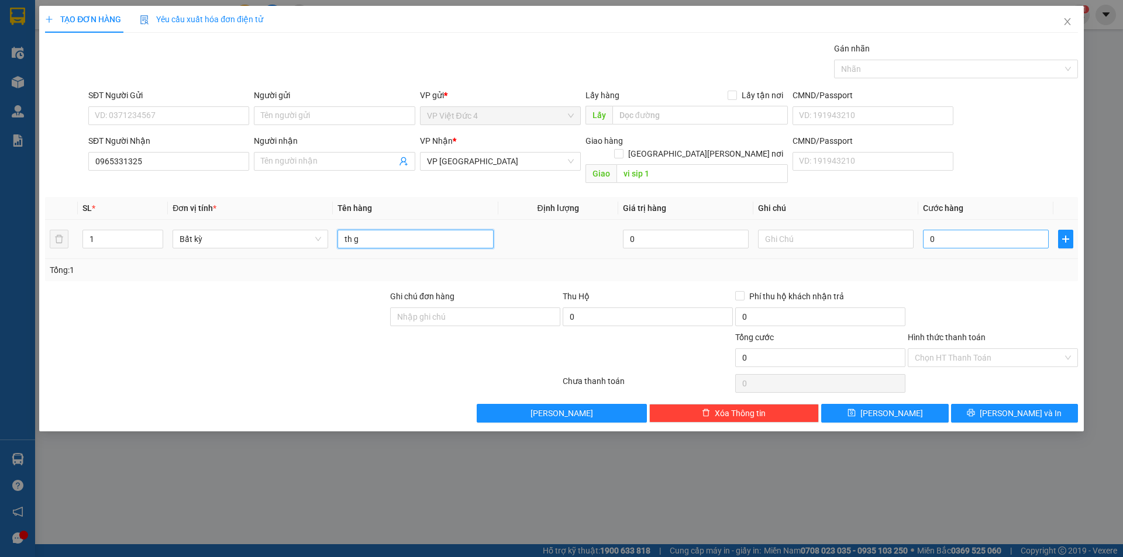
type input "th g"
click at [1029, 230] on input "0" at bounding box center [986, 239] width 126 height 19
type input "8"
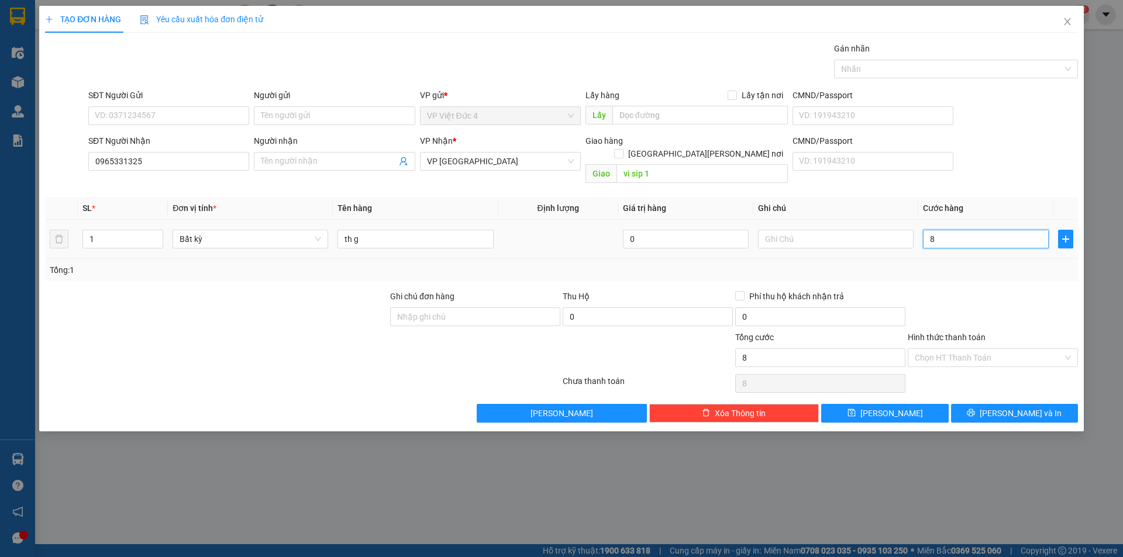
type input "80"
type input "800"
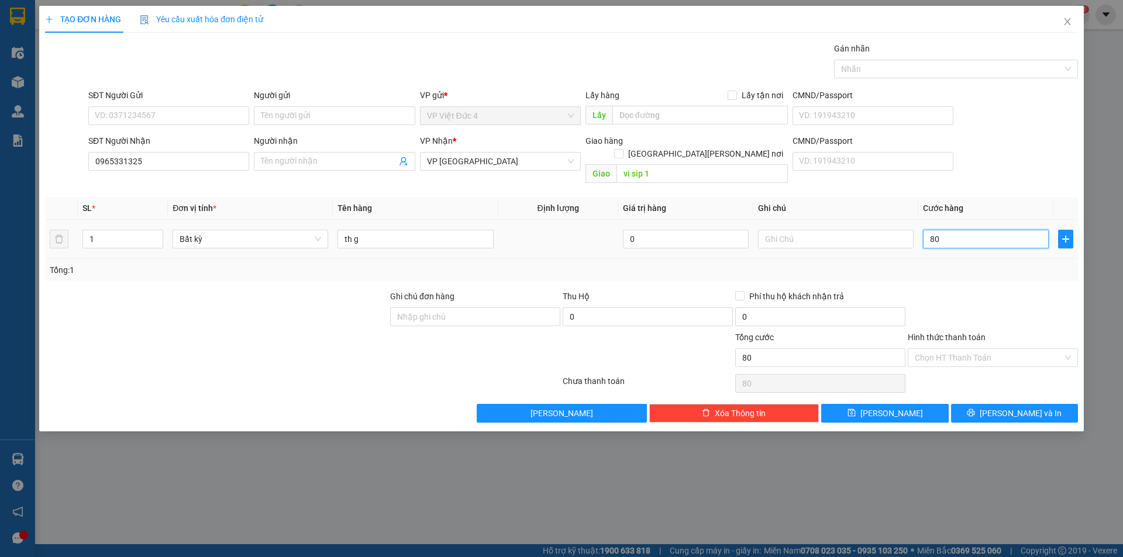
type input "800"
type input "8.000"
type input "80.000"
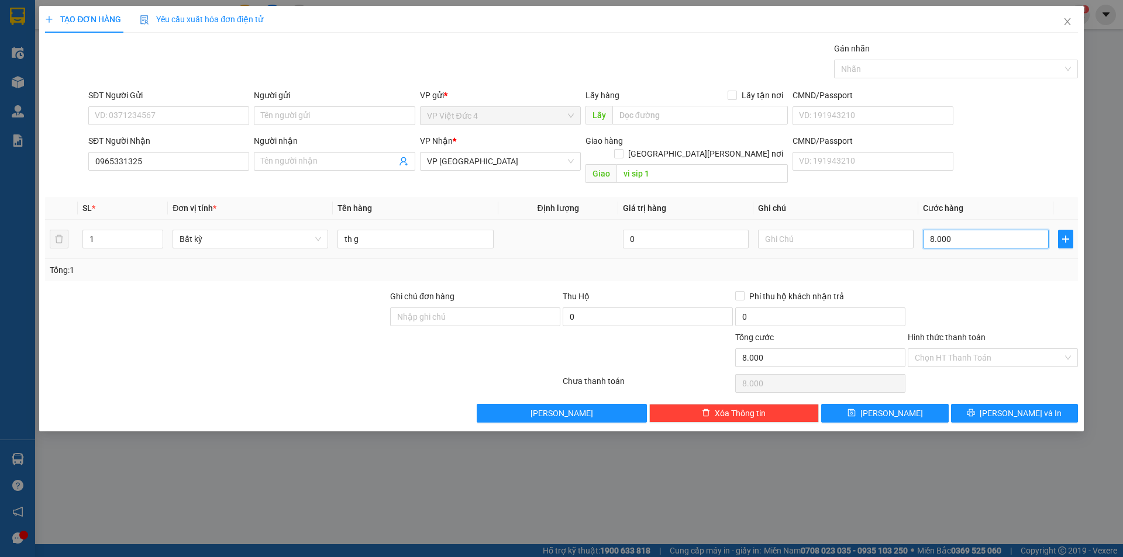
type input "80.000"
click at [888, 407] on span "[PERSON_NAME]" at bounding box center [891, 413] width 63 height 13
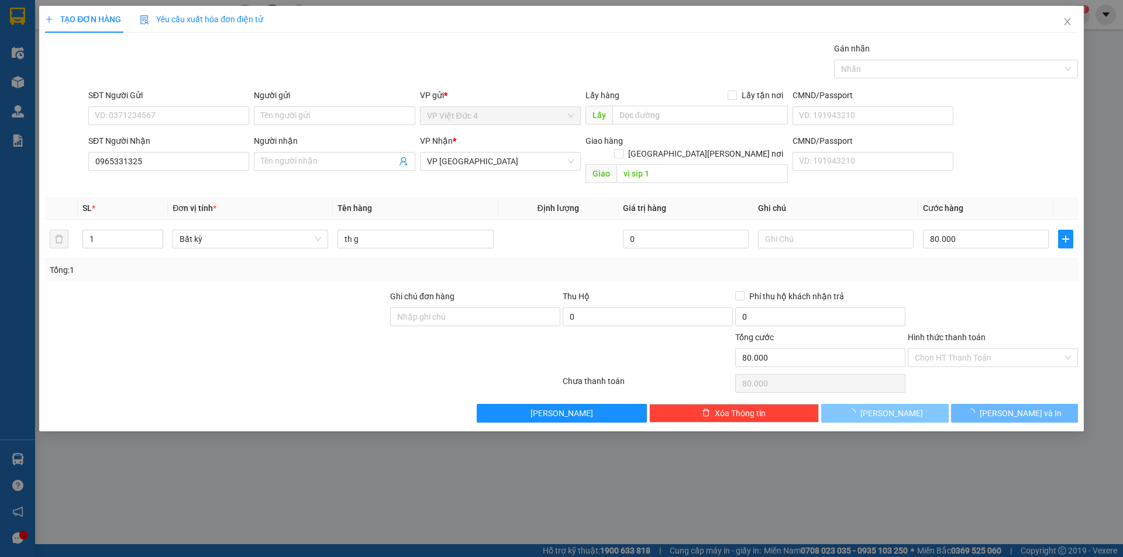
type input "0"
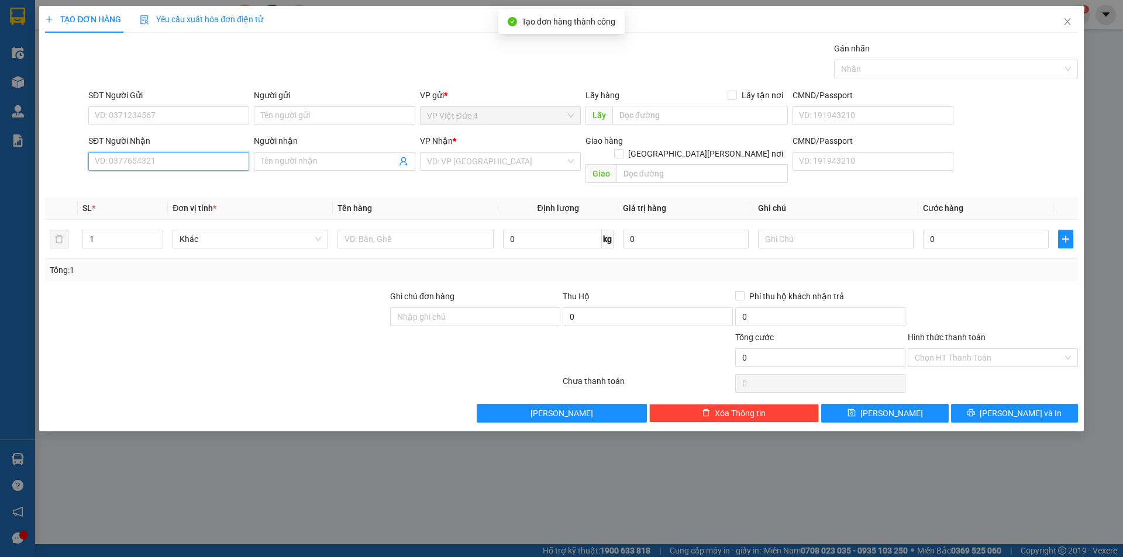
click at [204, 162] on input "SĐT Người Nhận" at bounding box center [168, 161] width 161 height 19
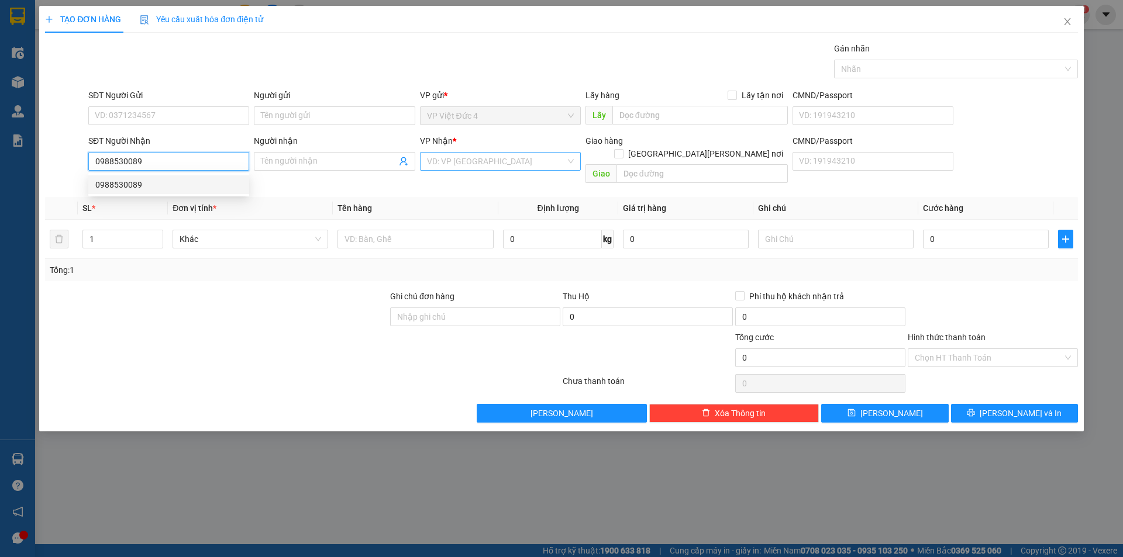
type input "0988530089"
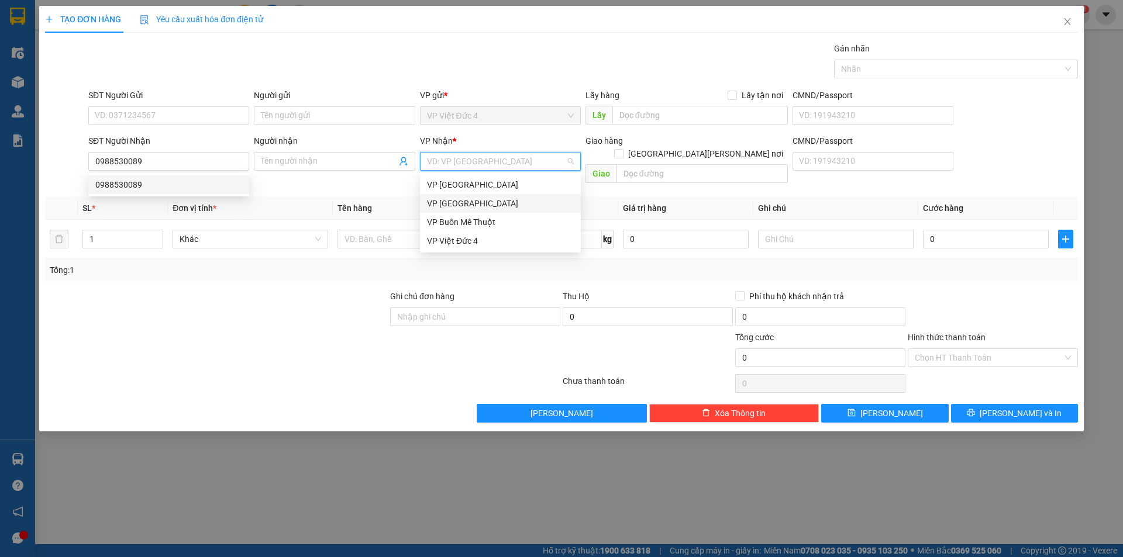
click at [501, 163] on input "search" at bounding box center [496, 162] width 139 height 18
click at [457, 202] on div "VP [GEOGRAPHIC_DATA]" at bounding box center [500, 203] width 147 height 13
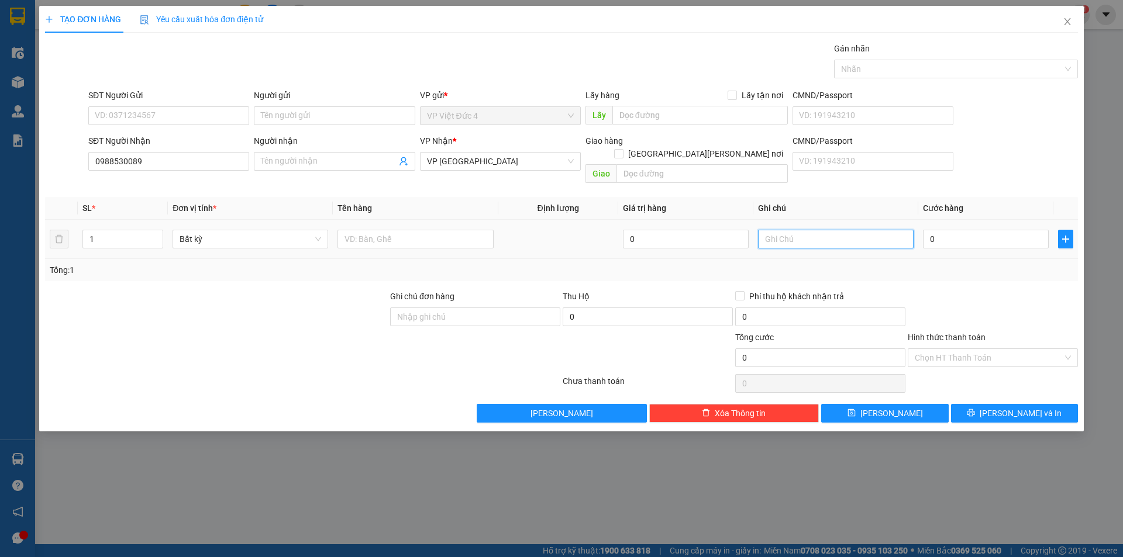
click at [897, 230] on input "text" at bounding box center [836, 239] width 156 height 19
type input "rap tan binh"
click at [454, 230] on input "text" at bounding box center [415, 239] width 156 height 19
type input "th g"
click at [1033, 230] on input "0" at bounding box center [986, 239] width 126 height 19
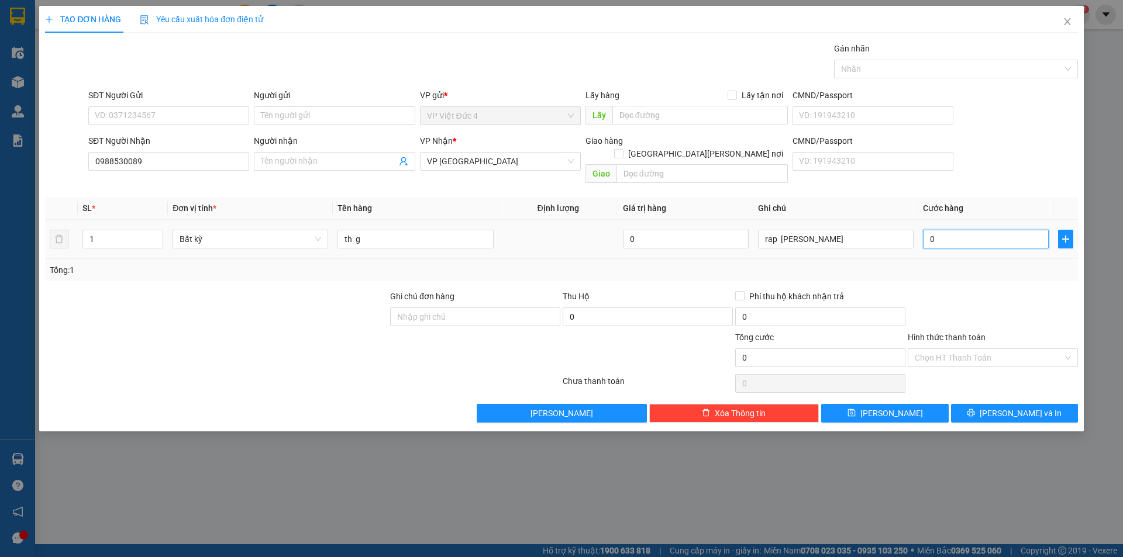
type input "8"
type input "80"
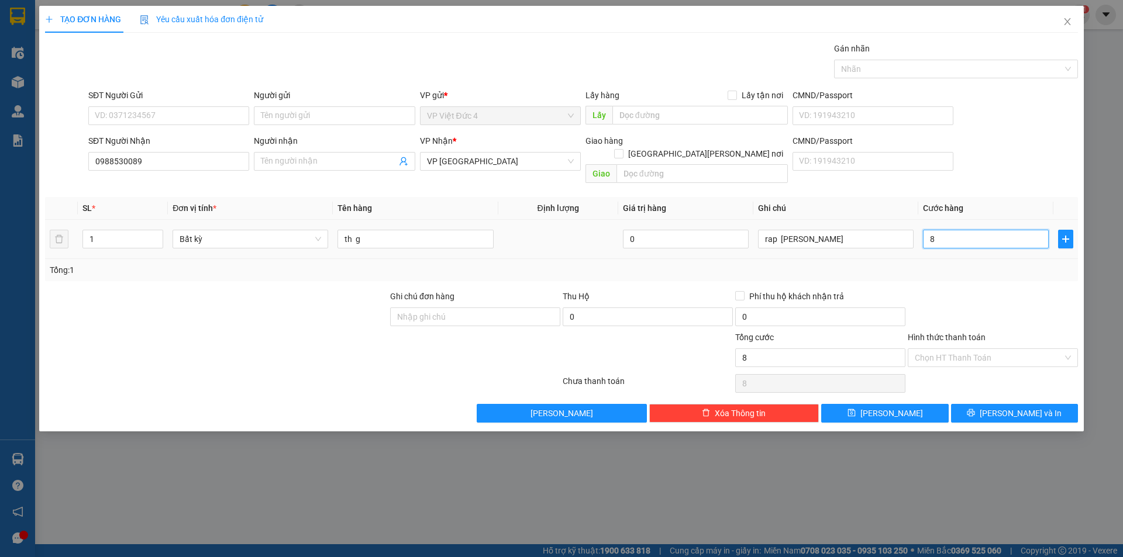
type input "80"
type input "800"
type input "8.000"
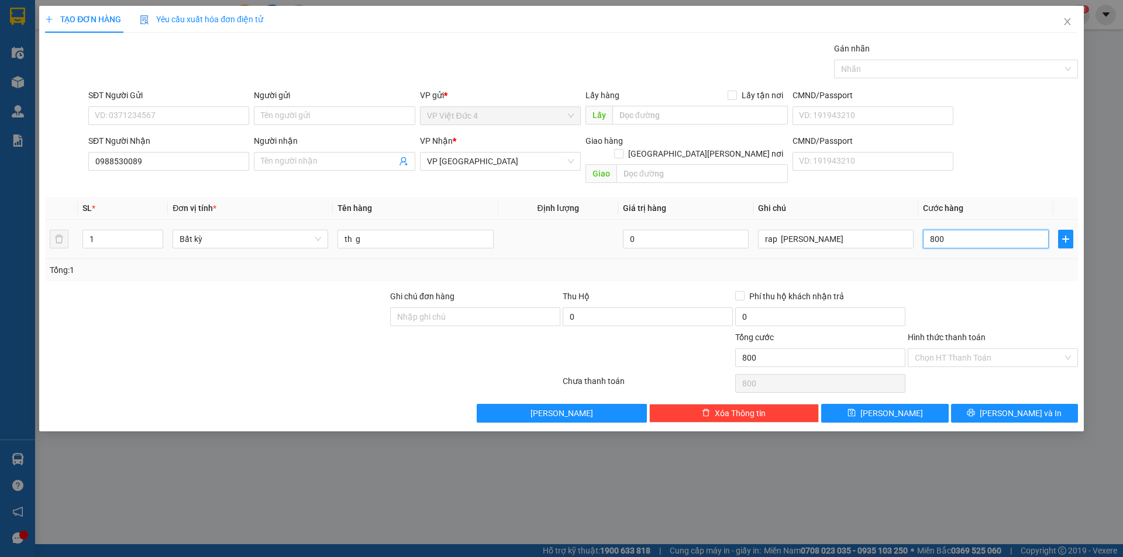
type input "8.000"
type input "80.000"
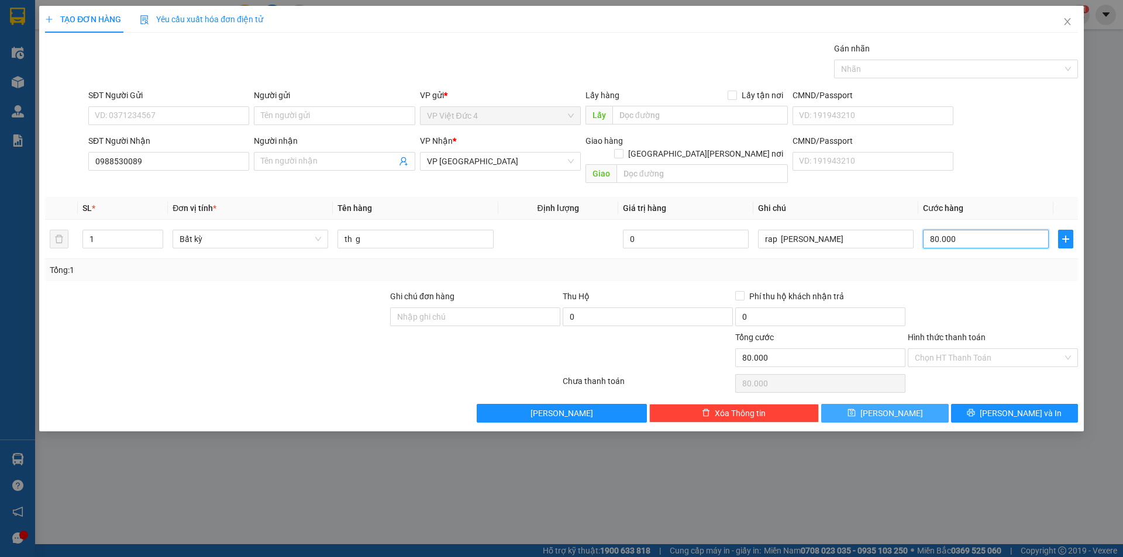
type input "80.000"
click at [889, 407] on span "[PERSON_NAME]" at bounding box center [891, 413] width 63 height 13
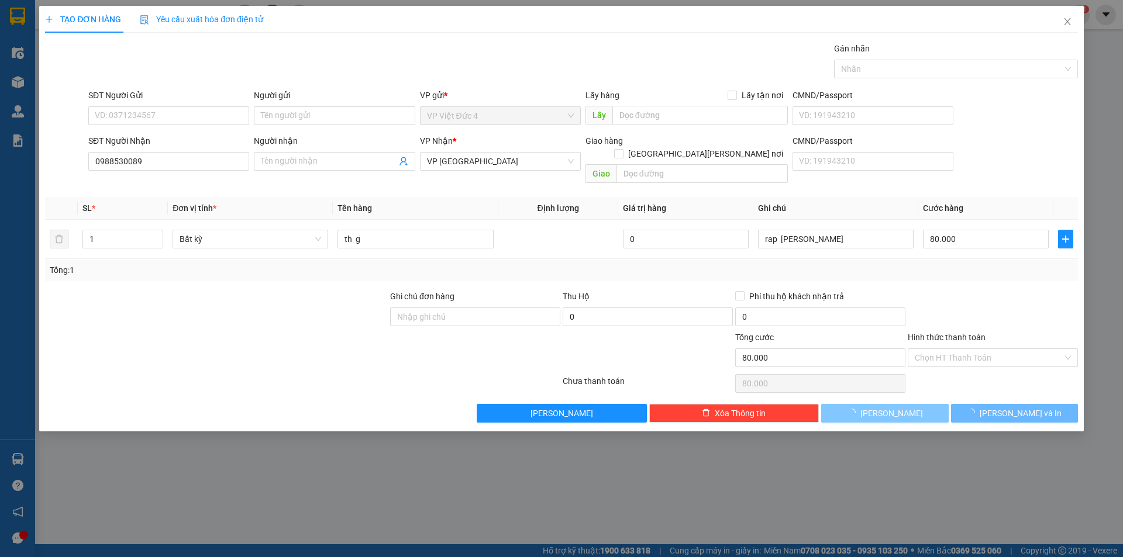
type input "0"
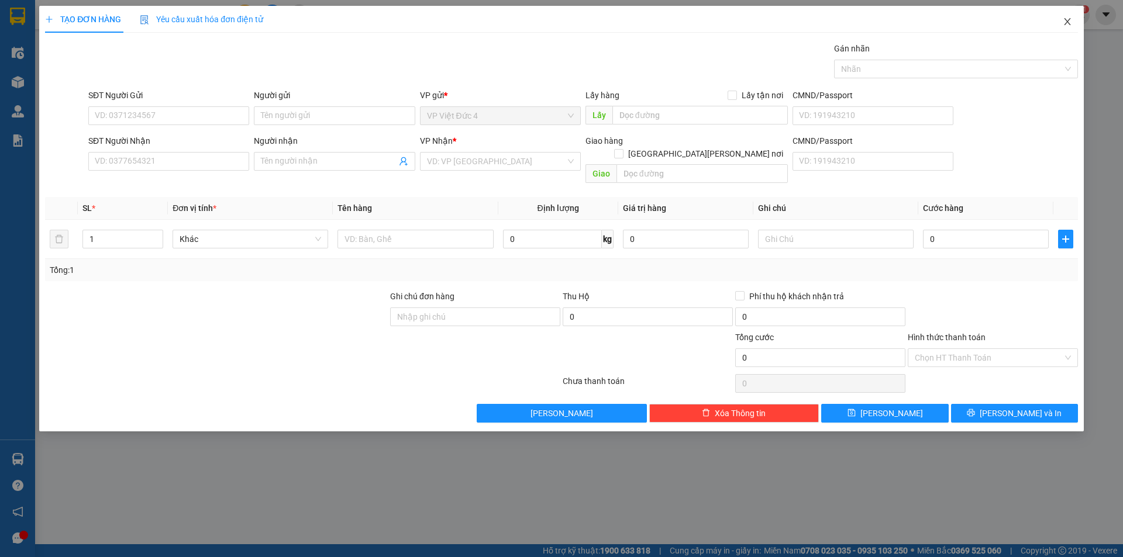
click at [1069, 18] on icon "close" at bounding box center [1067, 21] width 9 height 9
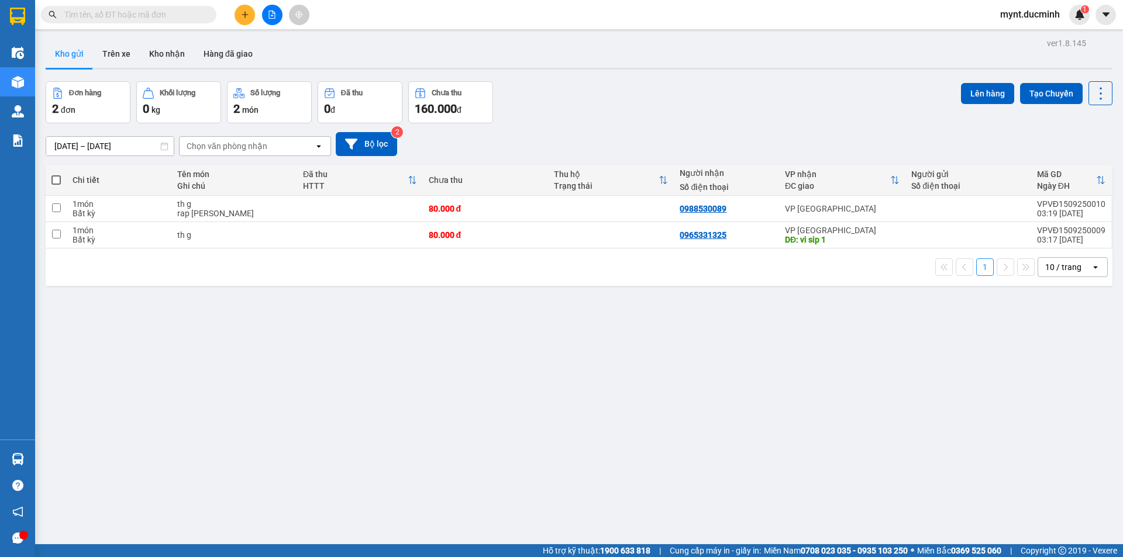
click at [54, 175] on span at bounding box center [55, 179] width 9 height 9
click at [56, 174] on input "checkbox" at bounding box center [56, 174] width 0 height 0
checkbox input "true"
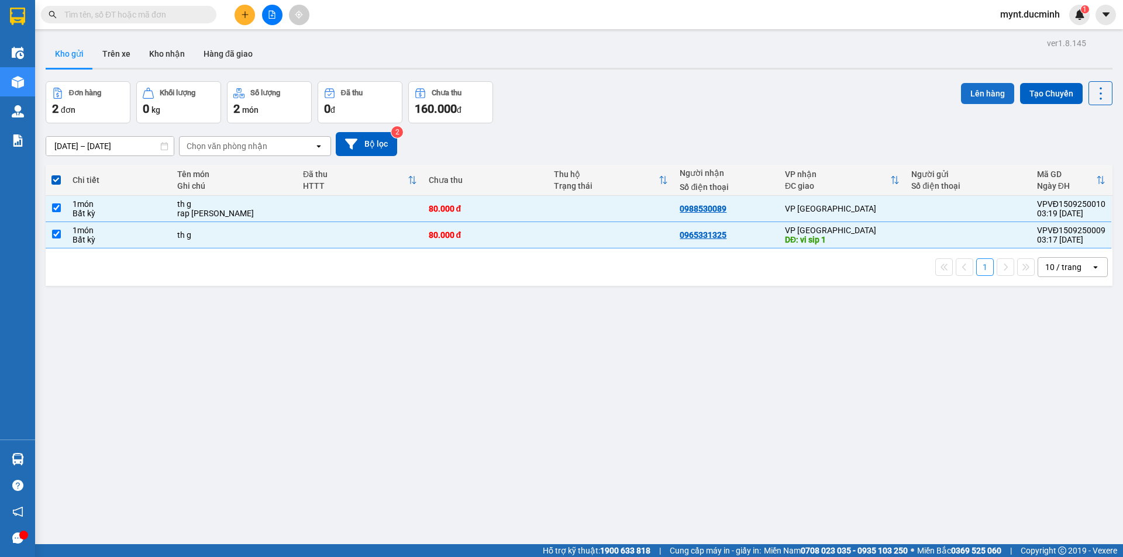
click at [984, 87] on button "Lên hàng" at bounding box center [987, 93] width 53 height 21
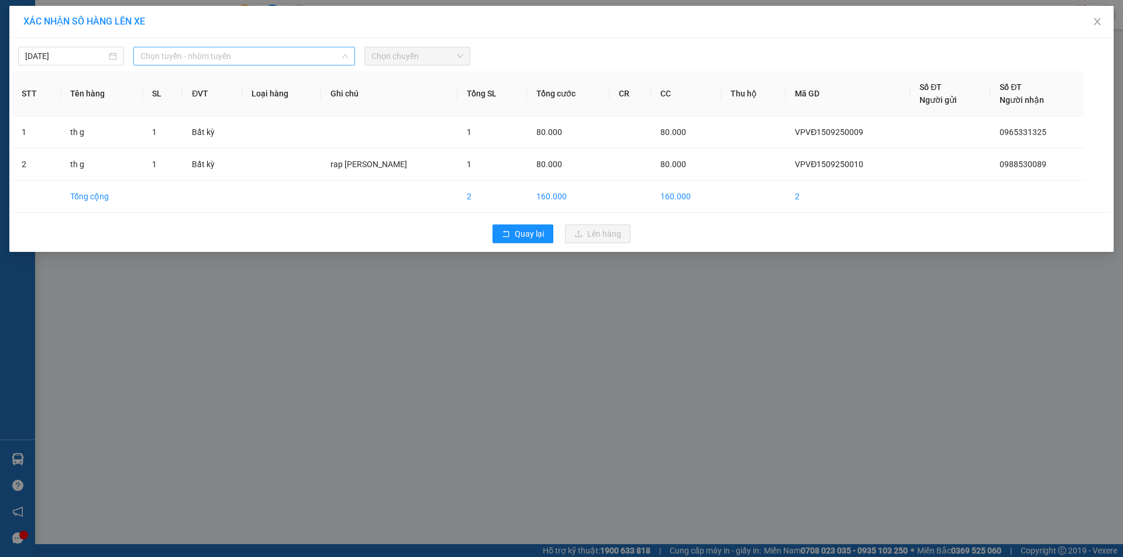
click at [240, 57] on span "Chọn tuyến - nhóm tuyến" at bounding box center [244, 56] width 208 height 18
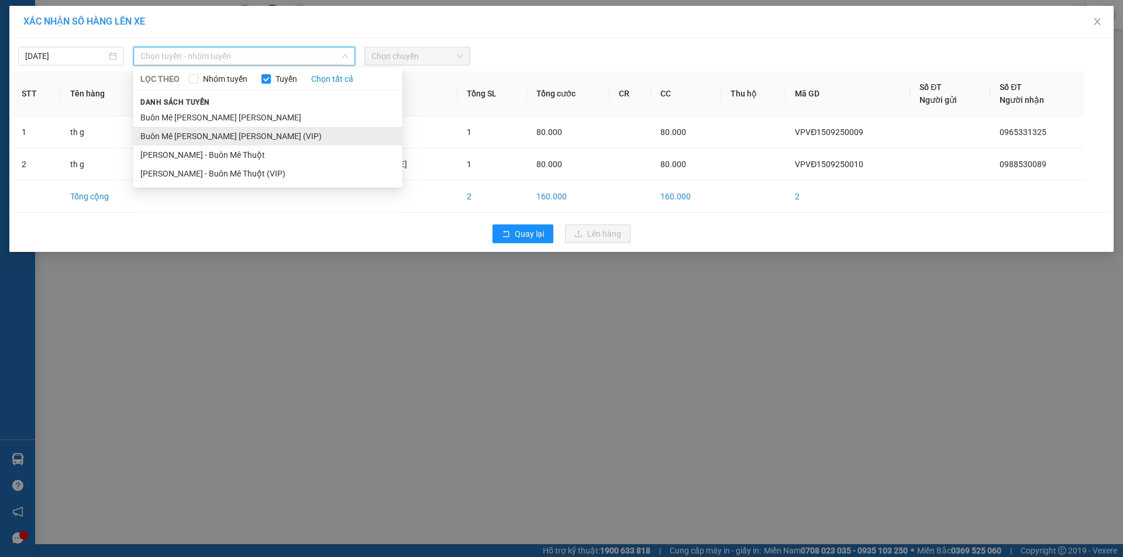
click at [189, 136] on li "Buôn Mê [PERSON_NAME] [PERSON_NAME] (VIP)" at bounding box center [267, 136] width 269 height 19
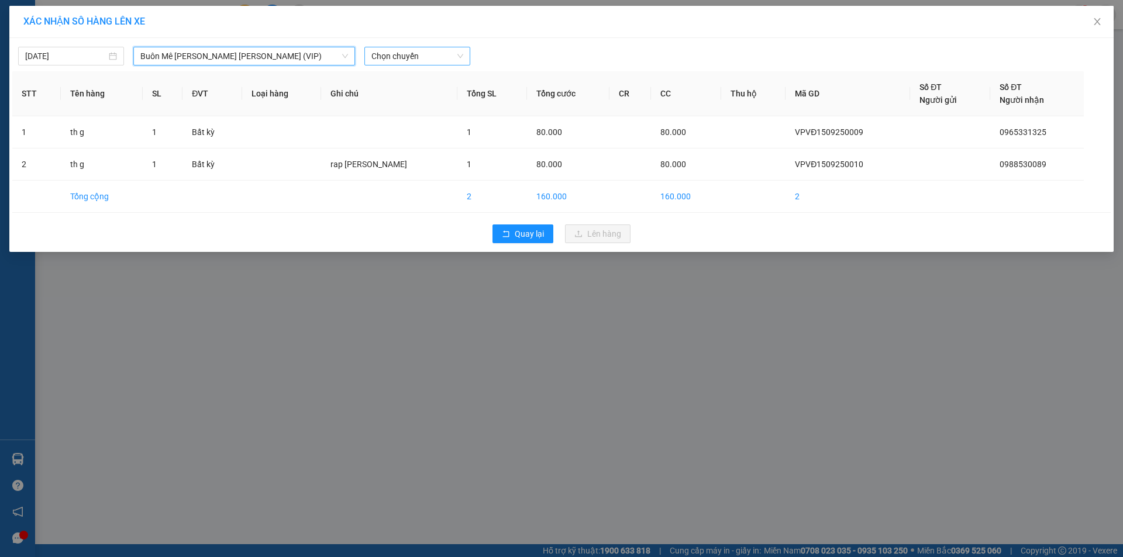
click at [400, 54] on span "Chọn chuyến" at bounding box center [417, 56] width 92 height 18
click at [384, 96] on div "20:00" at bounding box center [416, 98] width 91 height 13
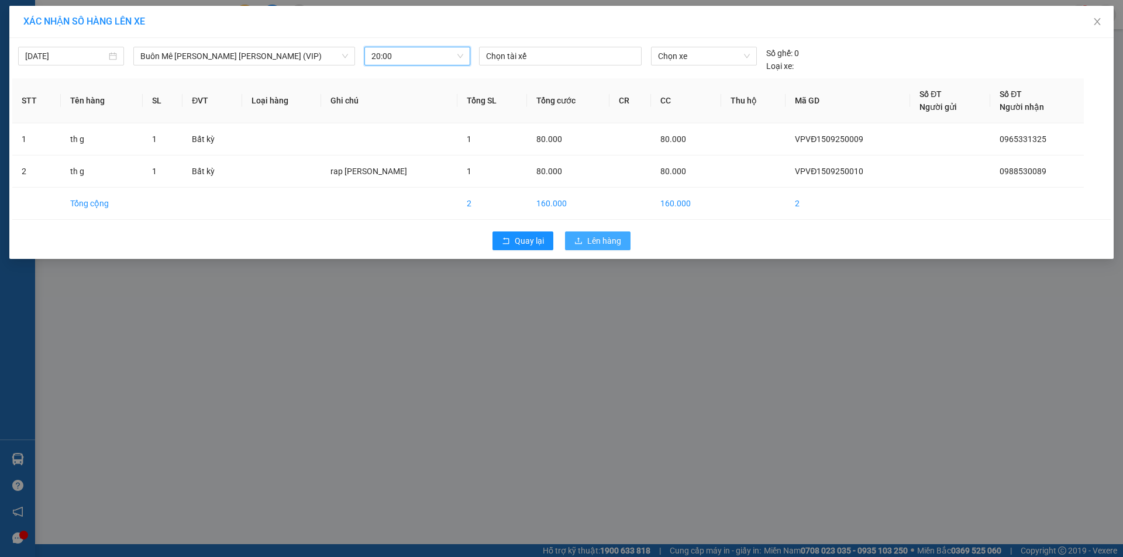
click at [603, 240] on span "Lên hàng" at bounding box center [604, 241] width 34 height 13
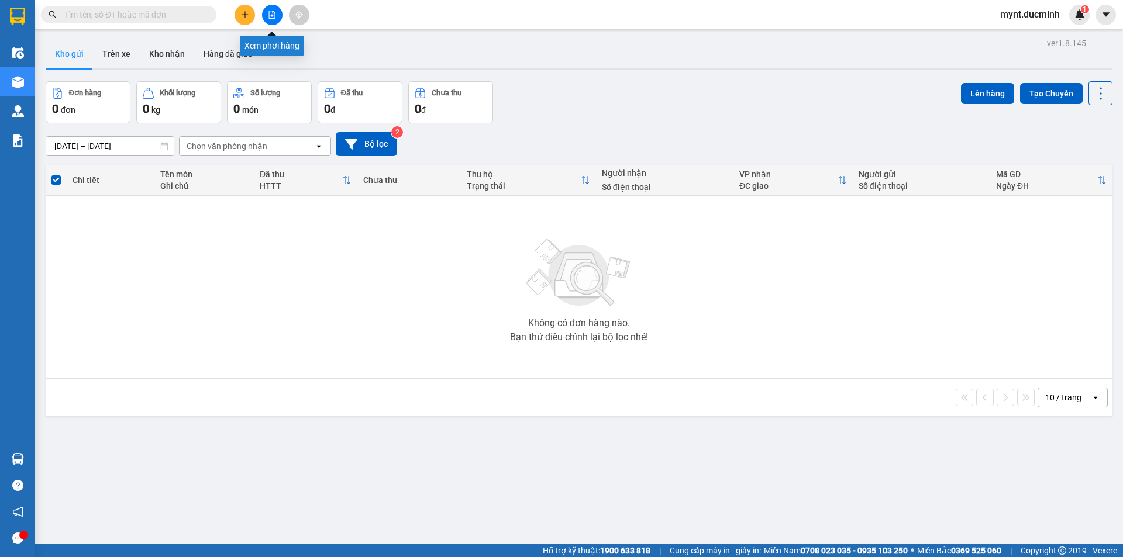
click at [269, 11] on icon "file-add" at bounding box center [272, 15] width 6 height 8
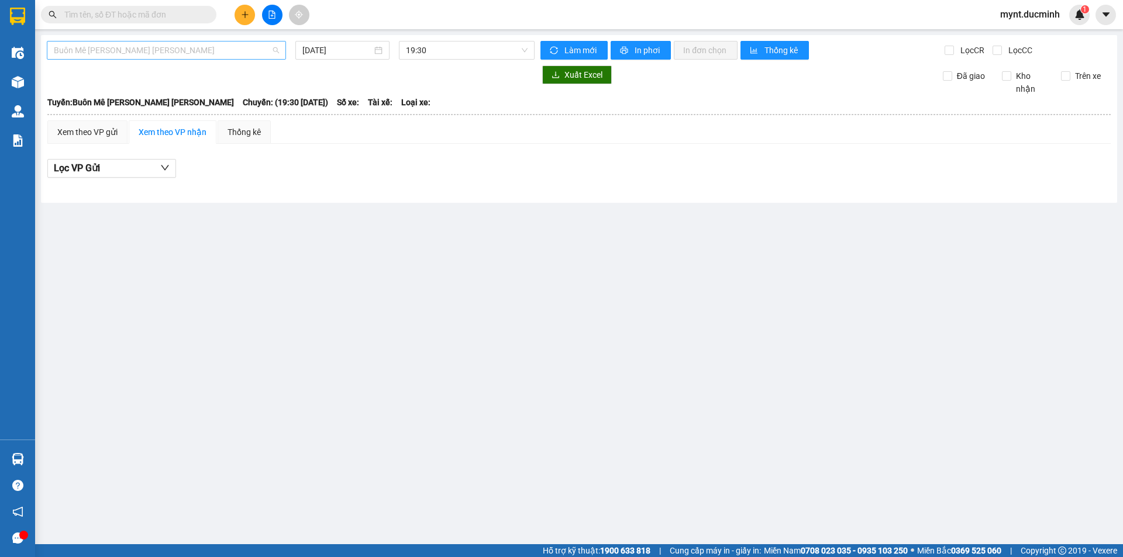
click at [154, 50] on span "Buôn Mê [PERSON_NAME] [PERSON_NAME]" at bounding box center [166, 51] width 225 height 18
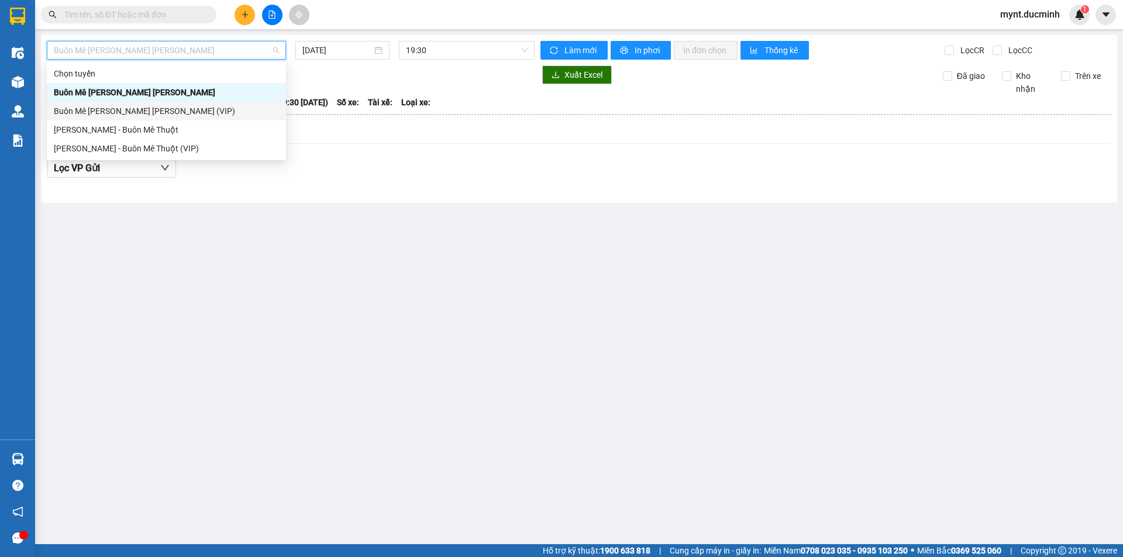
click at [108, 108] on div "Buôn Mê [PERSON_NAME] [PERSON_NAME] (VIP)" at bounding box center [166, 111] width 225 height 13
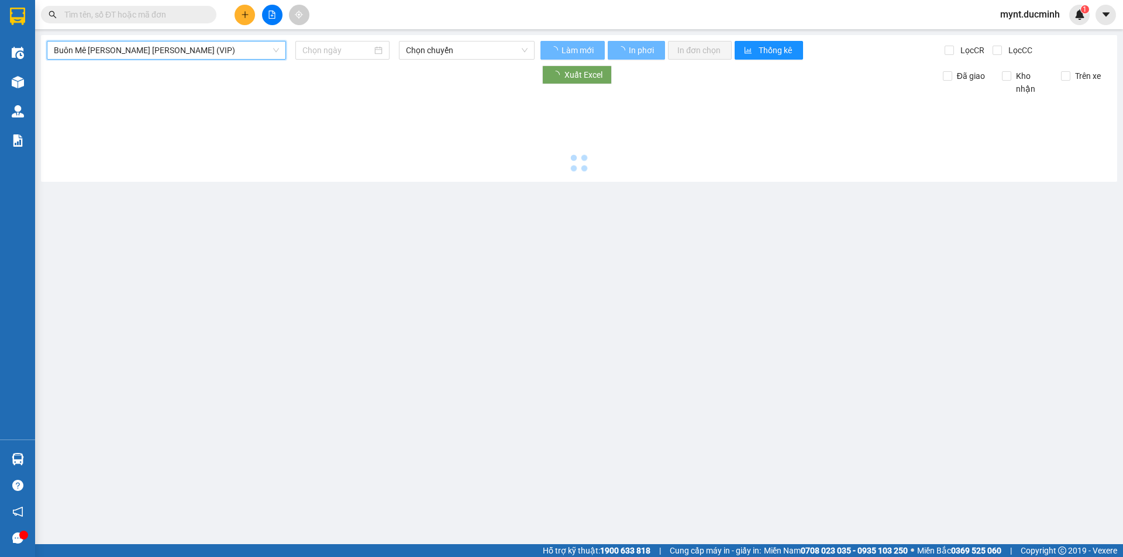
type input "[DATE]"
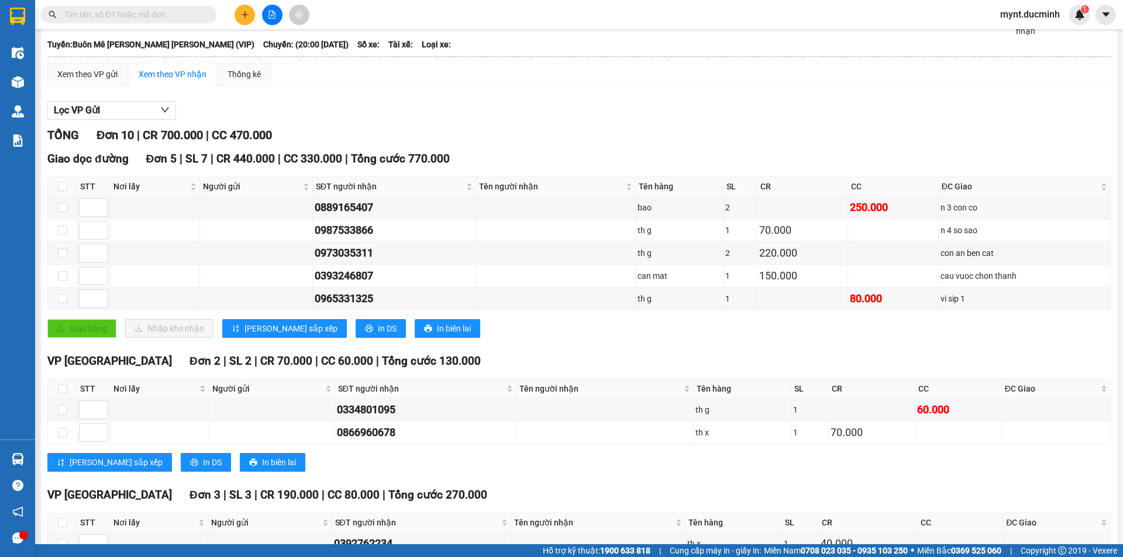
scroll to position [175, 0]
